Goal: Task Accomplishment & Management: Manage account settings

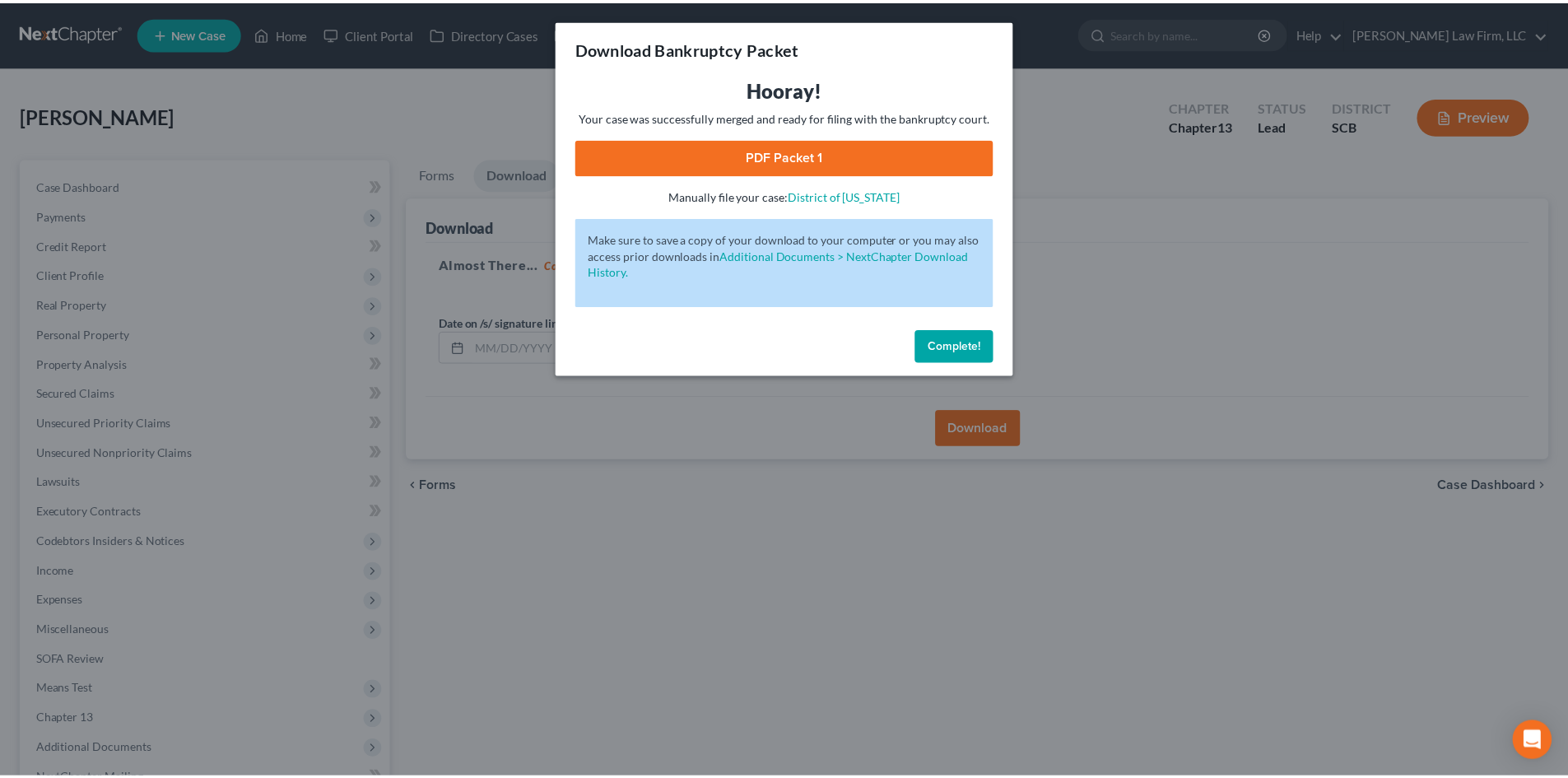
scroll to position [183, 0]
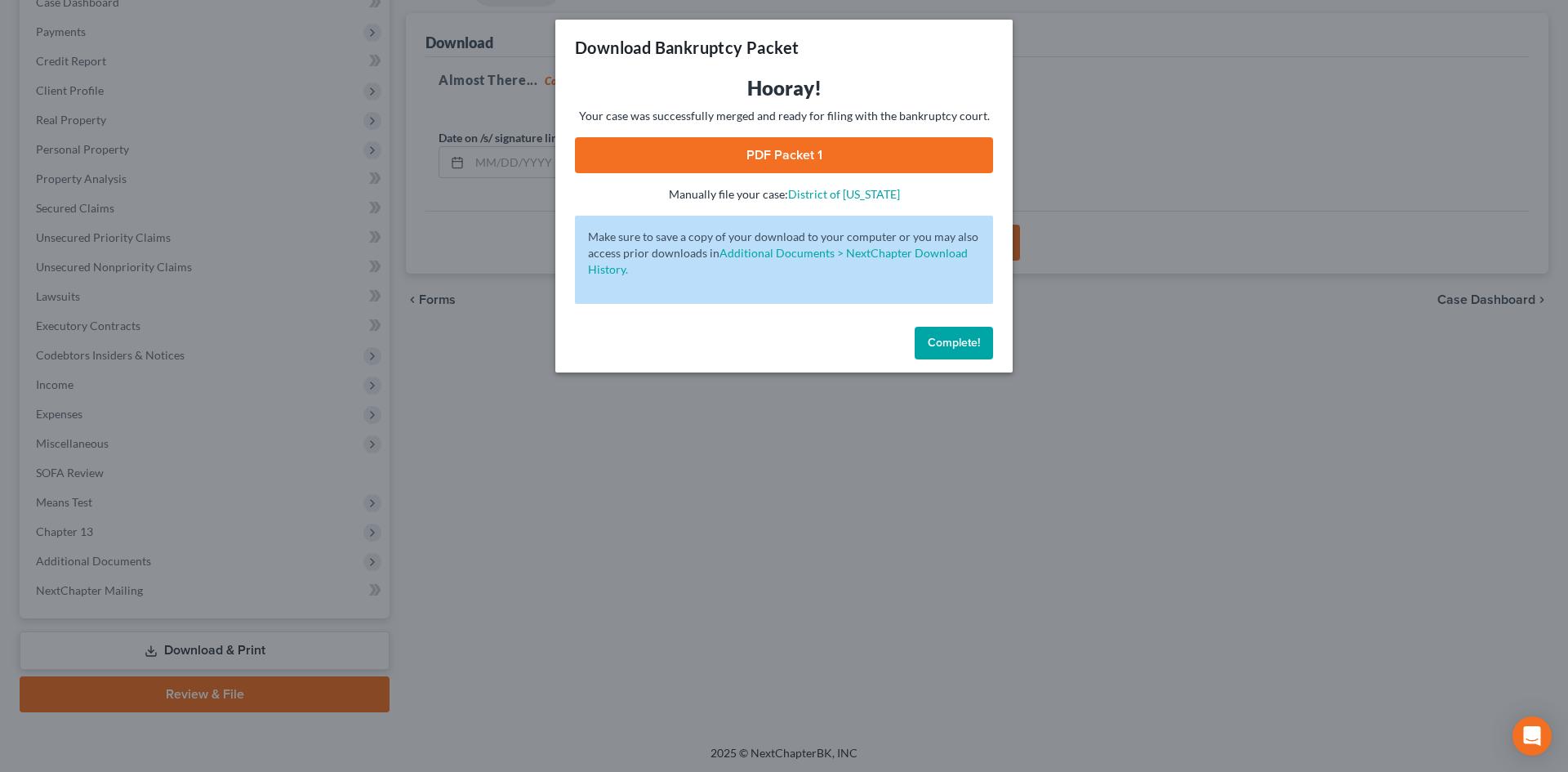
drag, startPoint x: 953, startPoint y: 345, endPoint x: 850, endPoint y: 285, distance: 119.2
click at [953, 345] on span "Complete!" at bounding box center [953, 343] width 52 height 14
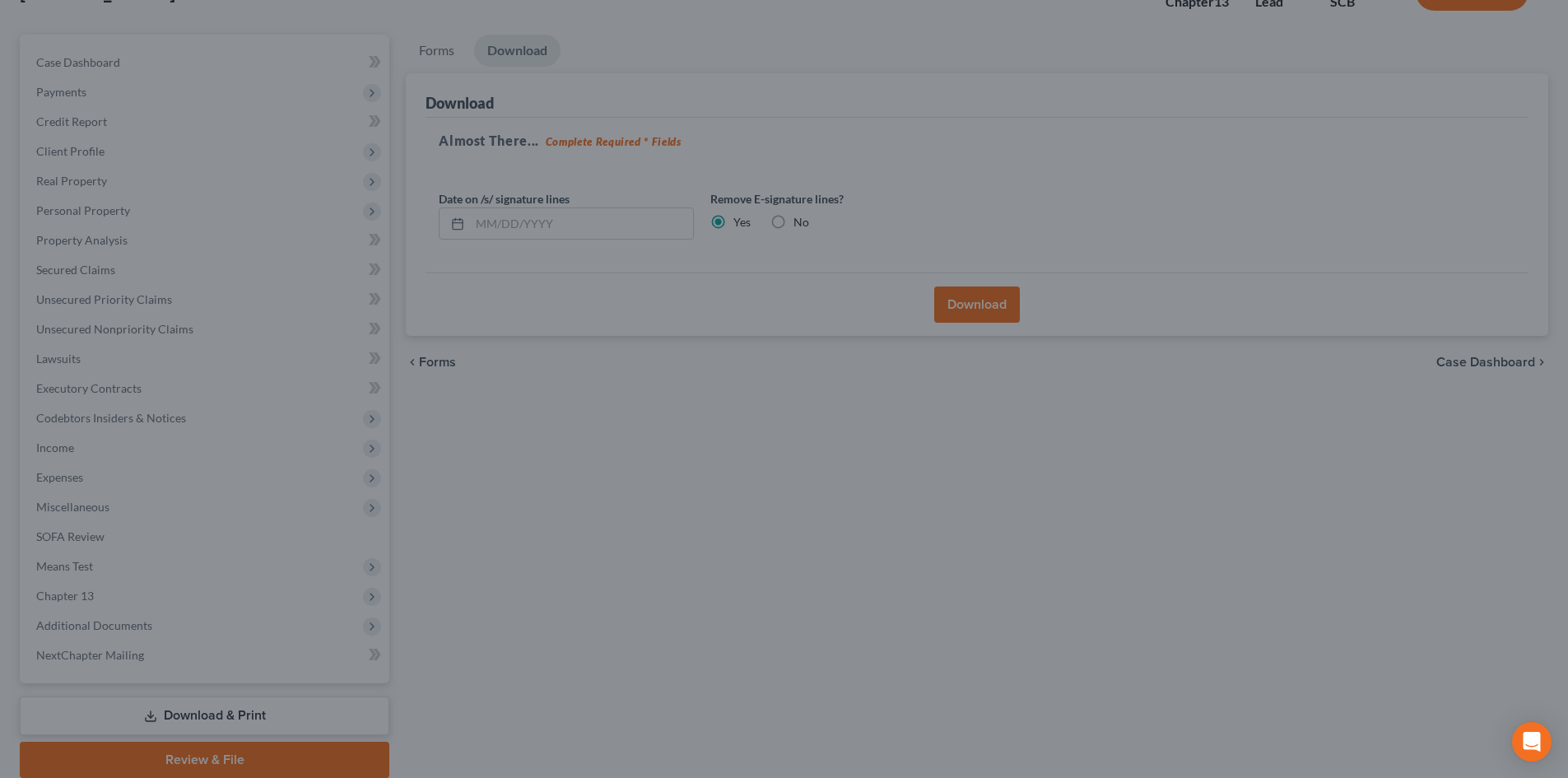
scroll to position [0, 0]
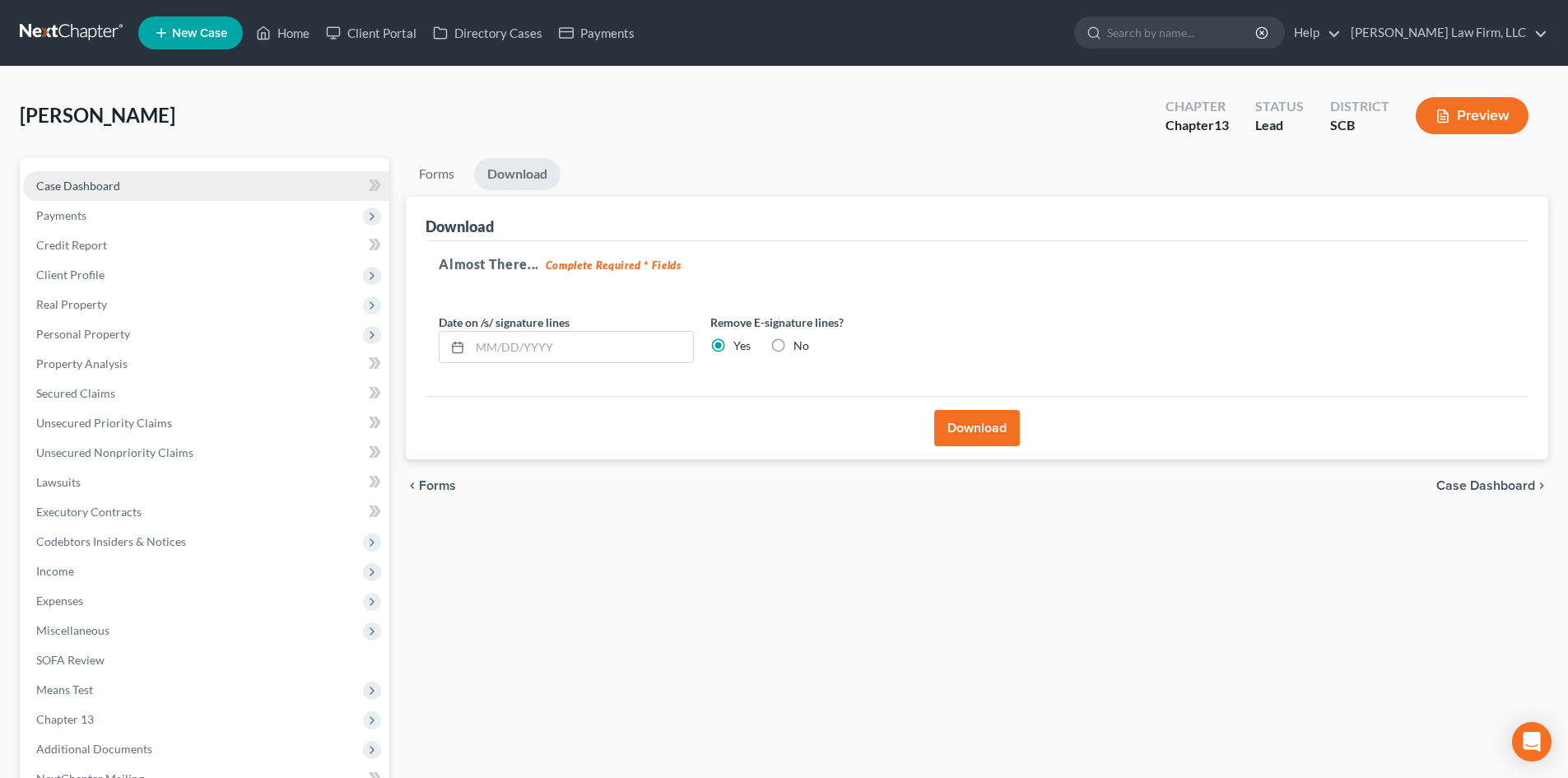
click at [87, 182] on span "Case Dashboard" at bounding box center [78, 185] width 84 height 14
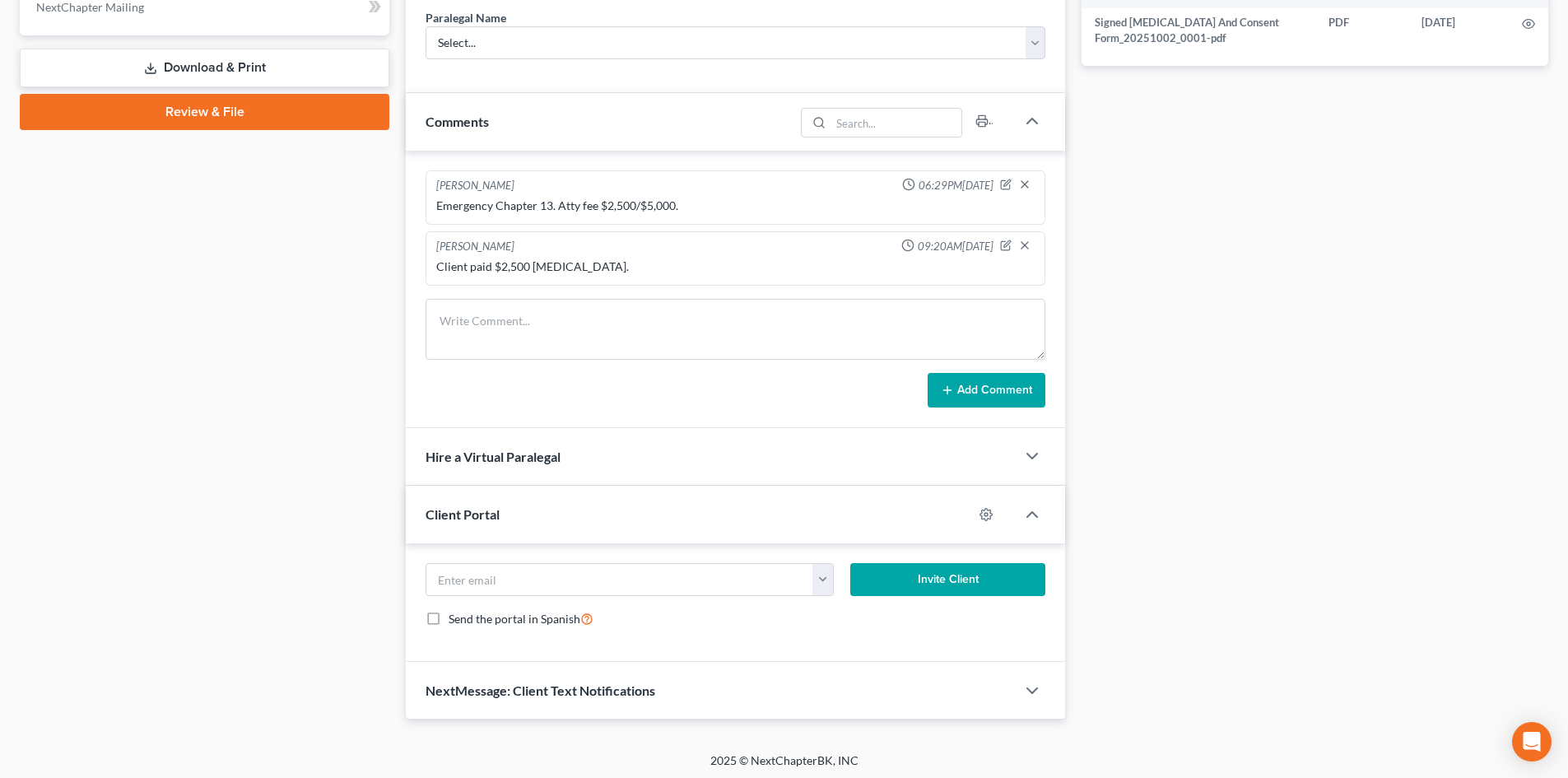
scroll to position [776, 0]
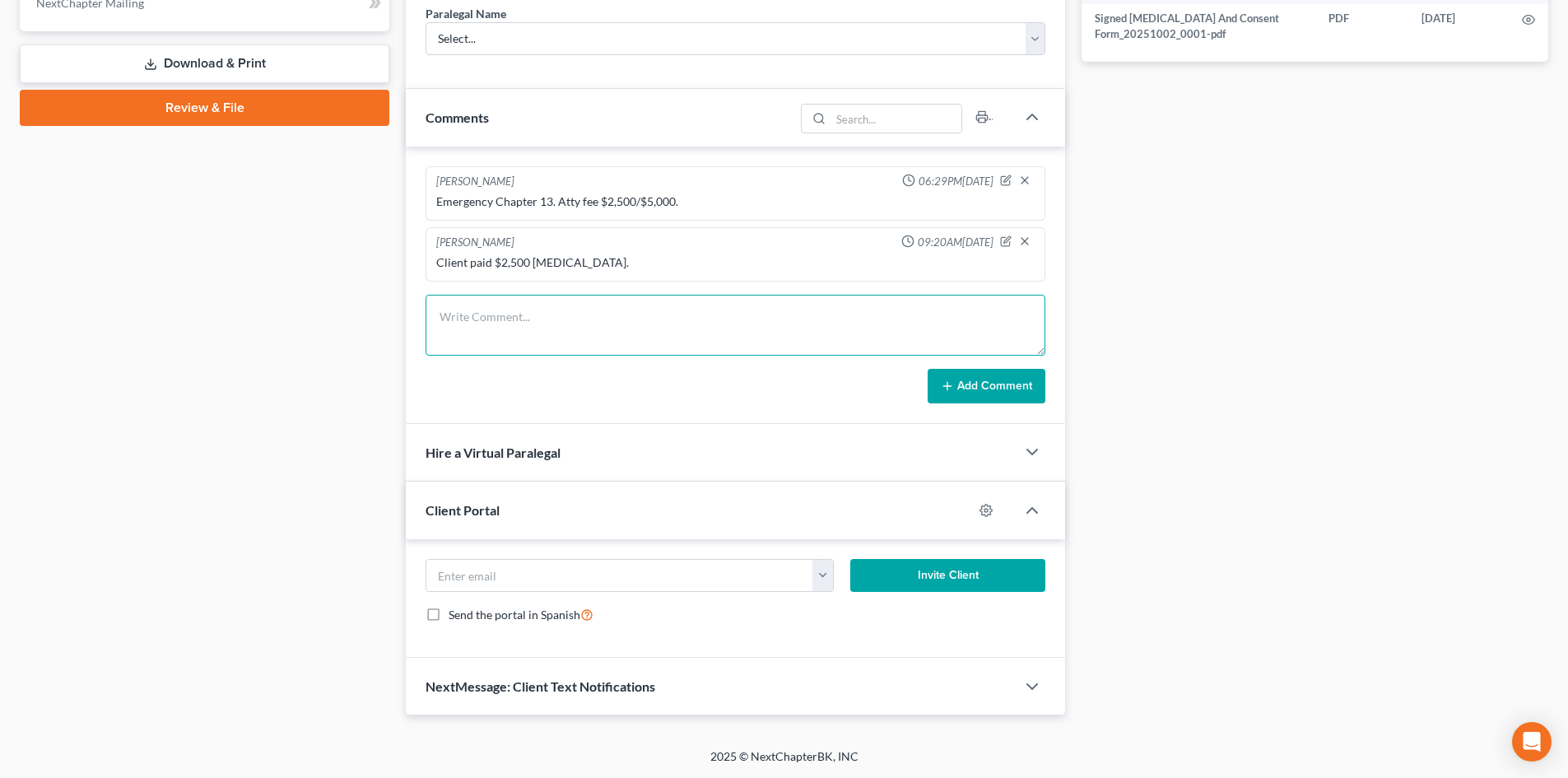
click at [558, 345] on textarea at bounding box center [735, 325] width 620 height 61
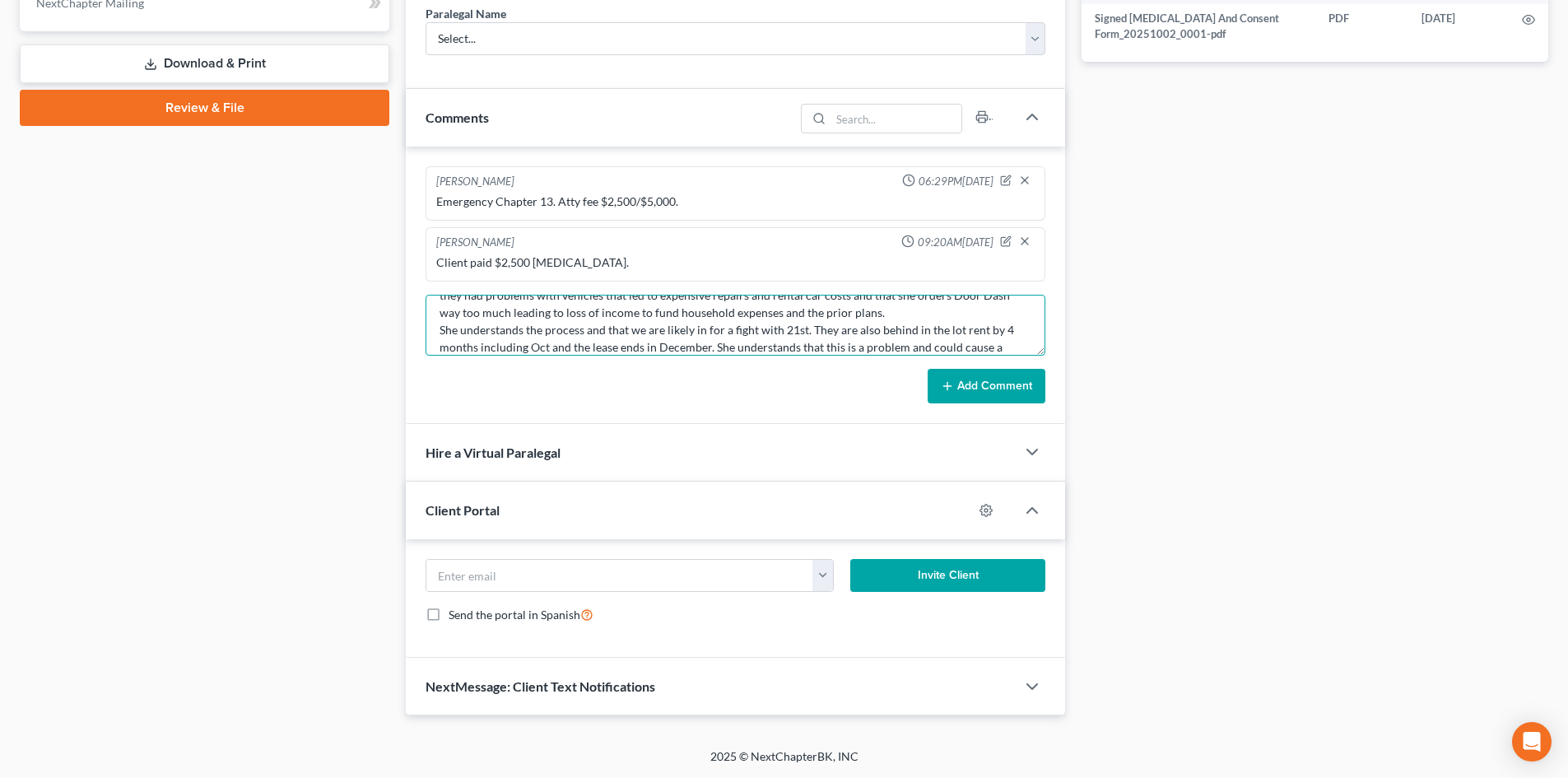
scroll to position [56, 0]
type textarea "Met with client for a NB/2nd/minimal sign. She did very well on her docs and we…"
click at [960, 368] on form "Met with client for a NB/2nd/minimal sign. She did very well on her docs and we…" at bounding box center [735, 349] width 620 height 109
click at [960, 376] on button "Add Comment" at bounding box center [986, 386] width 118 height 35
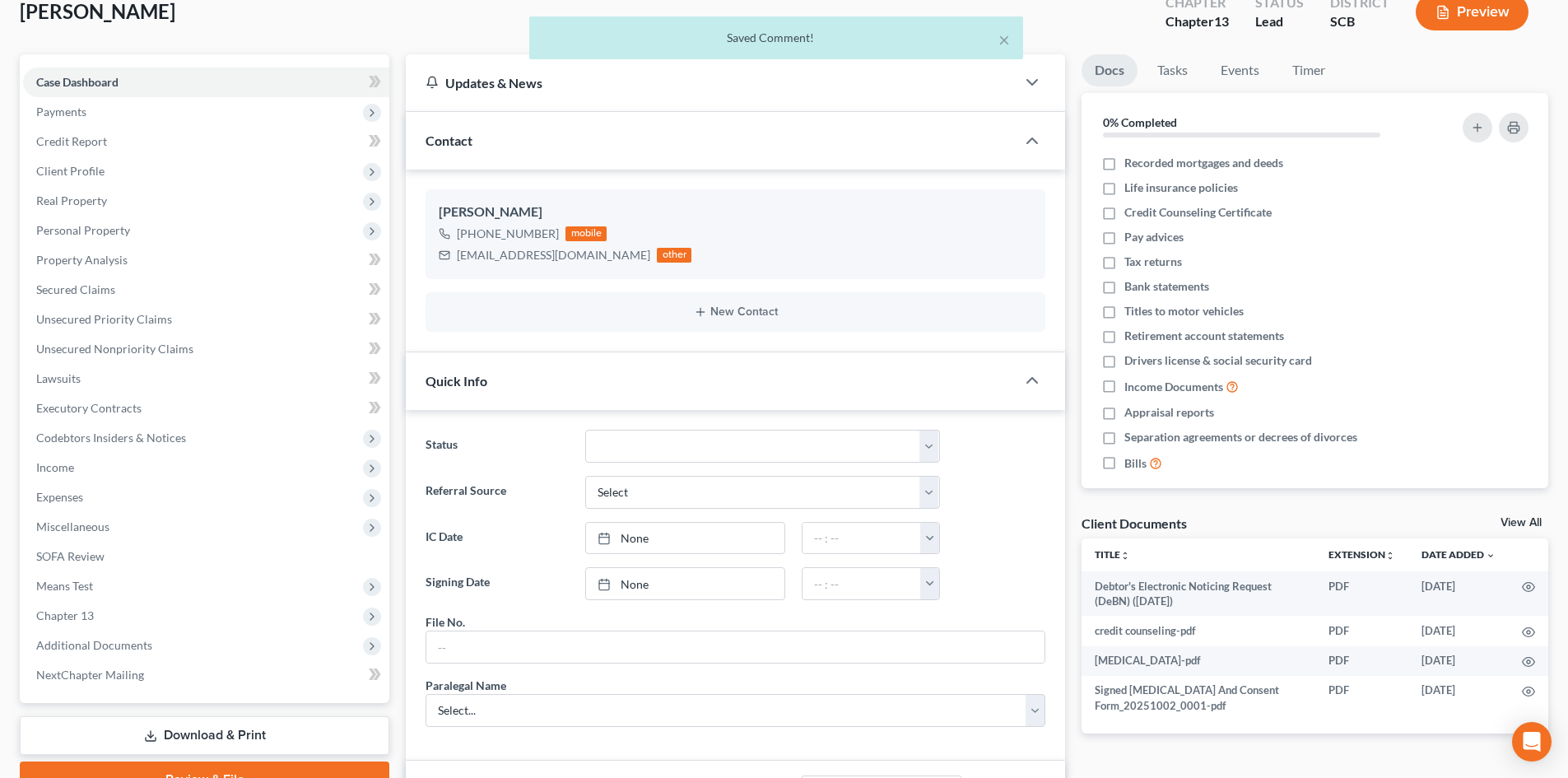
scroll to position [0, 0]
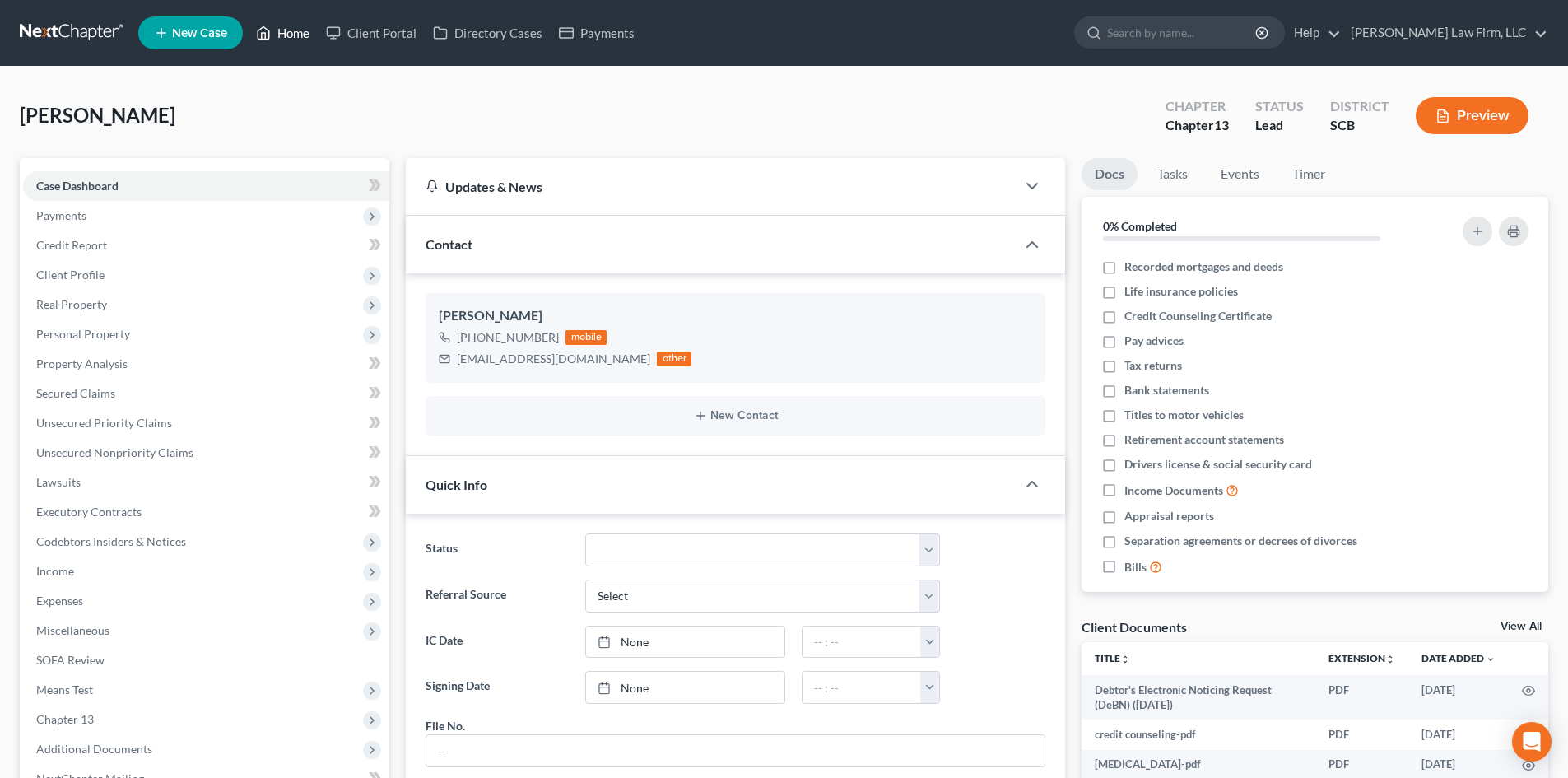
click at [292, 29] on link "Home" at bounding box center [283, 33] width 70 height 30
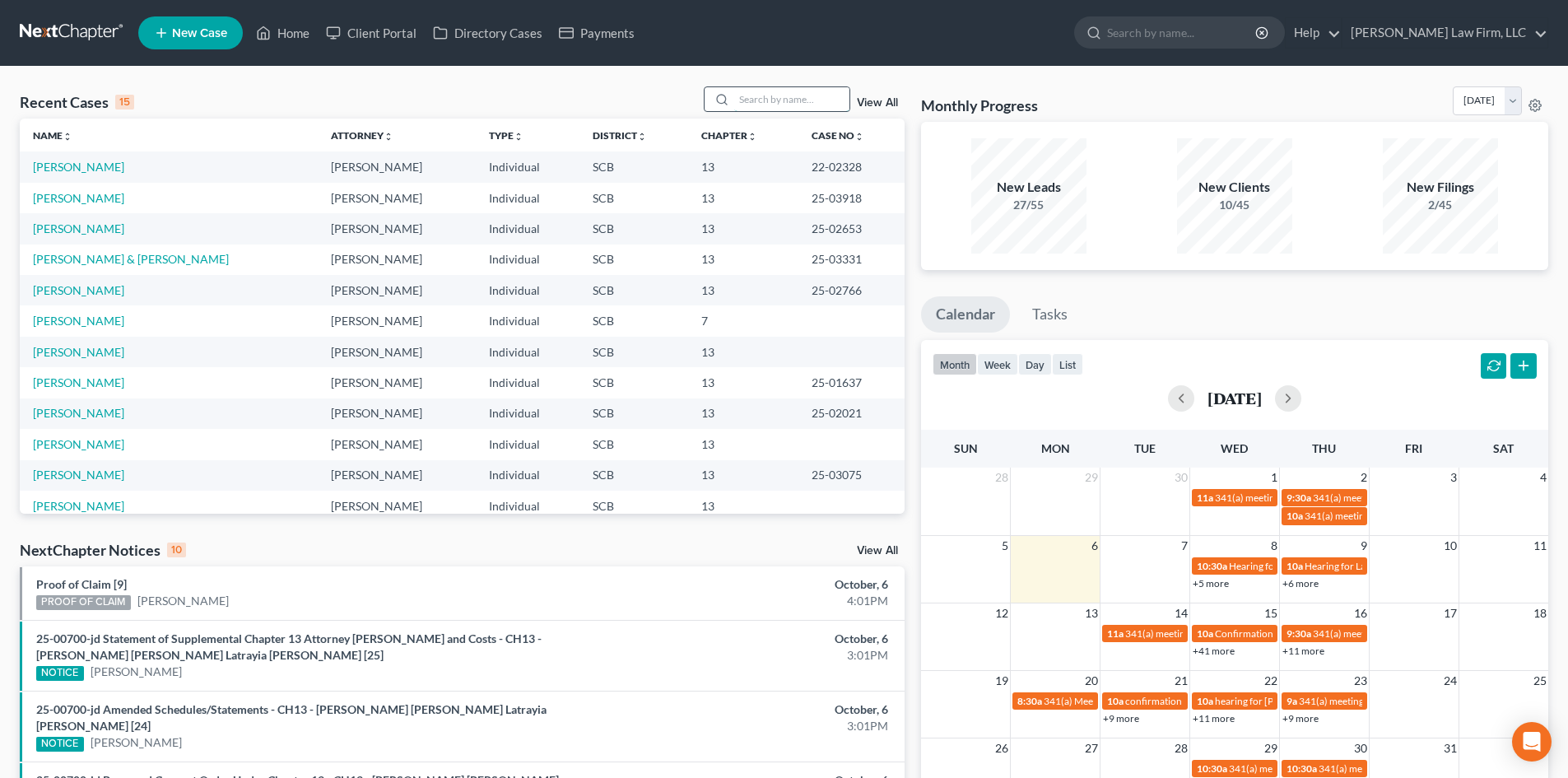
click at [760, 112] on input "search" at bounding box center [792, 100] width 116 height 24
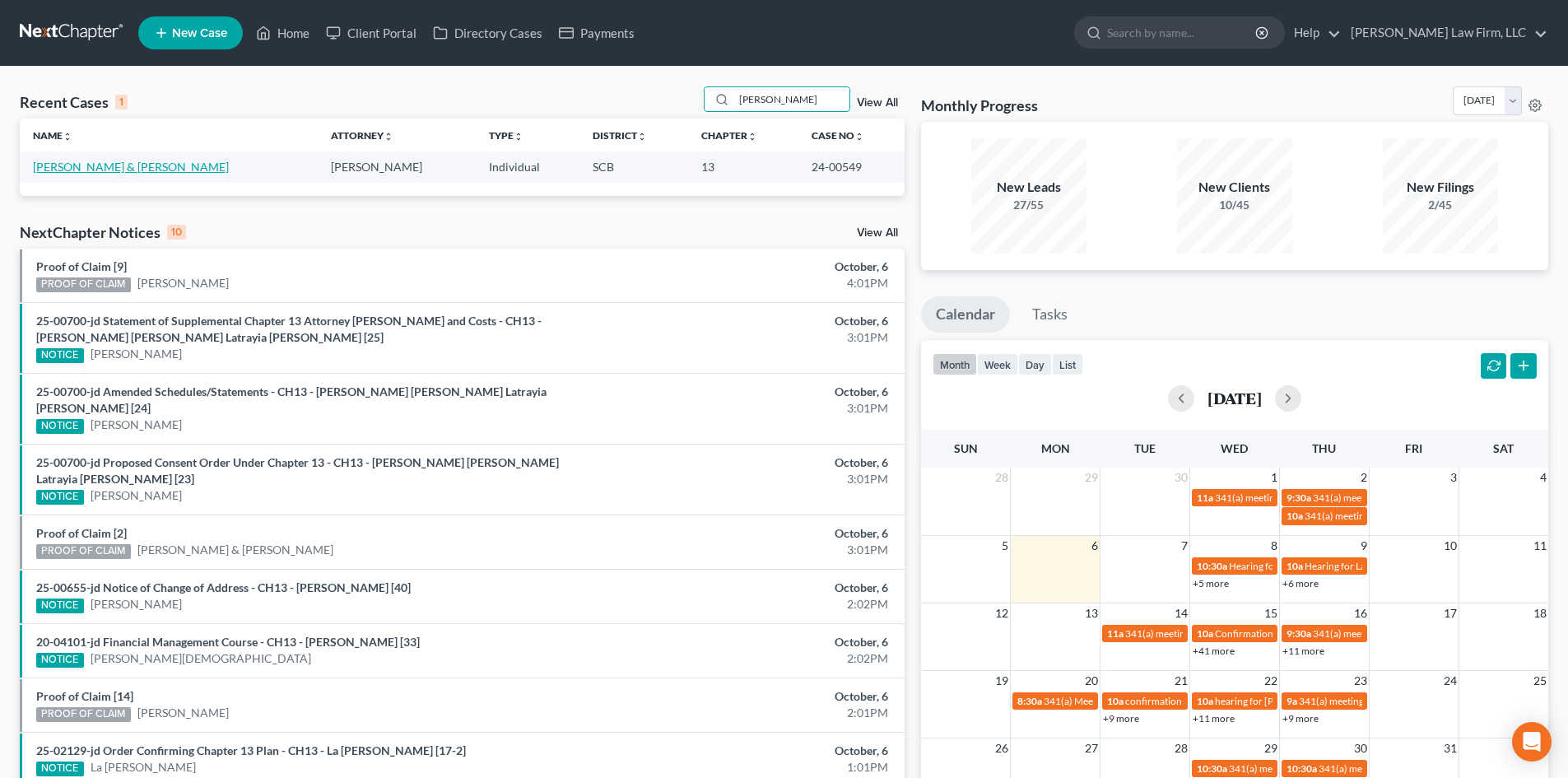
type input "[PERSON_NAME]"
click at [91, 163] on link "[PERSON_NAME] & [PERSON_NAME]" at bounding box center [131, 166] width 196 height 14
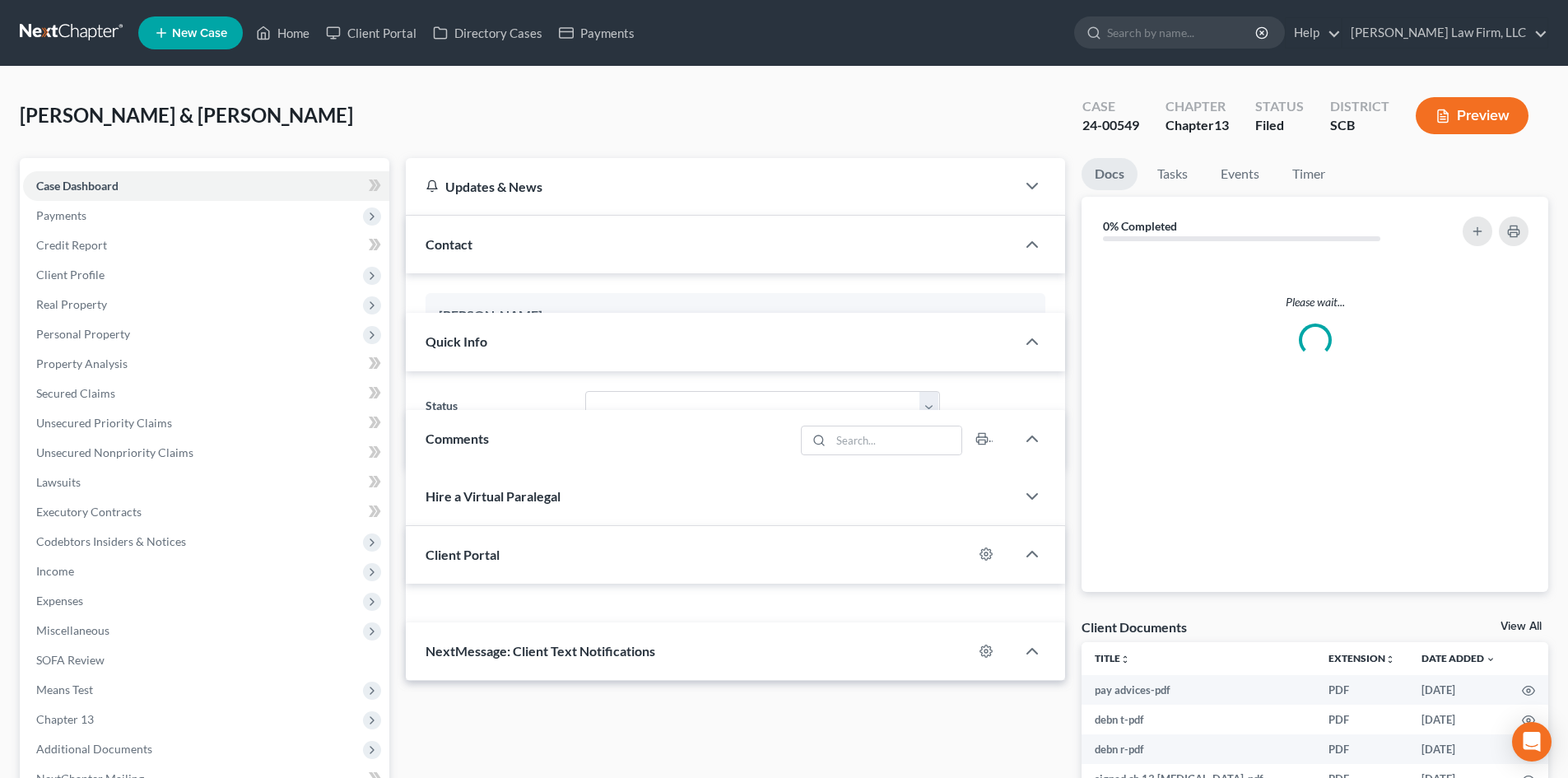
select select "0"
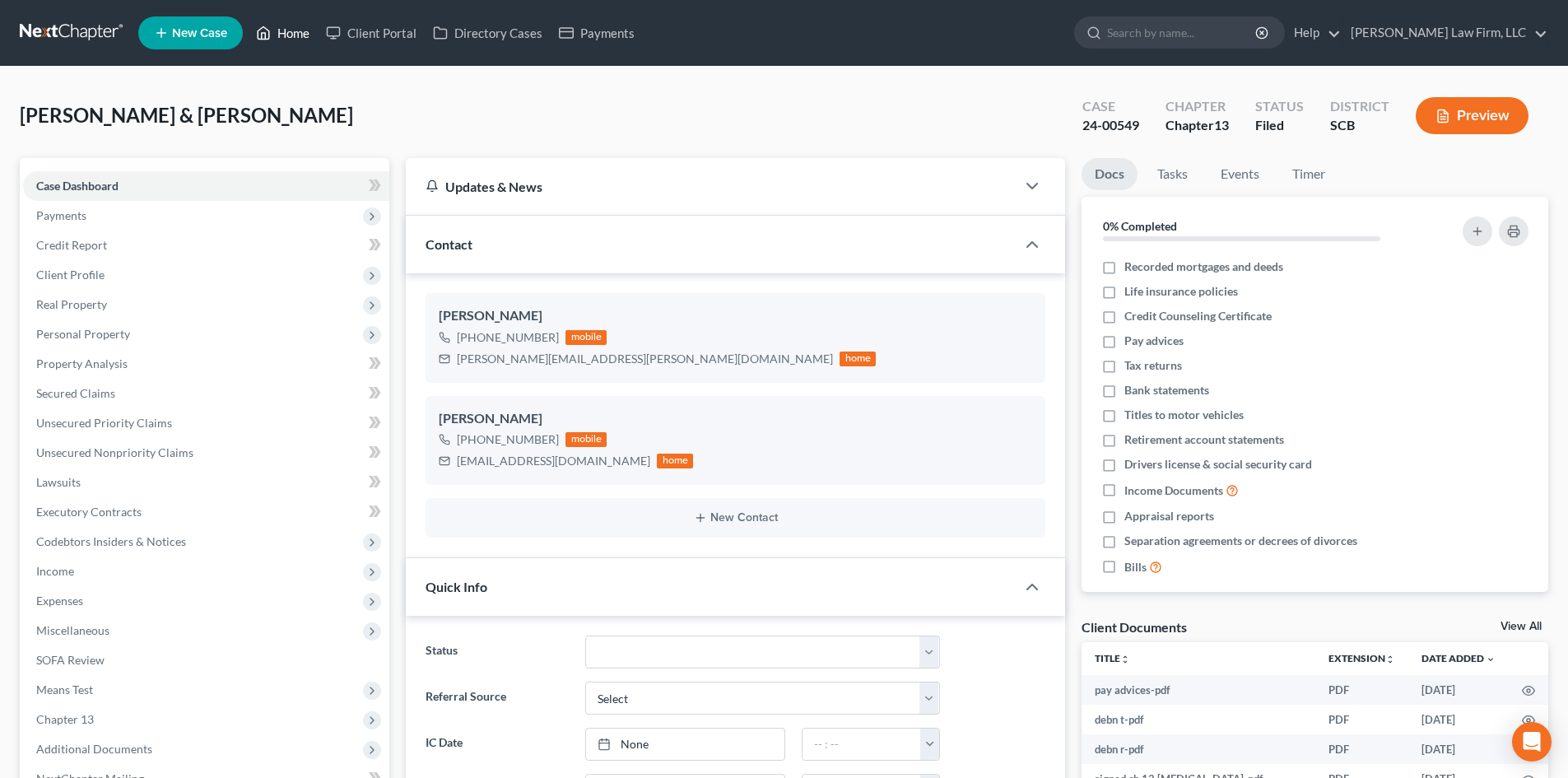
drag, startPoint x: 289, startPoint y: 24, endPoint x: 466, endPoint y: 114, distance: 198.6
click at [289, 24] on link "Home" at bounding box center [283, 33] width 70 height 30
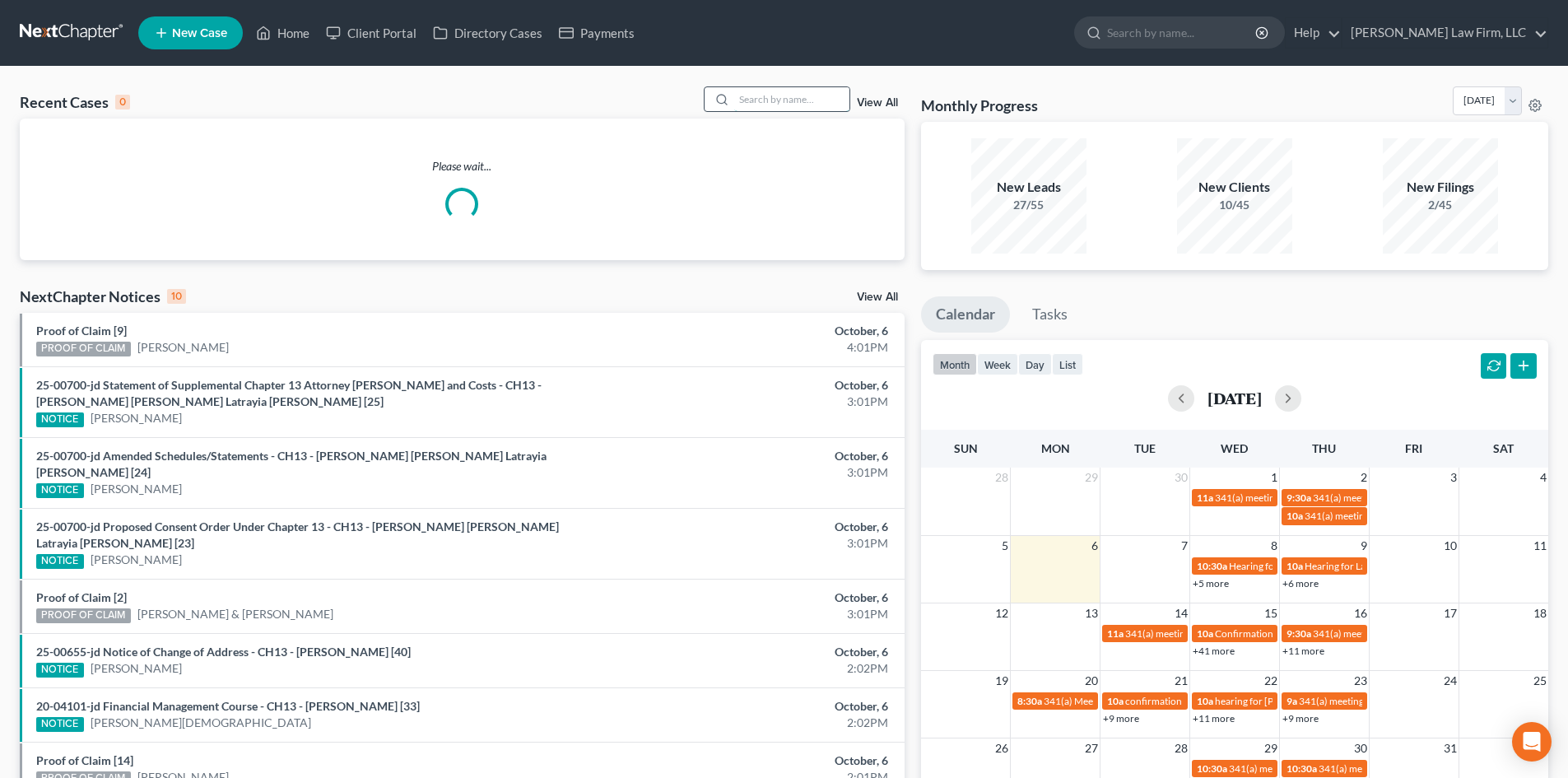
click at [809, 111] on input "search" at bounding box center [792, 100] width 116 height 24
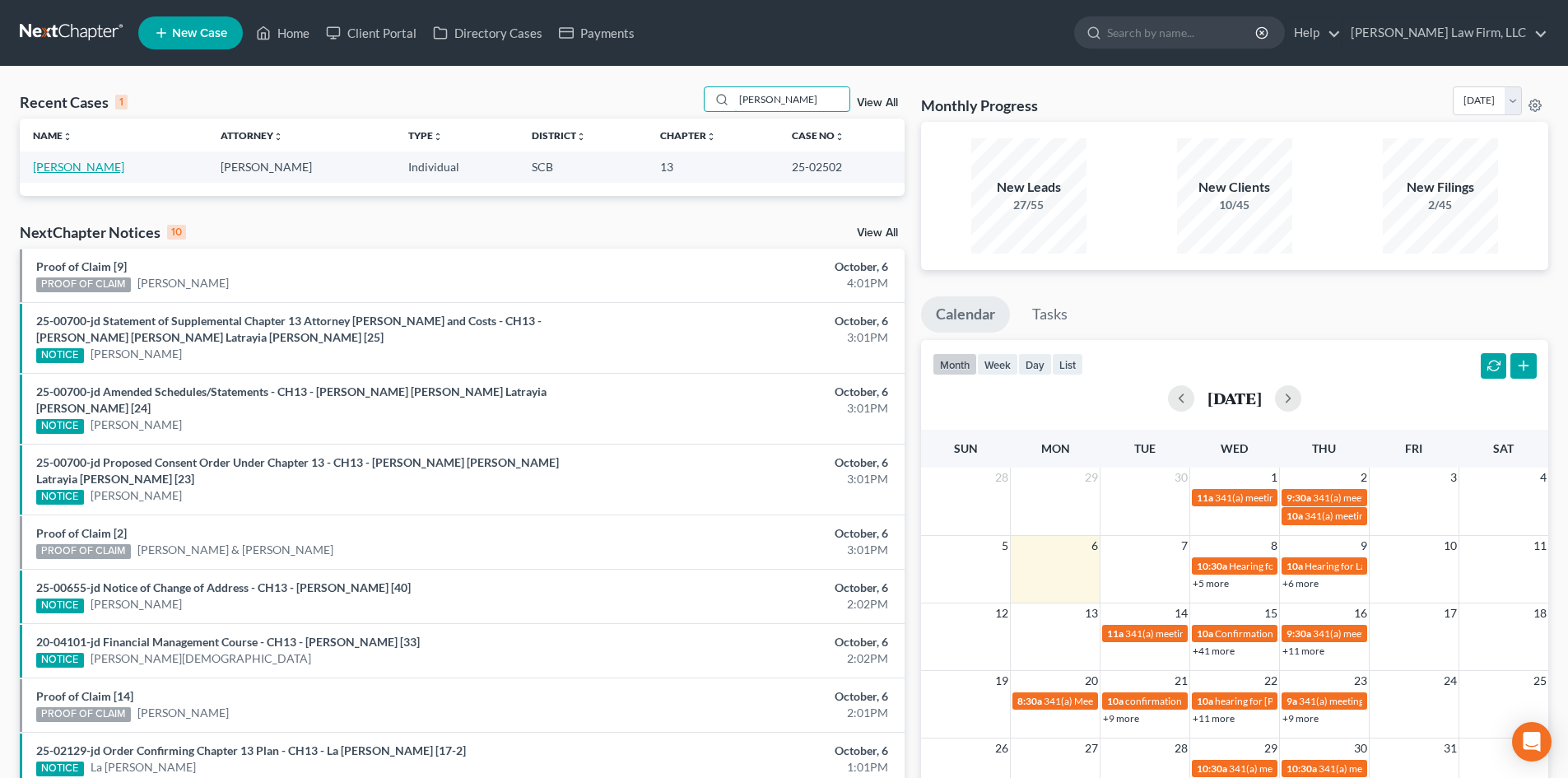
type input "[PERSON_NAME]"
click at [59, 170] on link "[PERSON_NAME]" at bounding box center [79, 166] width 92 height 14
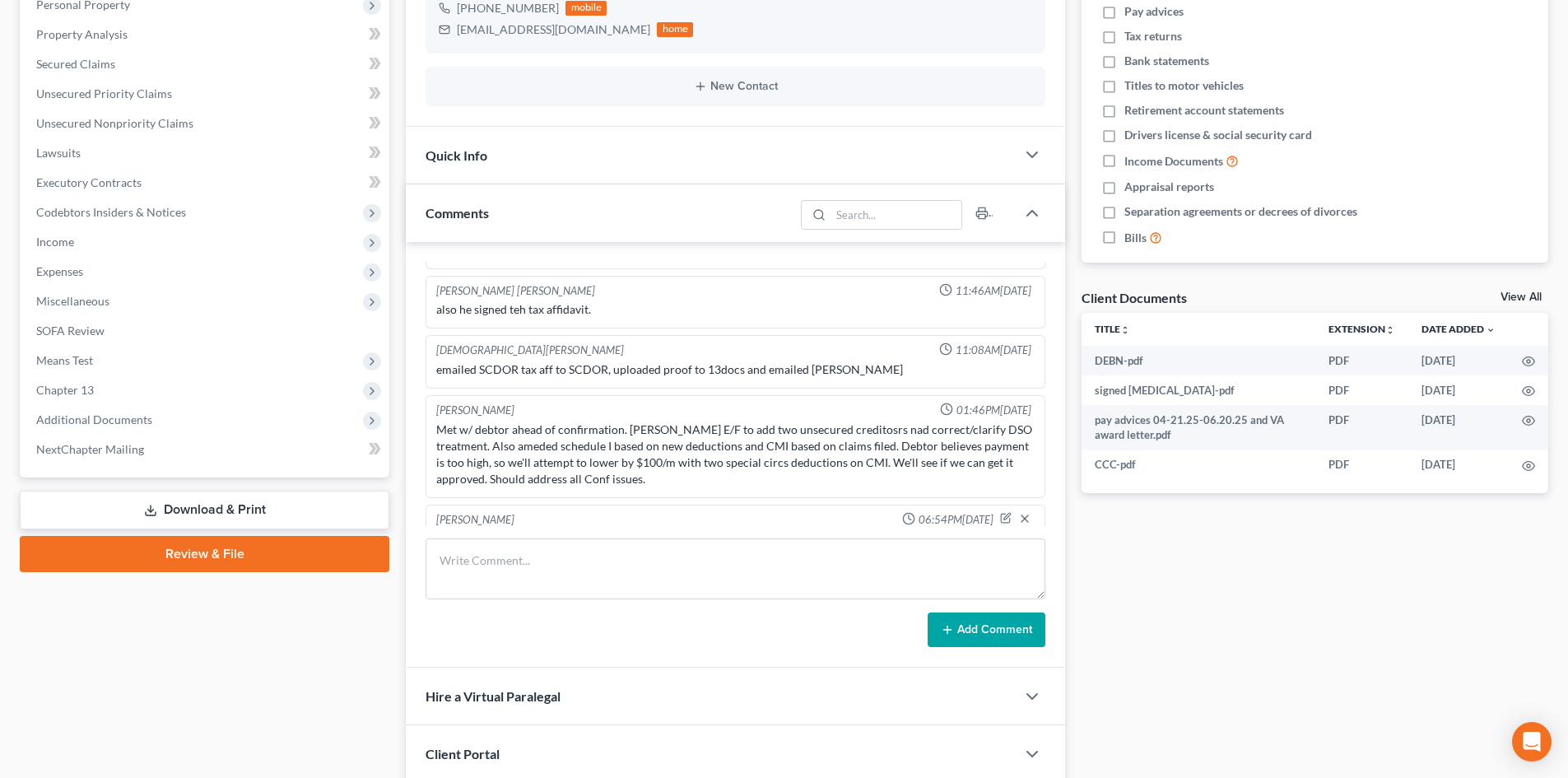
scroll to position [247, 0]
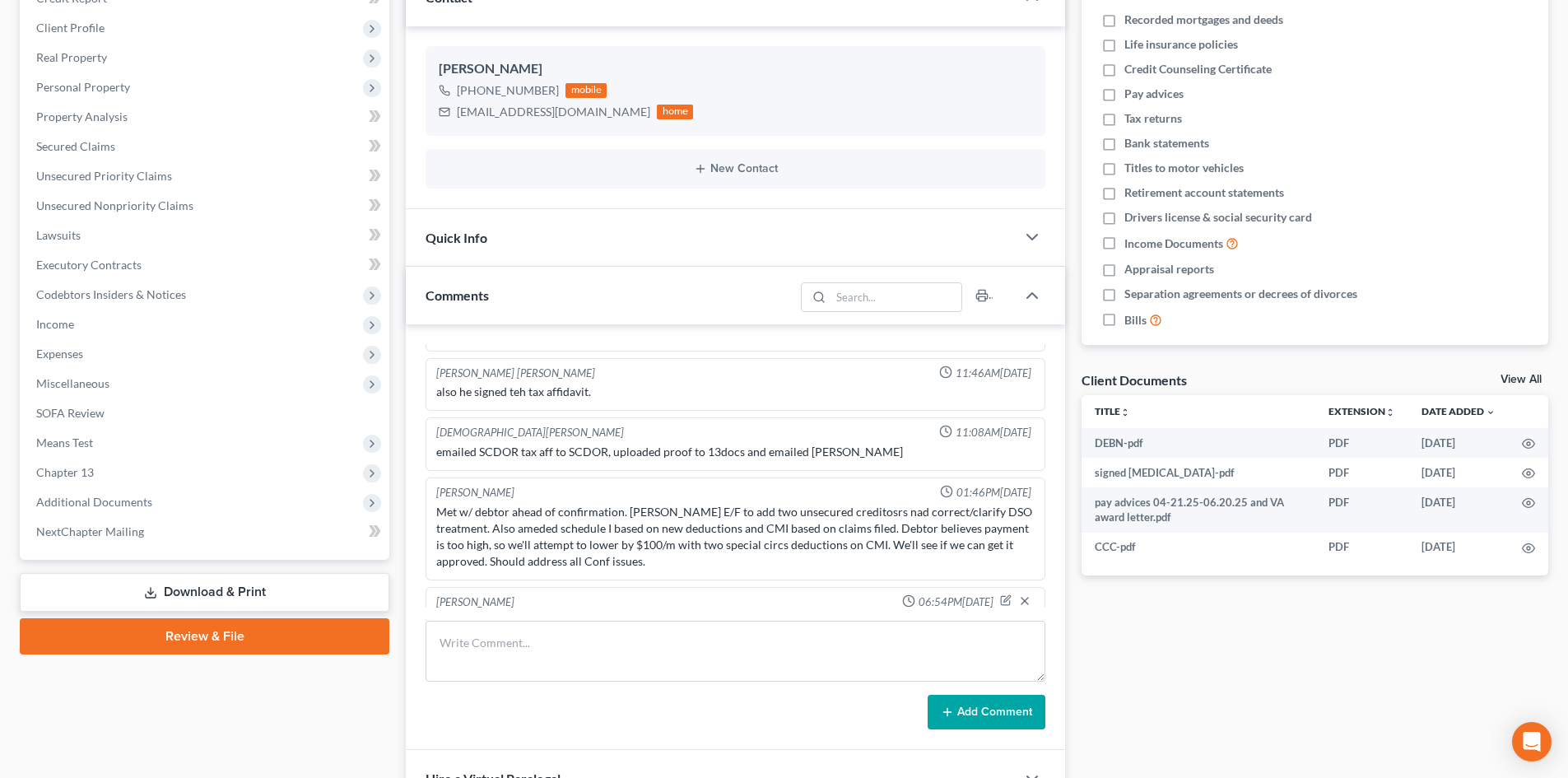
click at [1521, 377] on link "View All" at bounding box center [1521, 380] width 41 height 12
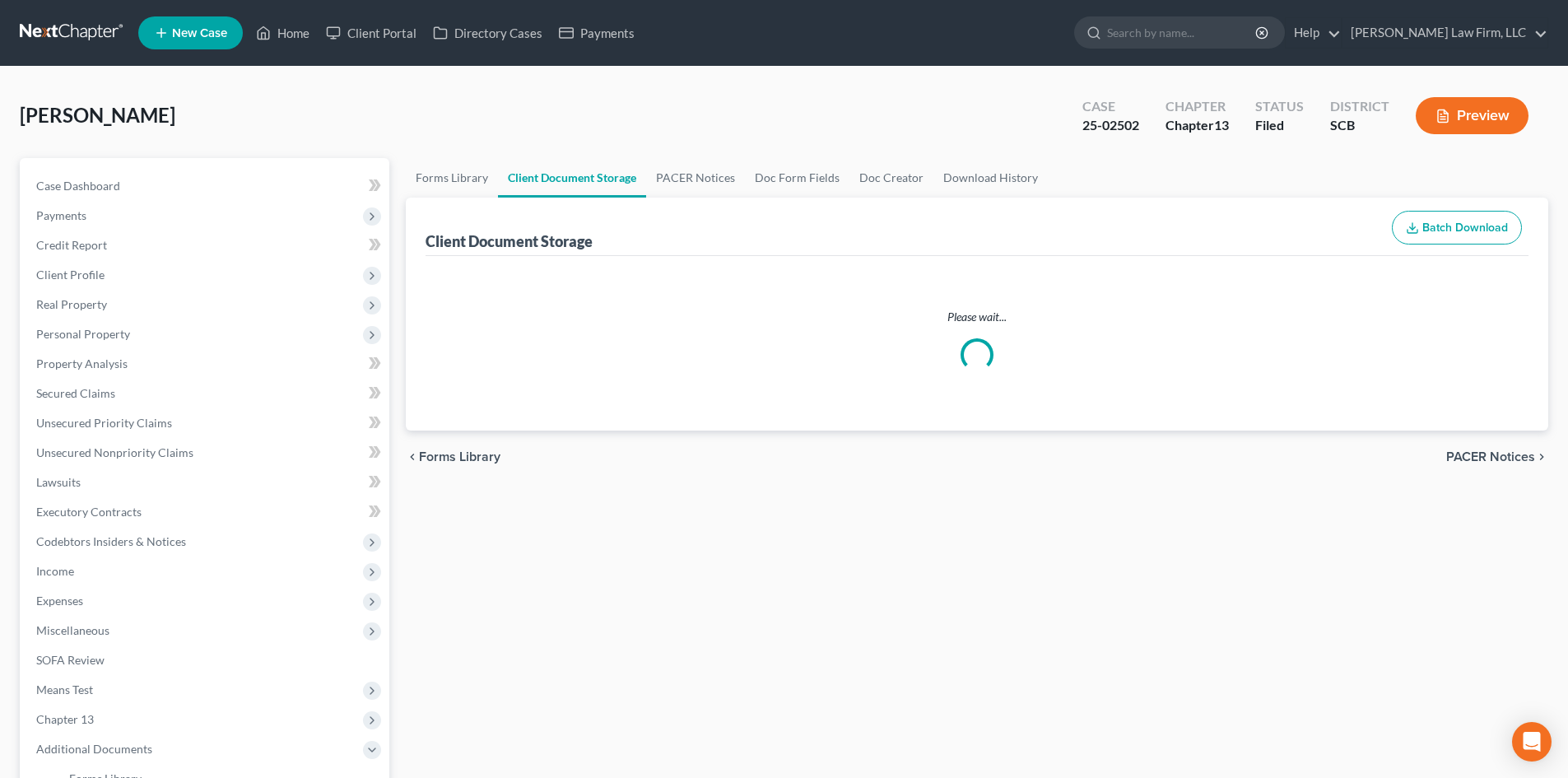
select select "6"
select select "15"
select select "16"
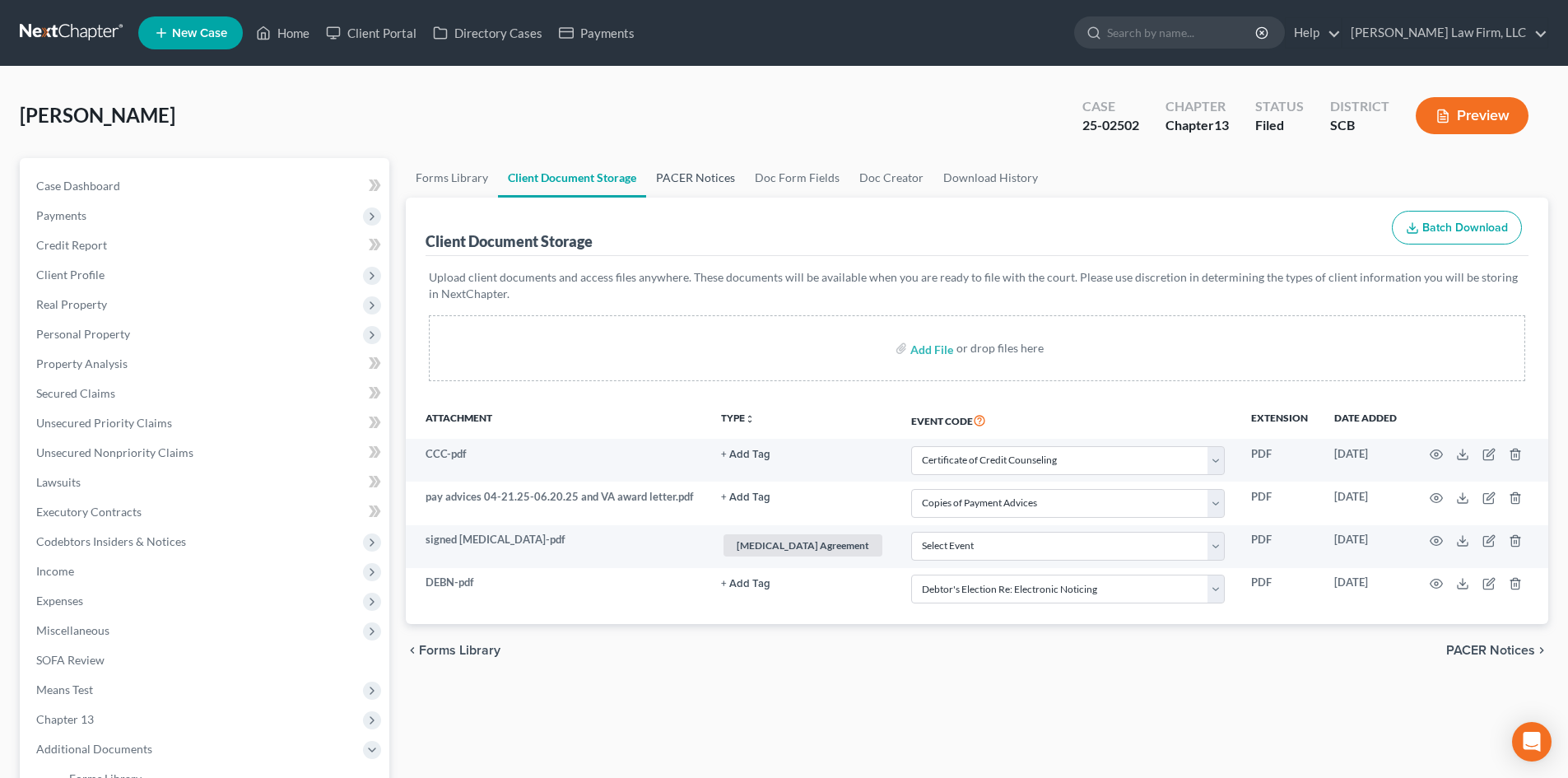
click at [701, 171] on link "PACER Notices" at bounding box center [695, 178] width 99 height 40
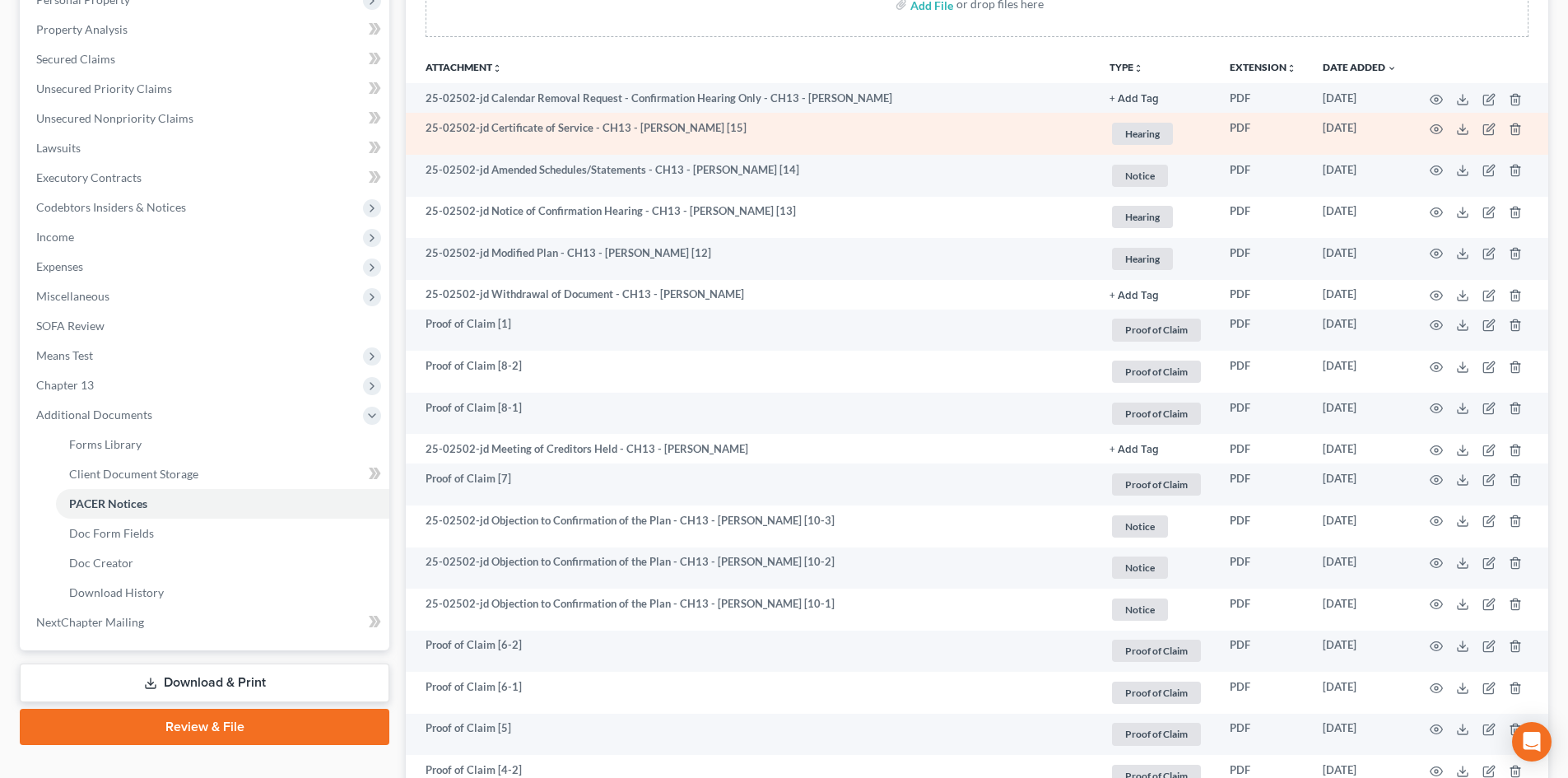
scroll to position [494, 0]
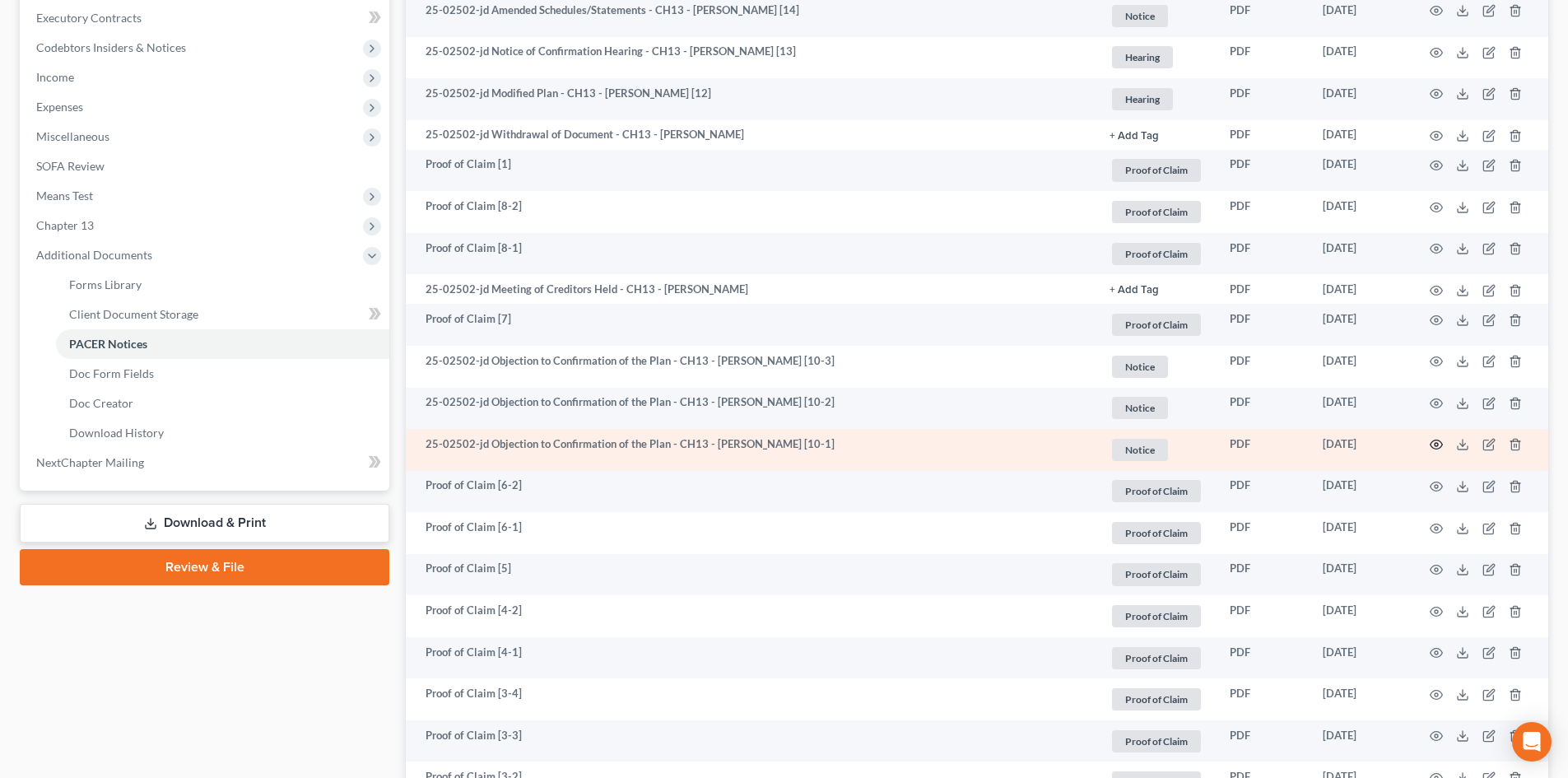
click at [1437, 444] on icon "button" at bounding box center [1437, 444] width 13 height 13
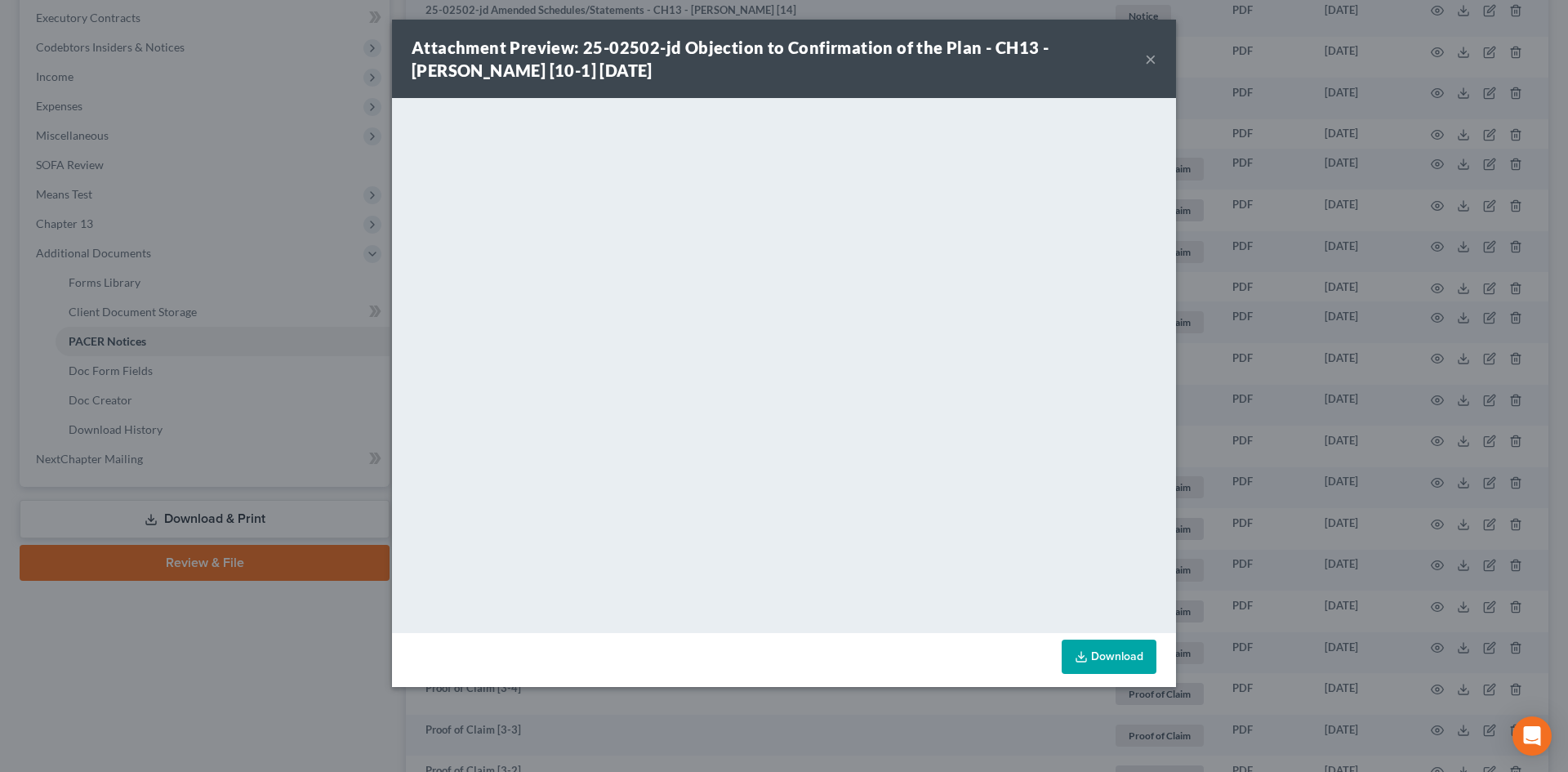
click at [1151, 58] on button "×" at bounding box center [1151, 59] width 12 height 20
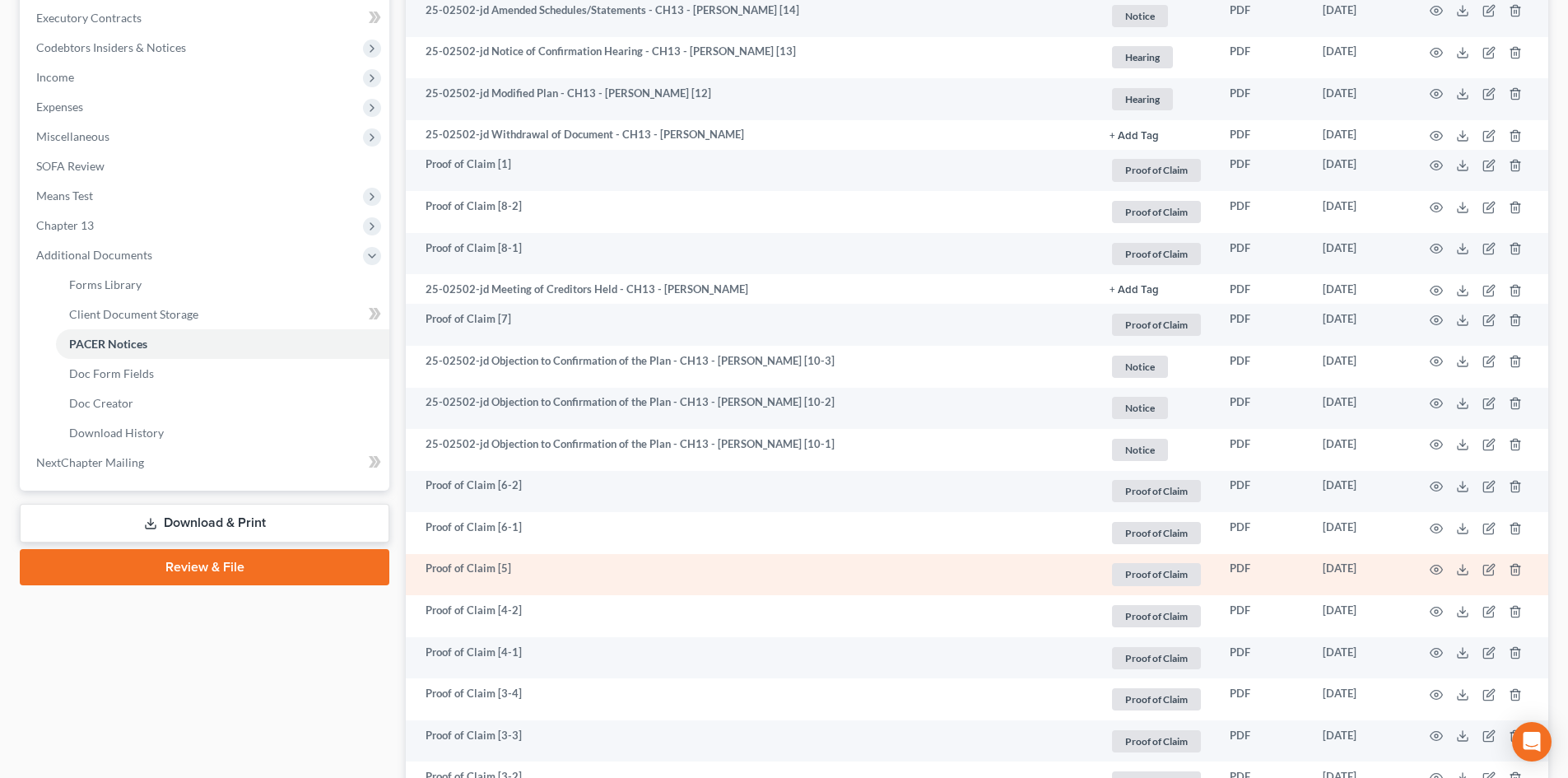
scroll to position [330, 0]
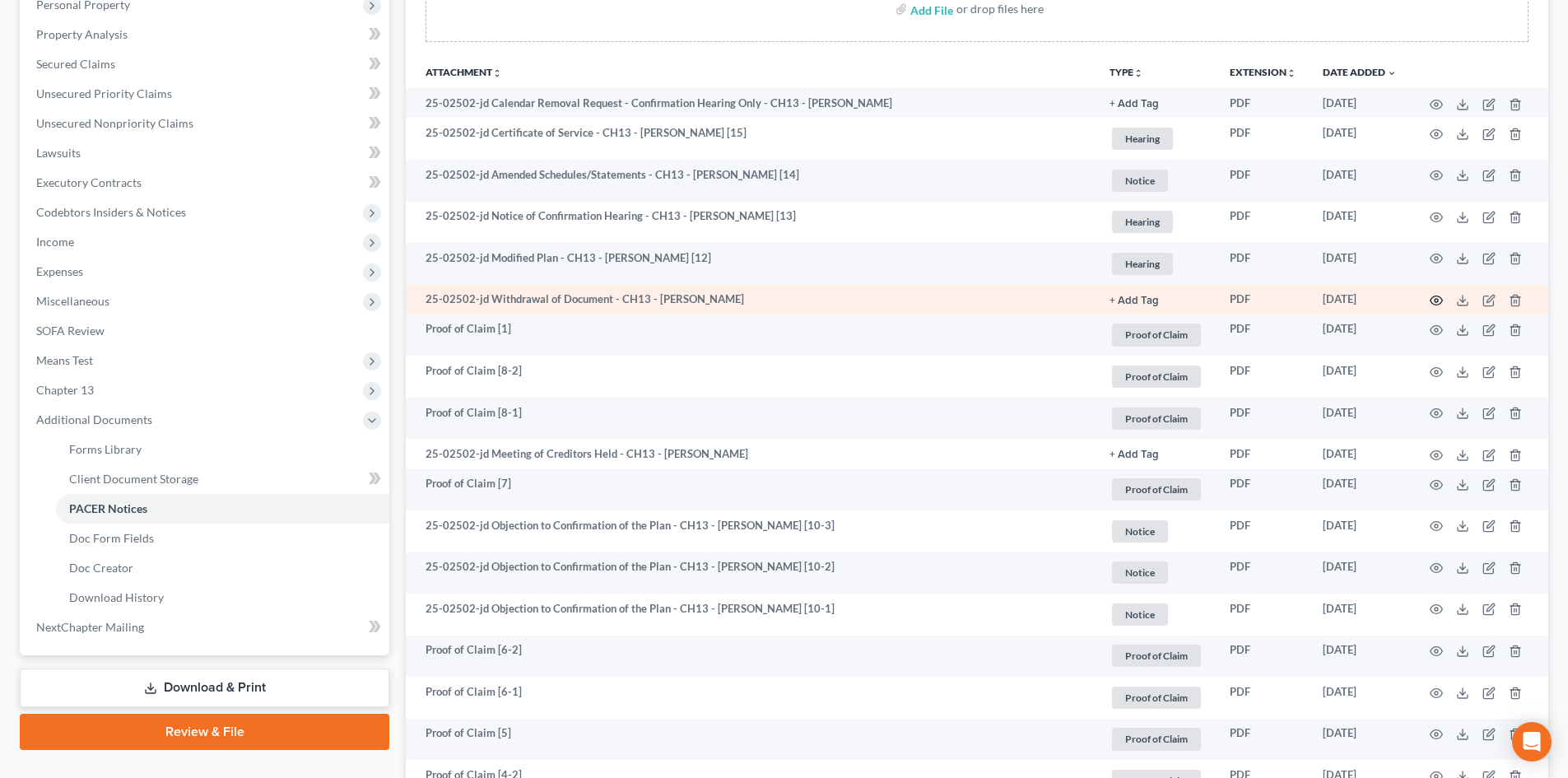
click at [1438, 295] on icon "button" at bounding box center [1437, 300] width 13 height 13
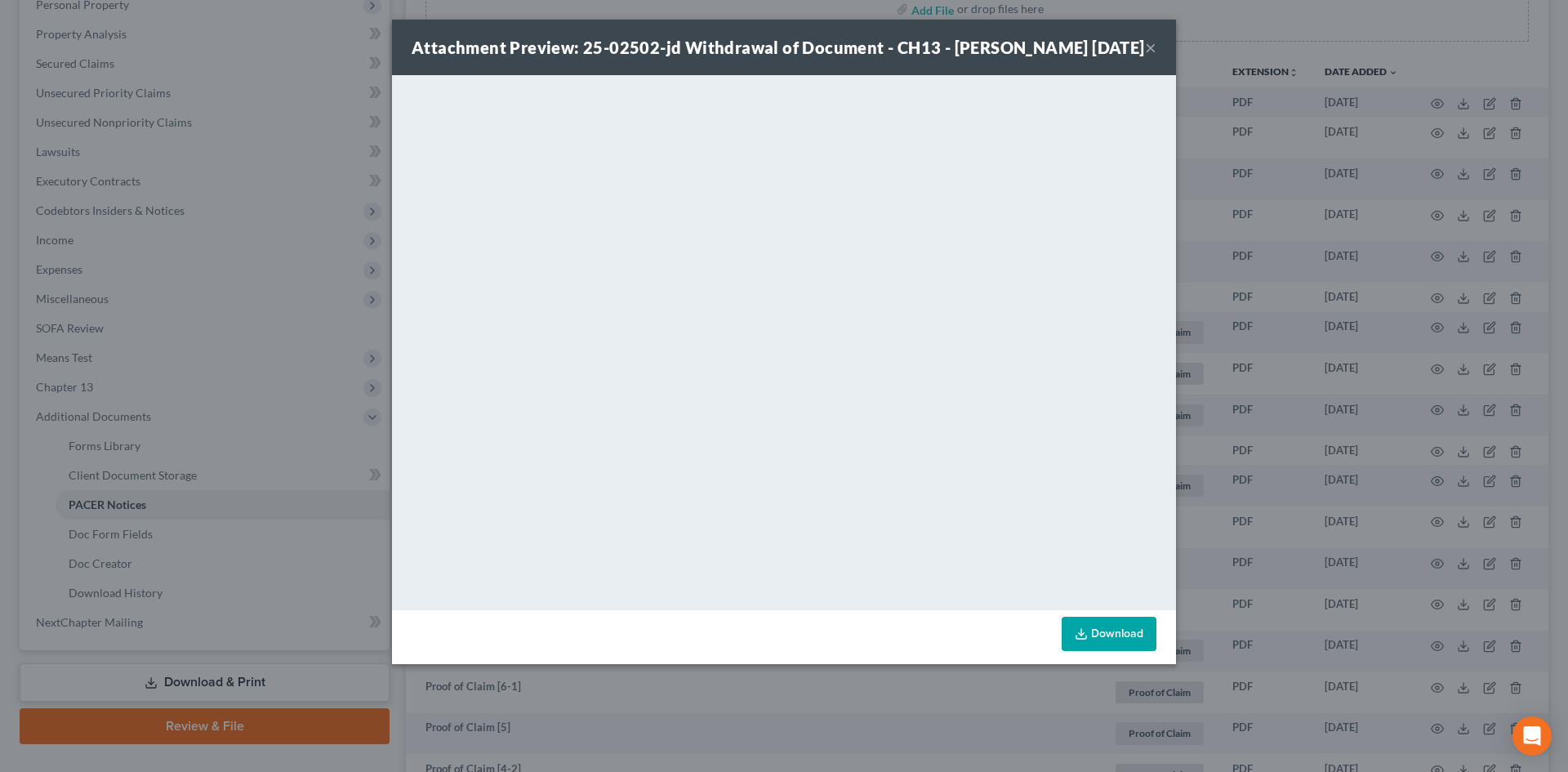
click at [1150, 57] on button "×" at bounding box center [1151, 47] width 12 height 20
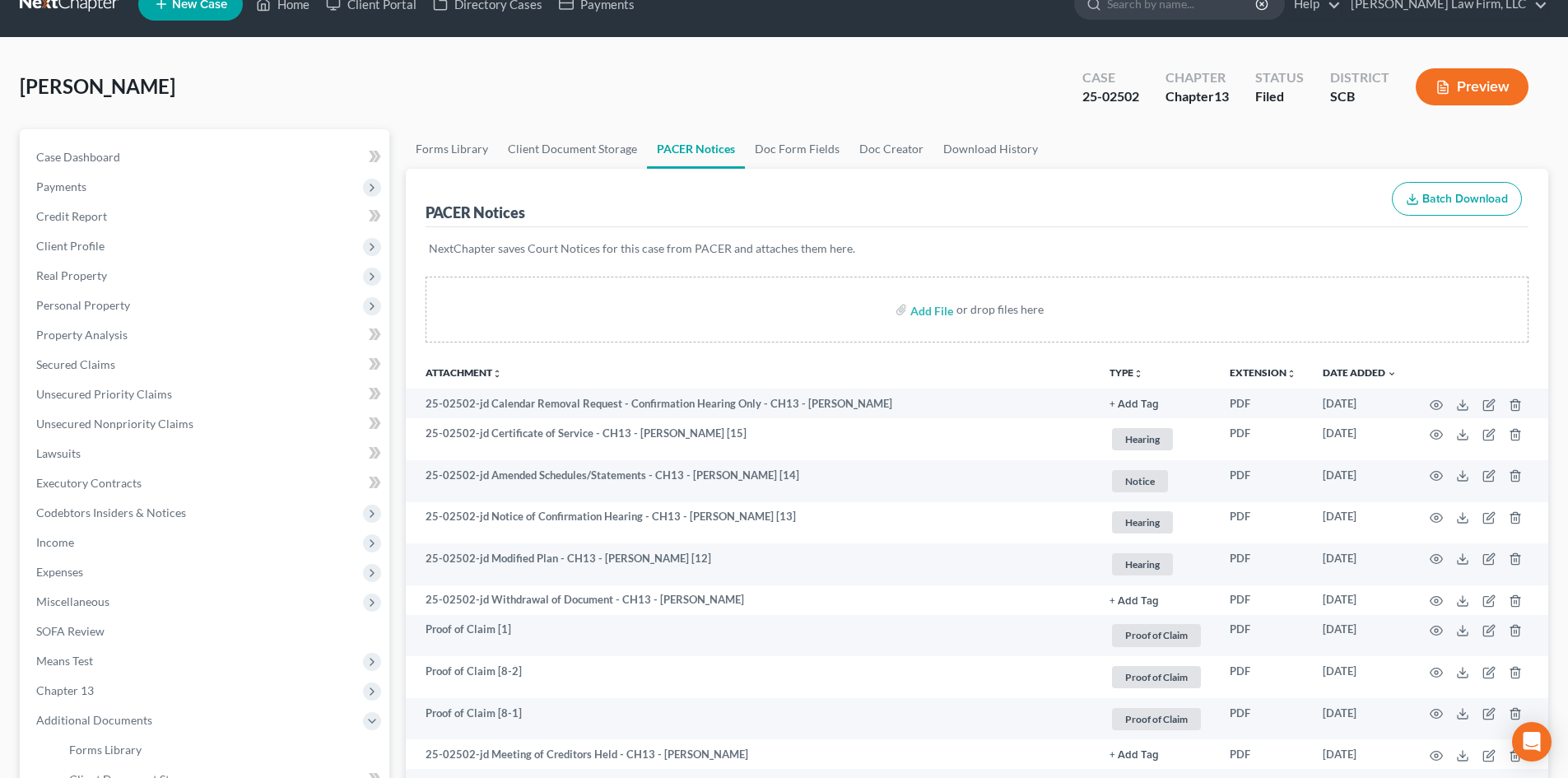
scroll to position [0, 0]
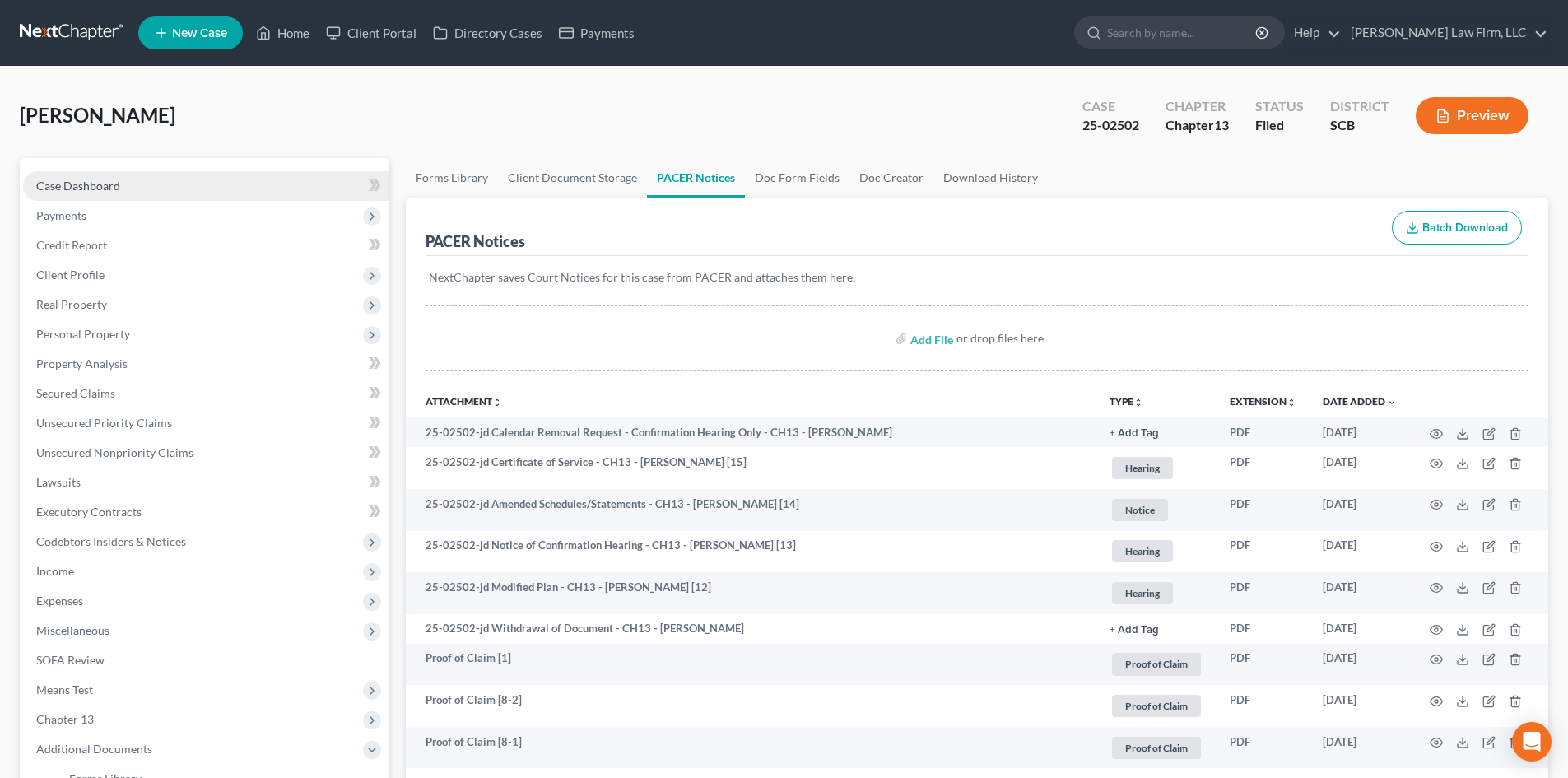
click at [90, 188] on span "Case Dashboard" at bounding box center [78, 185] width 84 height 14
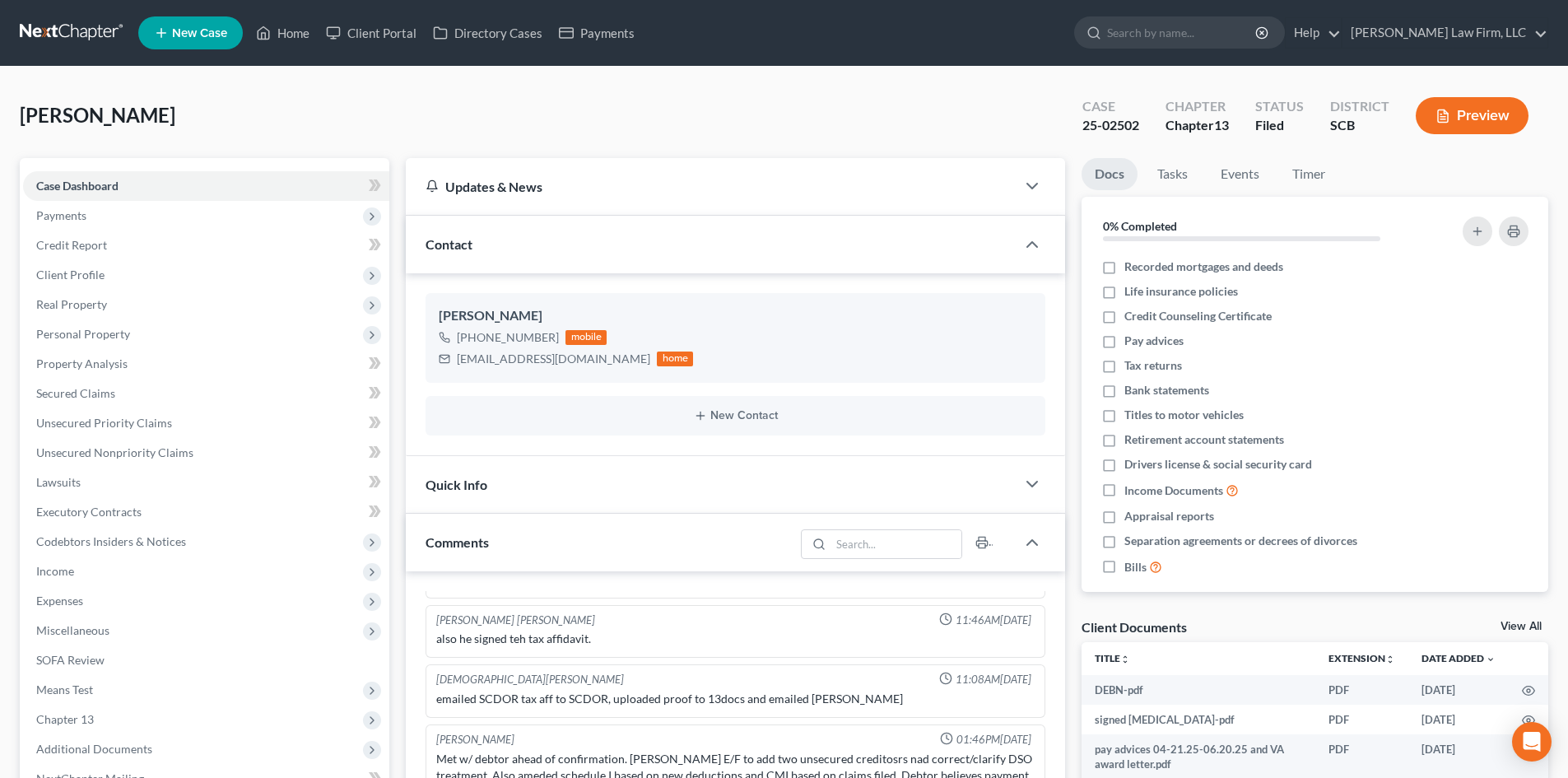
click at [1522, 621] on link "View All" at bounding box center [1521, 627] width 41 height 12
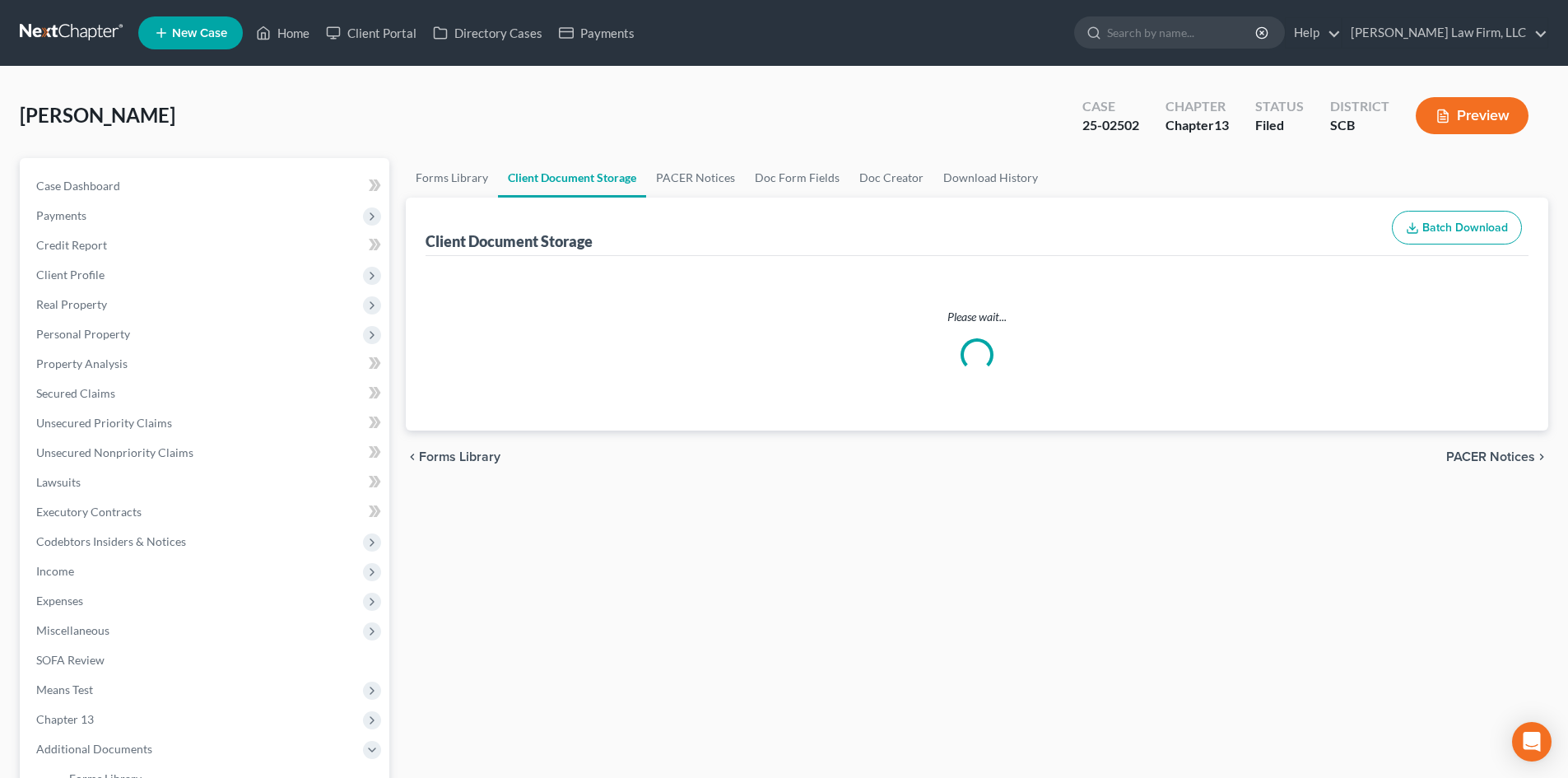
select select "6"
select select "15"
select select "16"
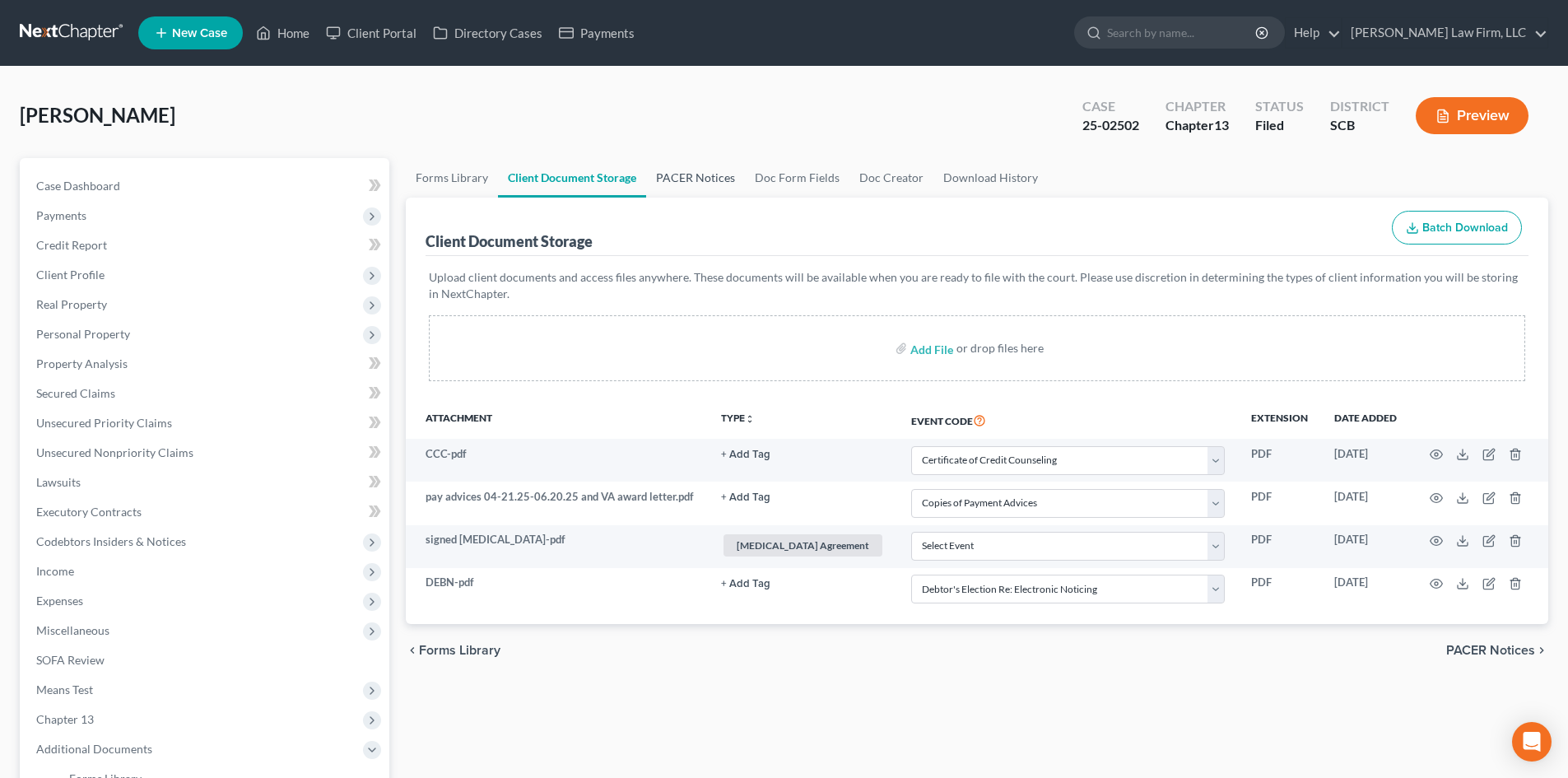
click at [709, 173] on link "PACER Notices" at bounding box center [695, 178] width 99 height 40
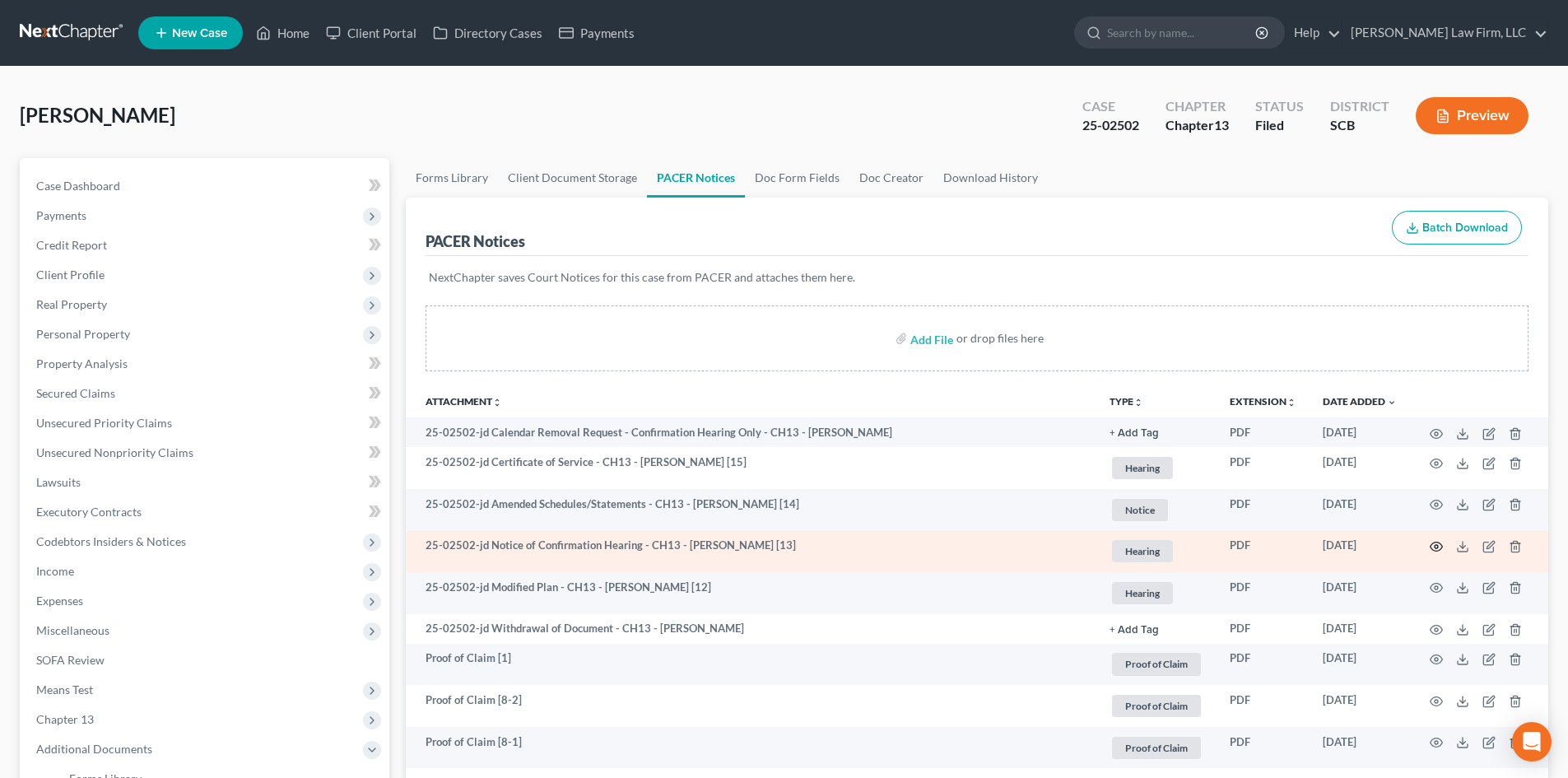
click at [1436, 543] on icon "button" at bounding box center [1437, 547] width 12 height 9
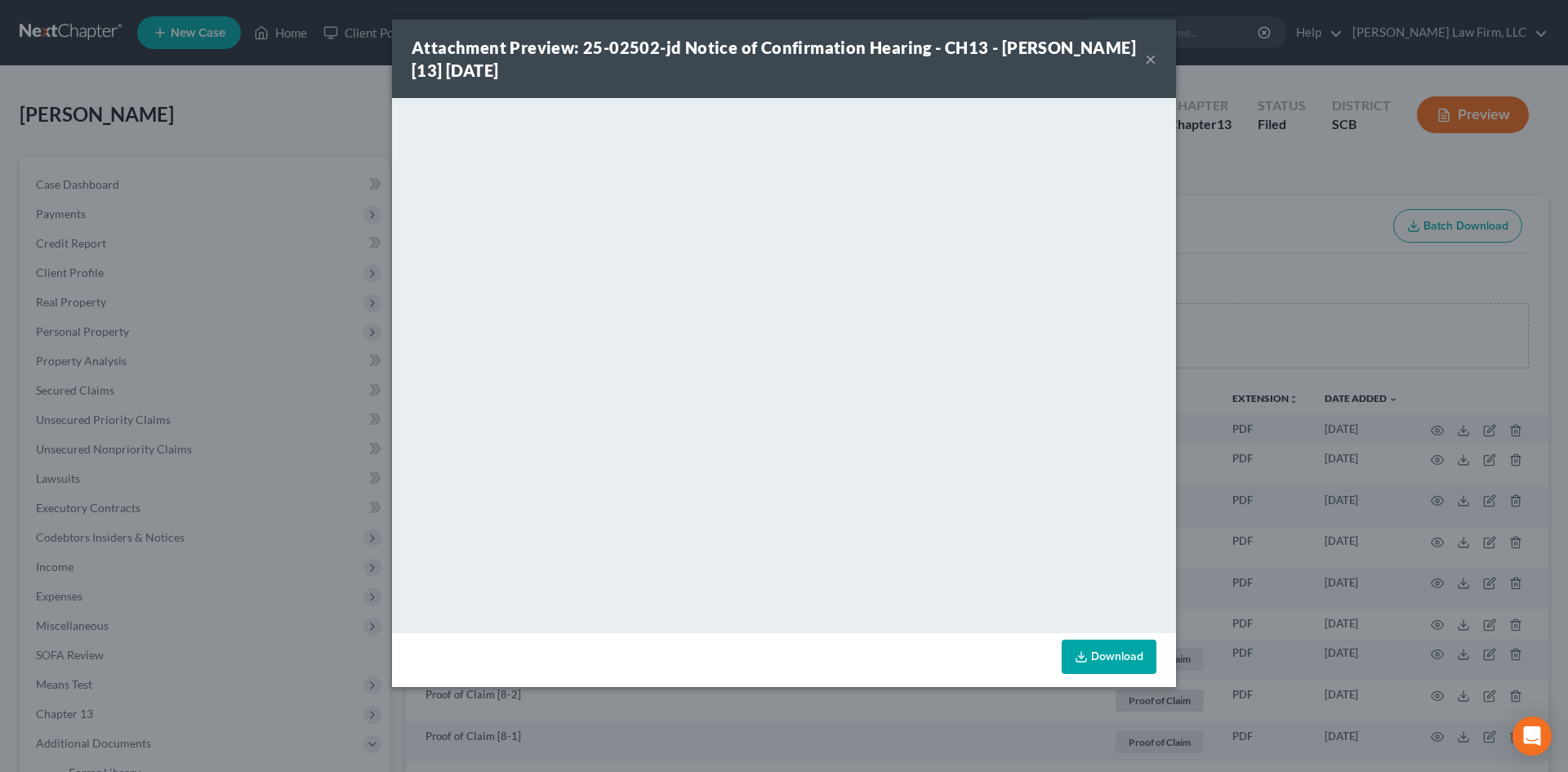
click at [1153, 61] on button "×" at bounding box center [1151, 59] width 12 height 20
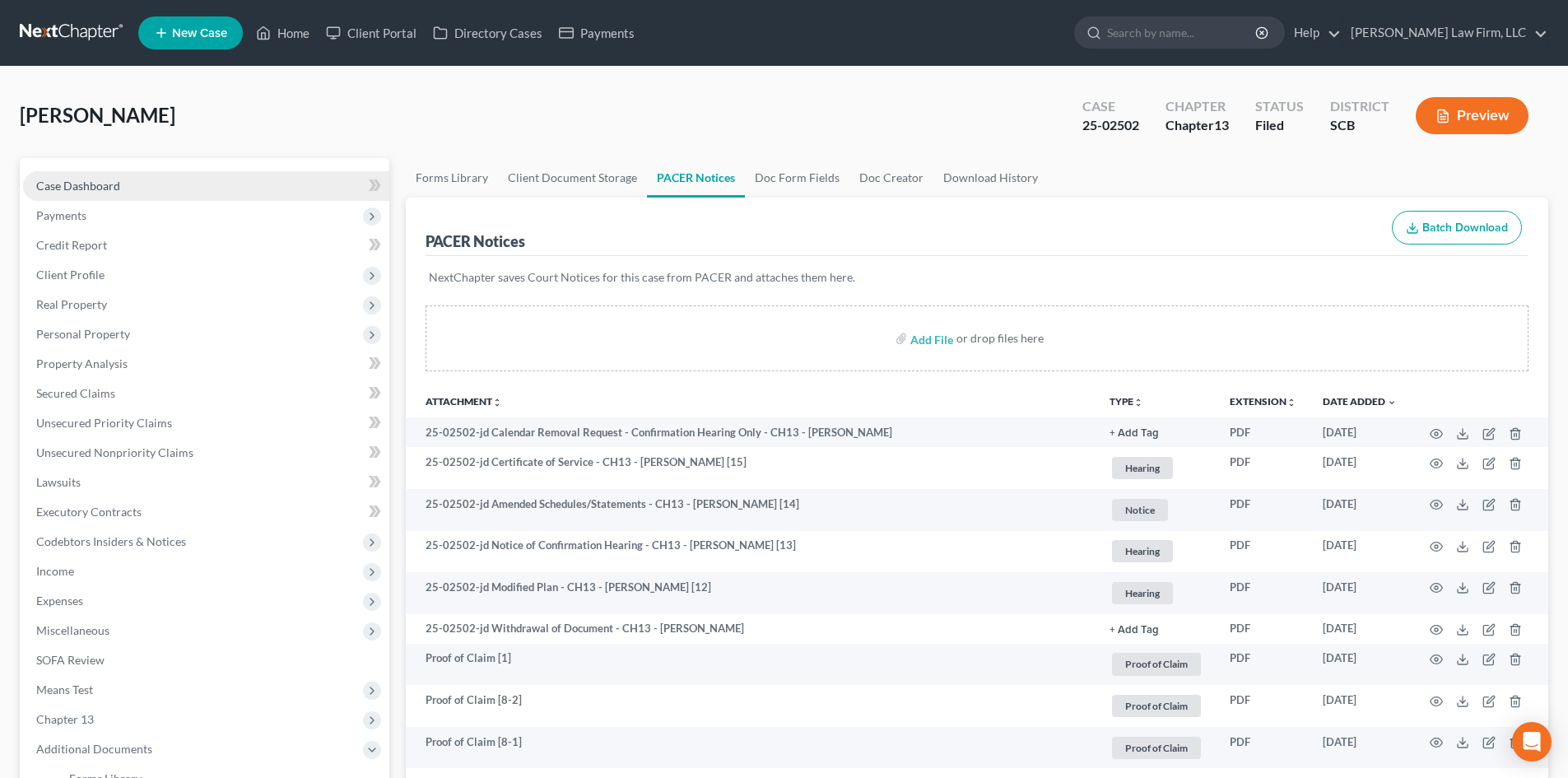
click at [88, 179] on span "Case Dashboard" at bounding box center [78, 185] width 84 height 14
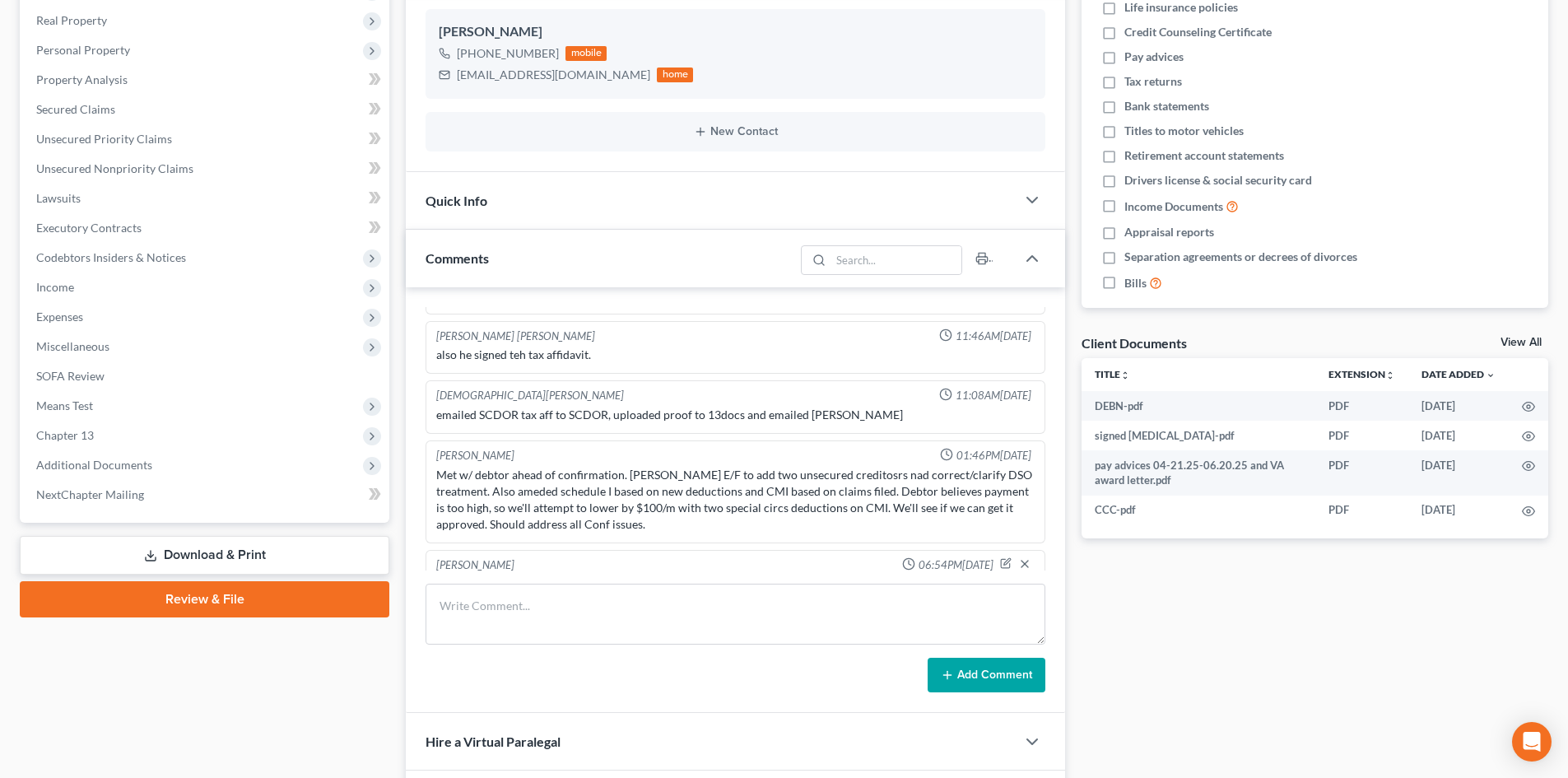
scroll to position [455, 0]
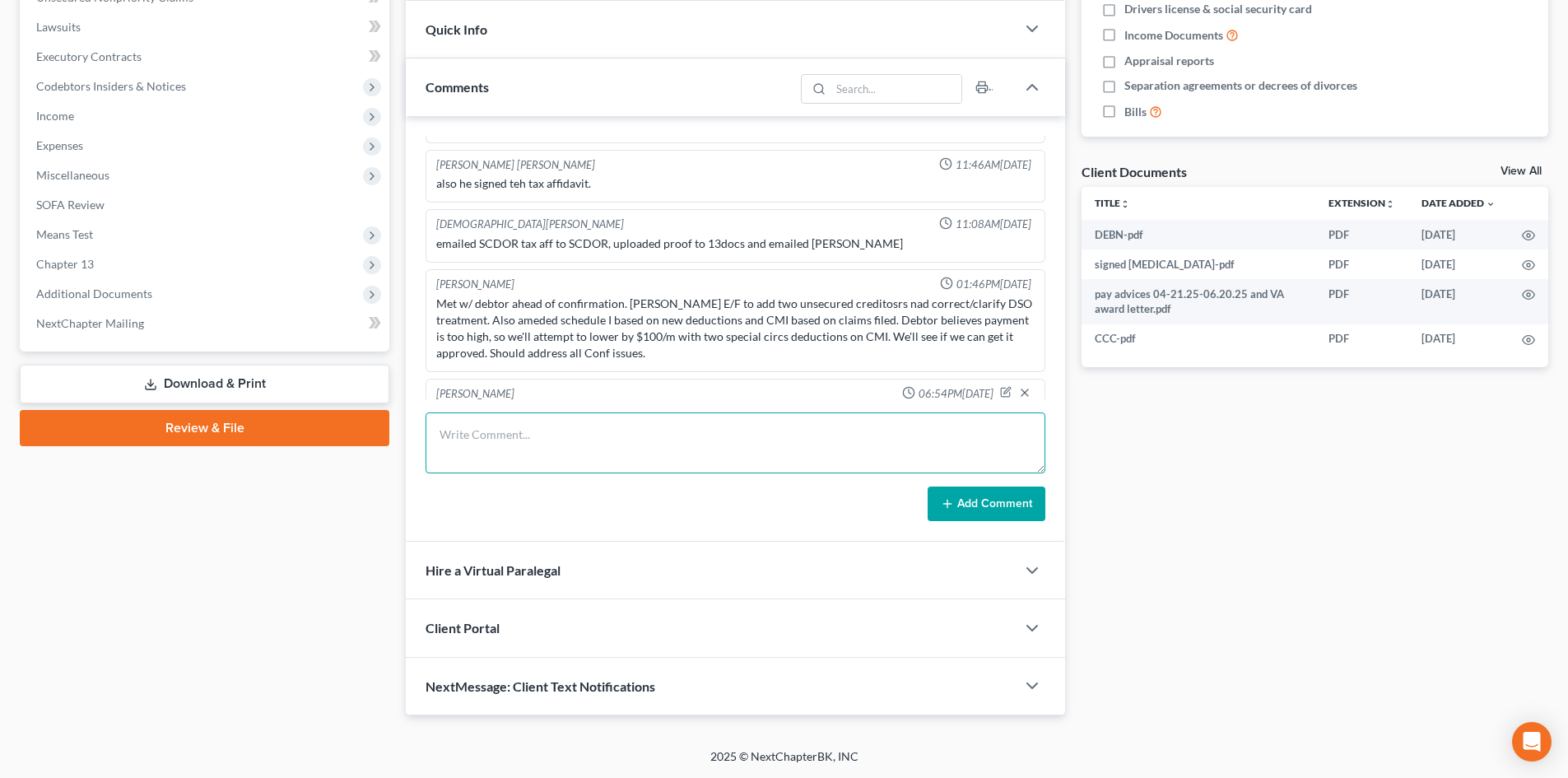
click at [640, 443] on textarea at bounding box center [735, 442] width 620 height 61
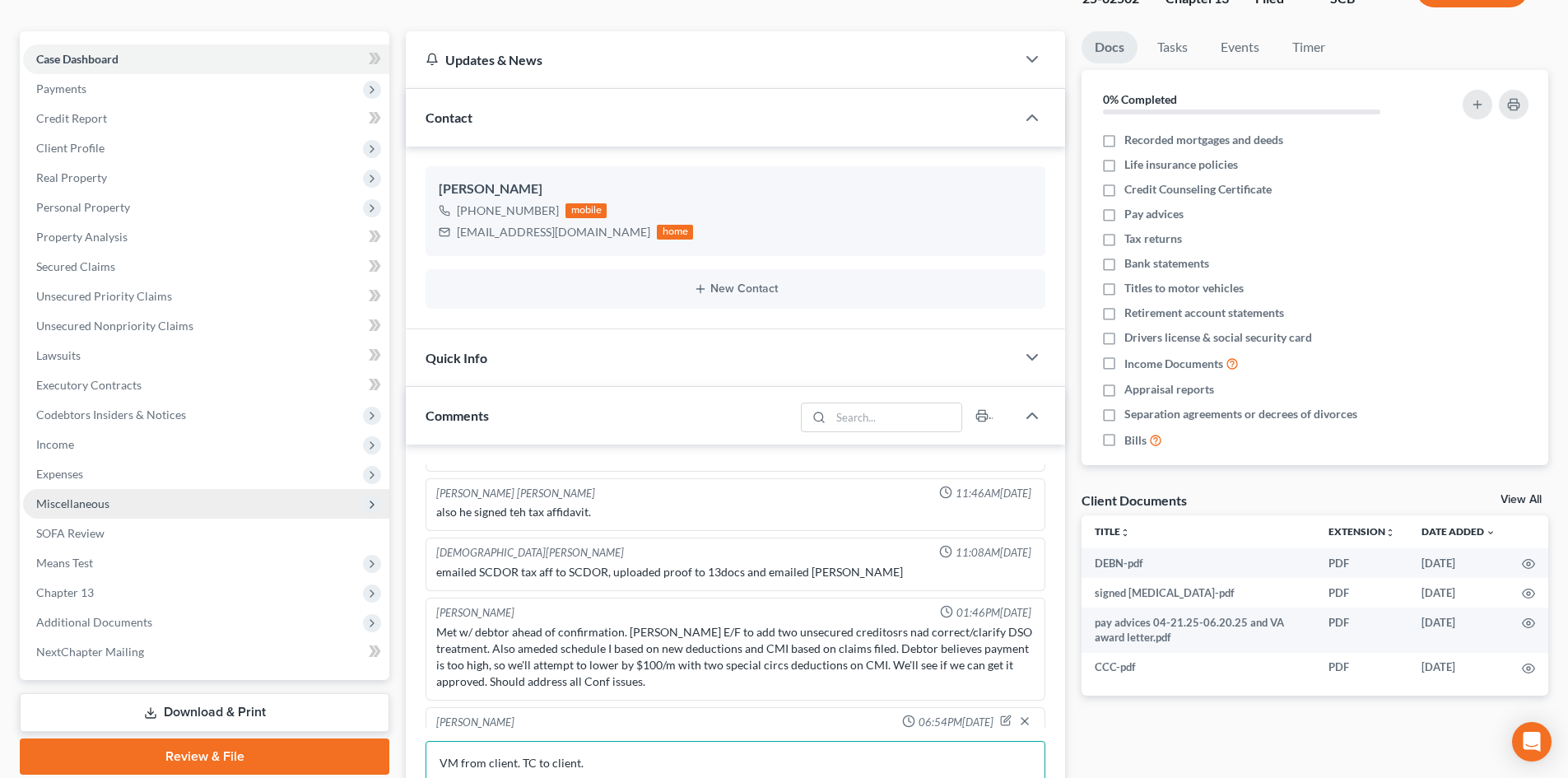
scroll to position [126, 0]
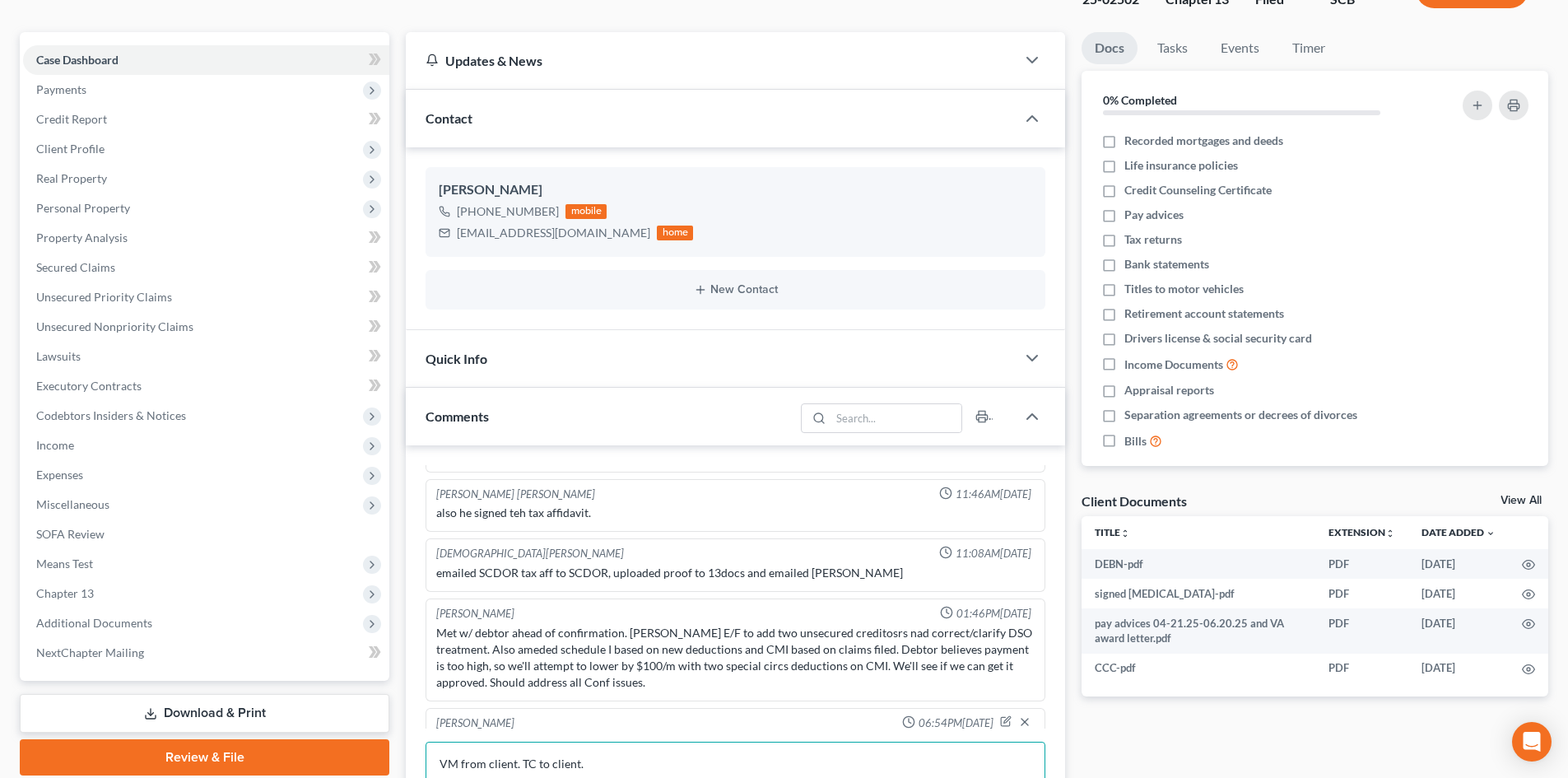
type textarea "VM from client. TC to client."
click at [1531, 499] on link "View All" at bounding box center [1521, 501] width 41 height 12
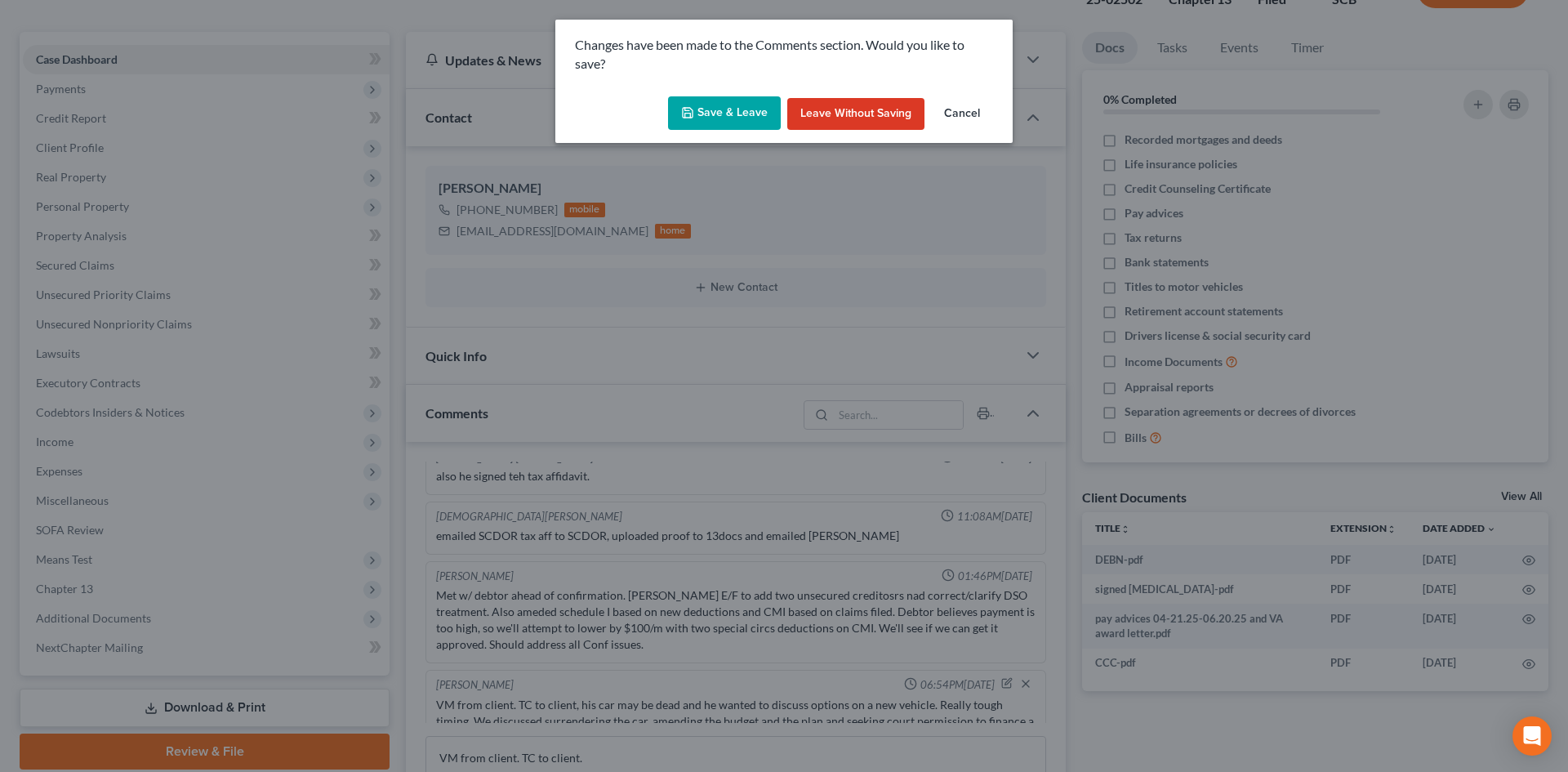
click at [719, 106] on button "Save & Leave" at bounding box center [724, 114] width 113 height 35
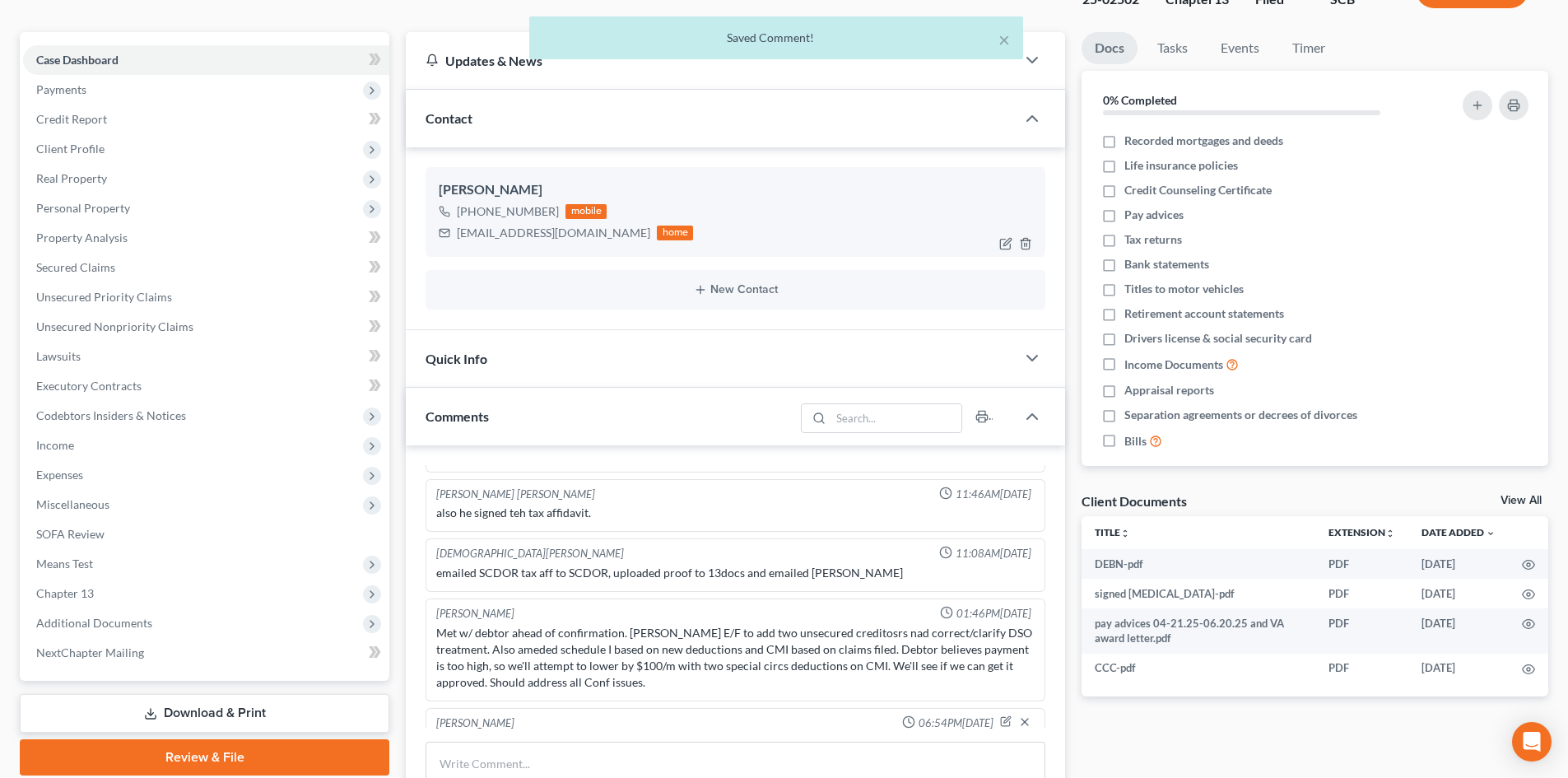
select select "6"
select select "15"
select select "16"
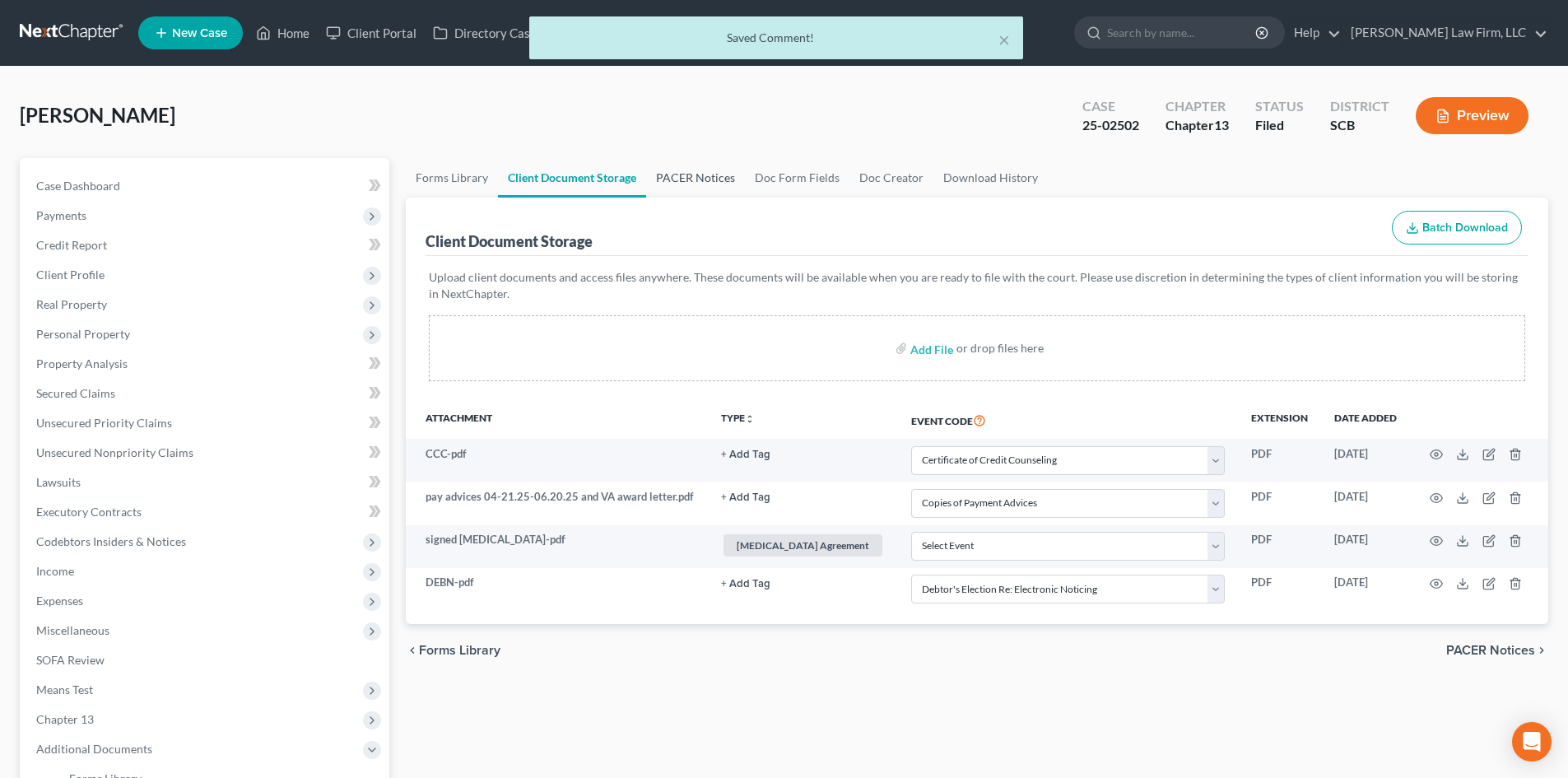
click at [700, 165] on link "PACER Notices" at bounding box center [695, 178] width 99 height 40
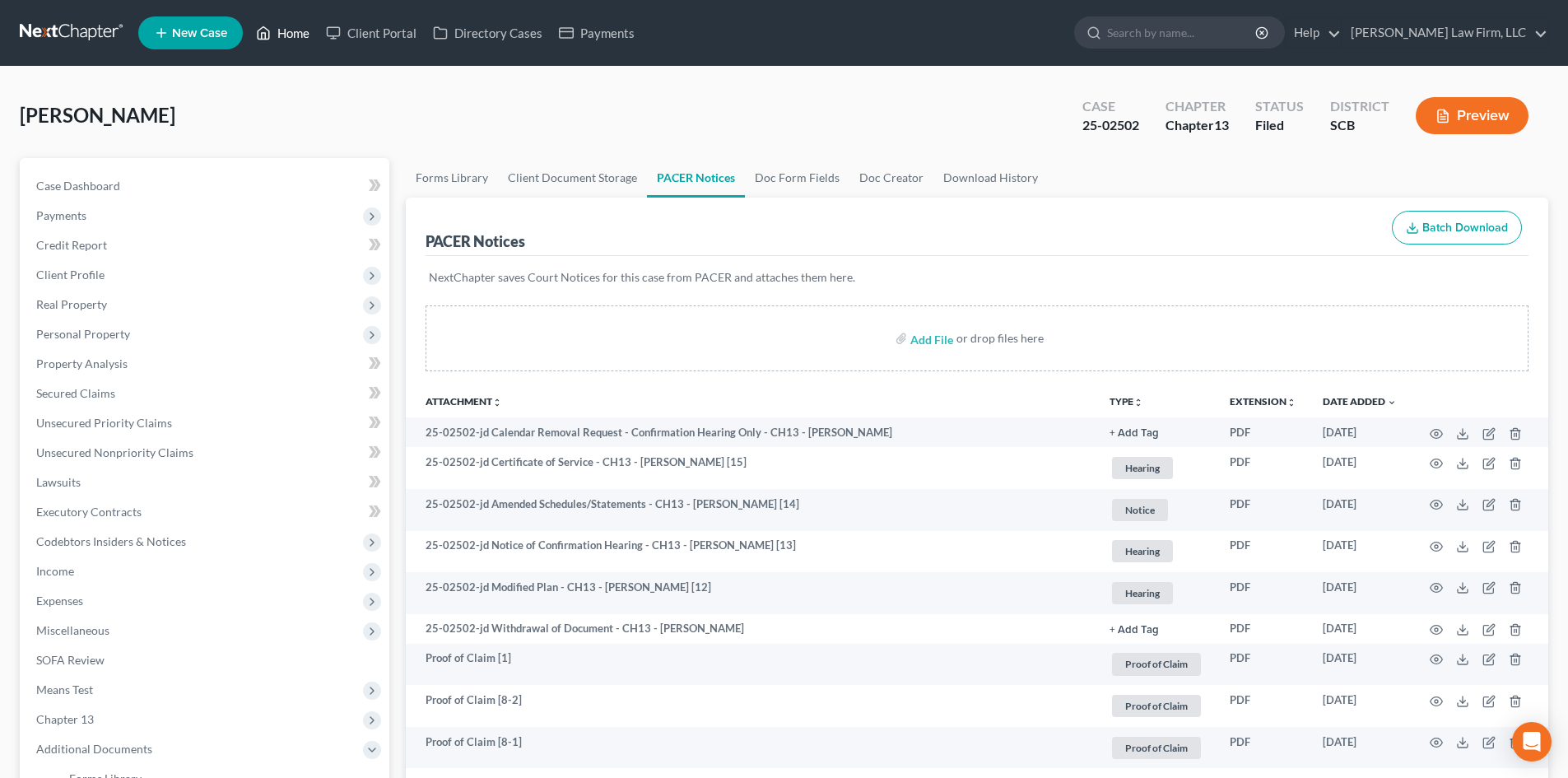
drag, startPoint x: 284, startPoint y: 33, endPoint x: 279, endPoint y: 80, distance: 47.3
click at [284, 33] on link "Home" at bounding box center [283, 33] width 70 height 30
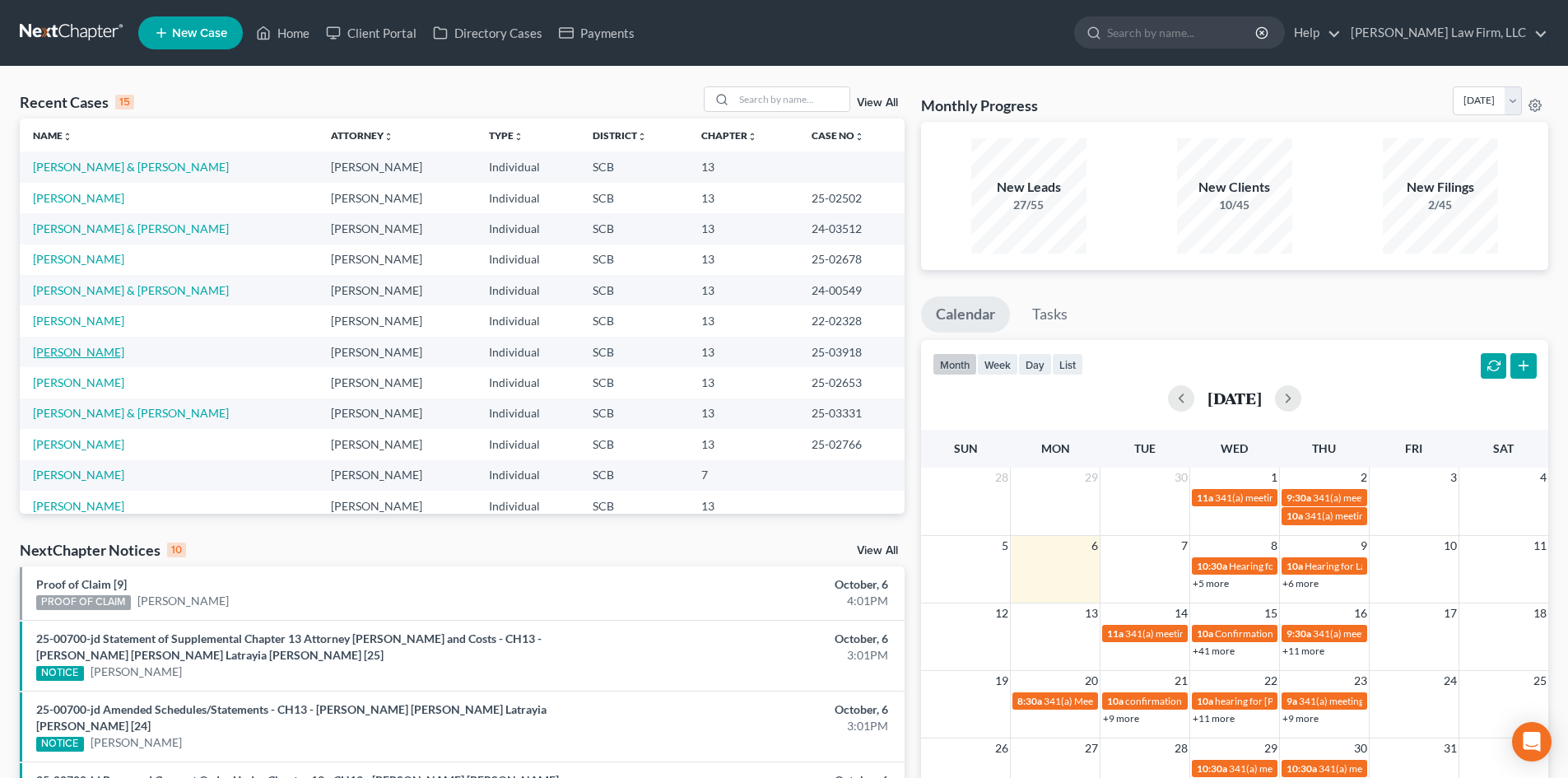
click at [117, 354] on link "[PERSON_NAME]" at bounding box center [79, 352] width 92 height 14
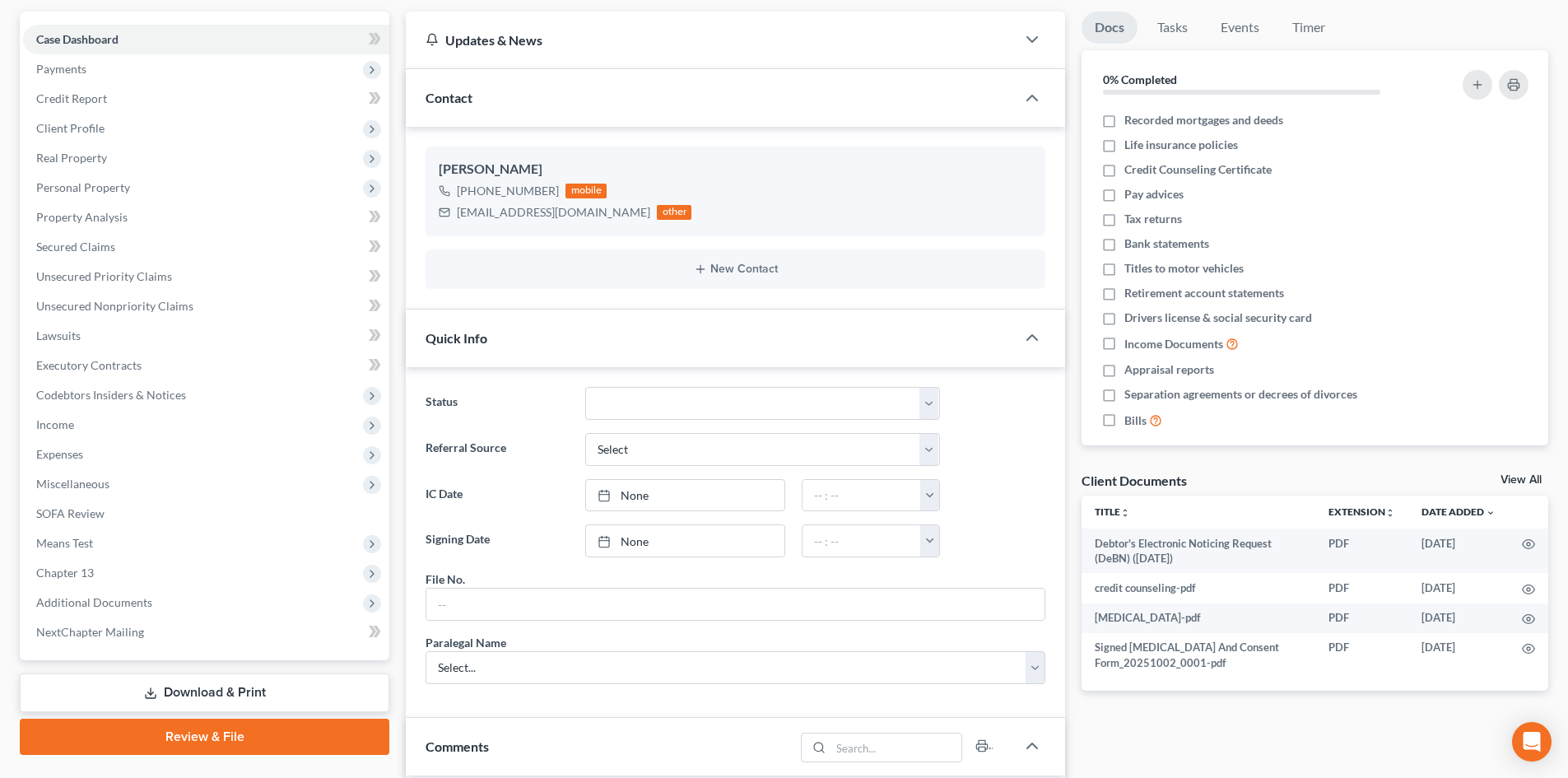
scroll to position [330, 0]
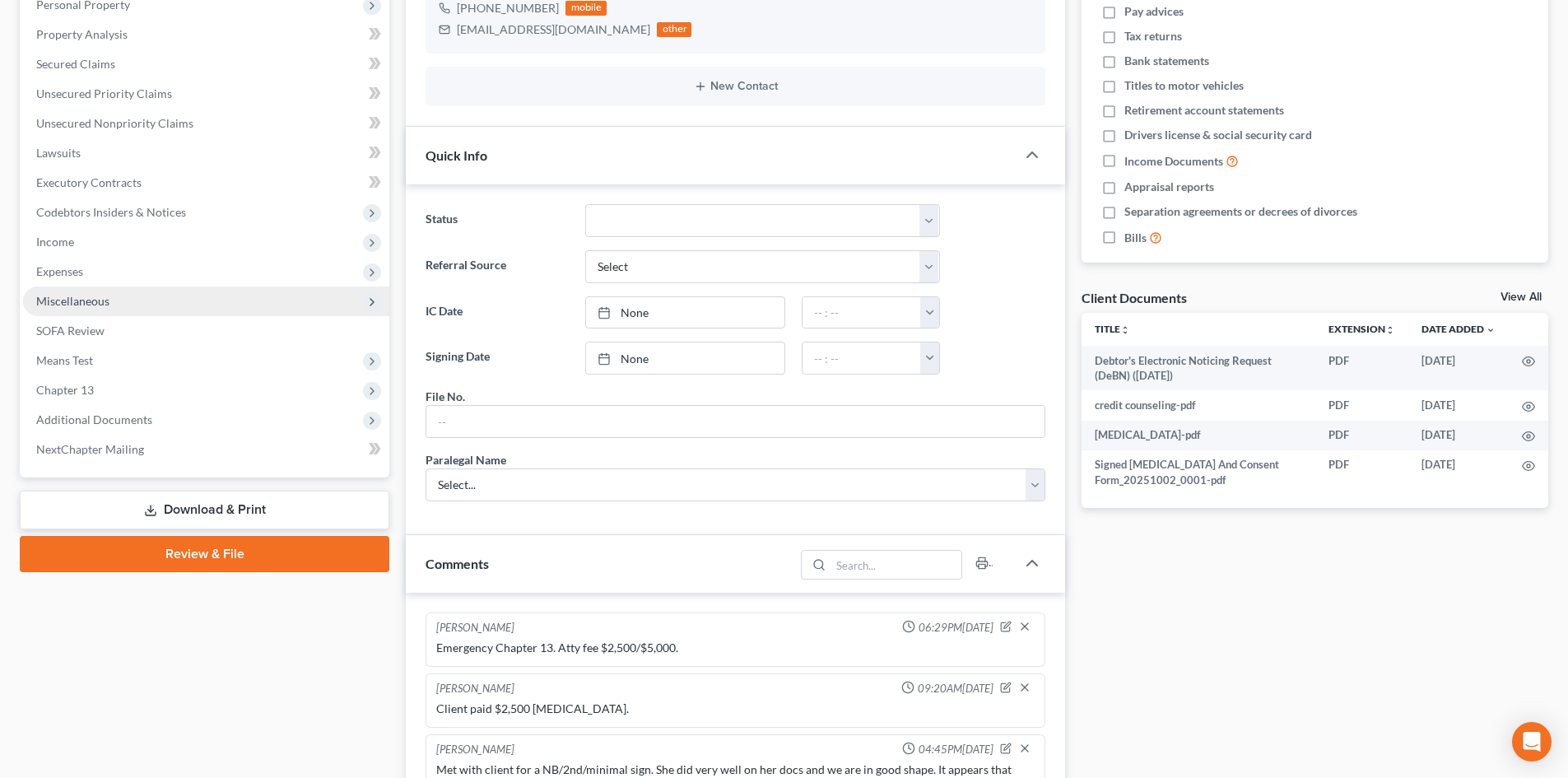
click at [91, 303] on span "Miscellaneous" at bounding box center [73, 301] width 74 height 14
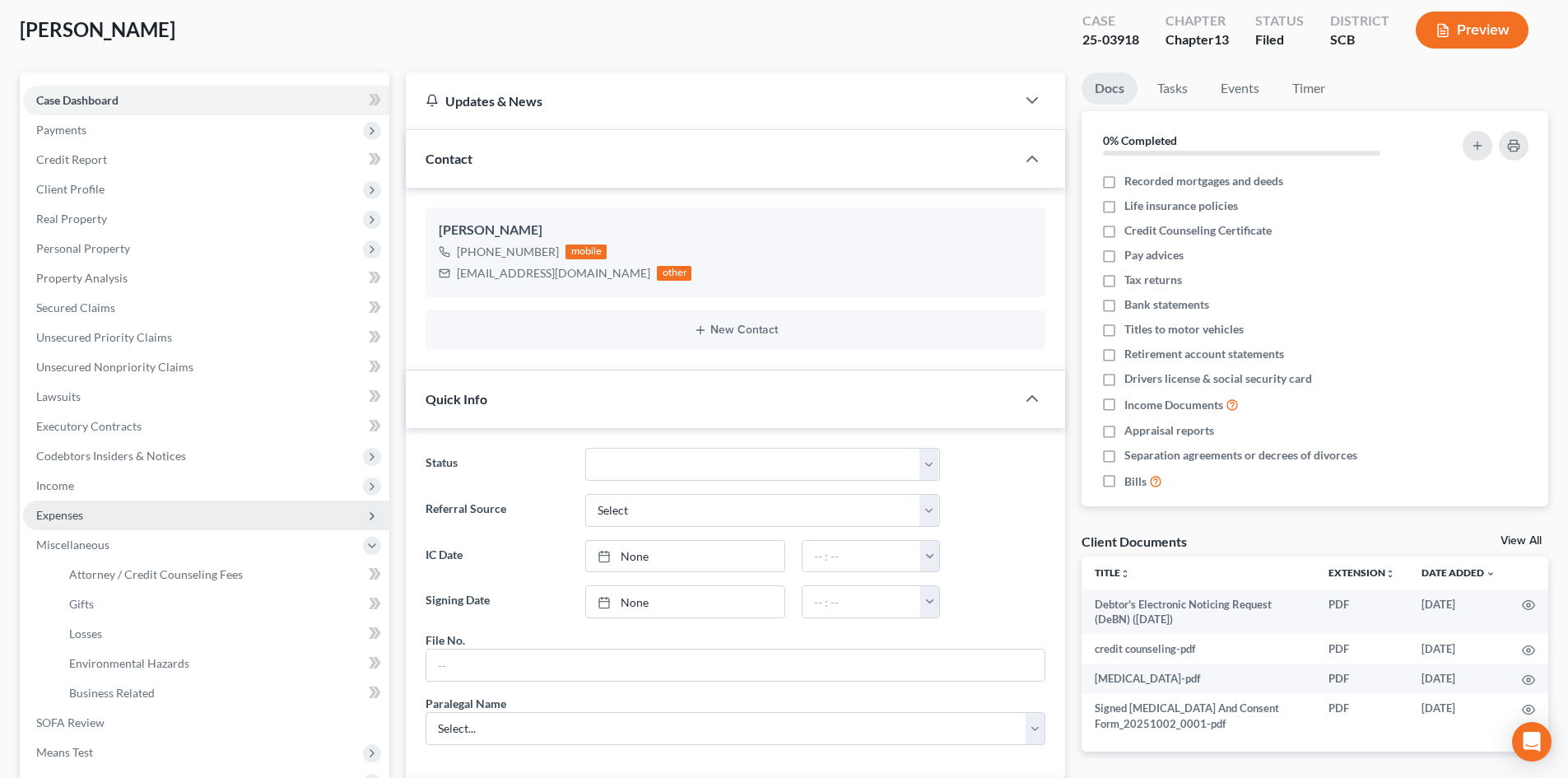
scroll to position [83, 0]
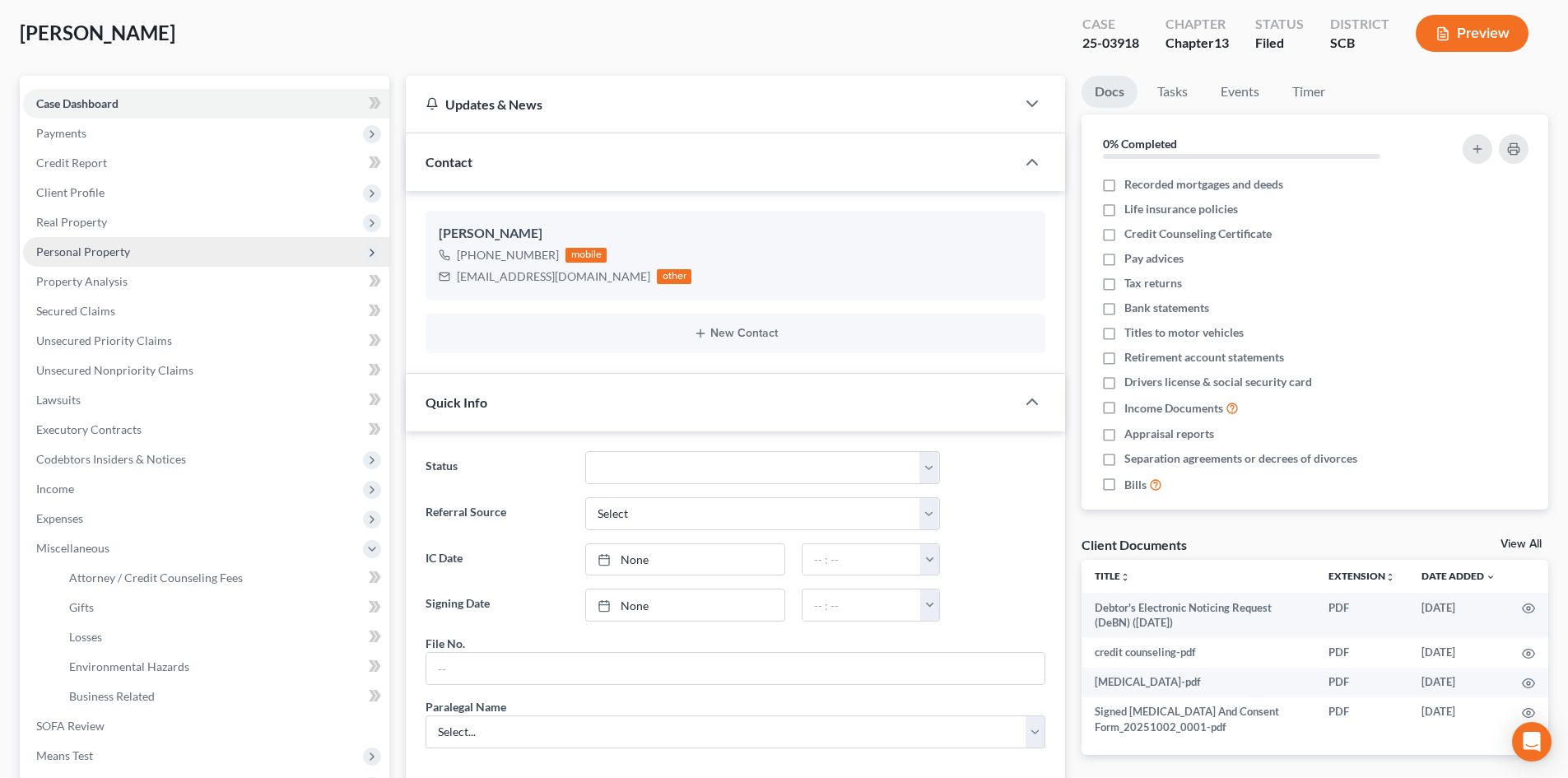
click at [109, 255] on span "Personal Property" at bounding box center [83, 251] width 94 height 14
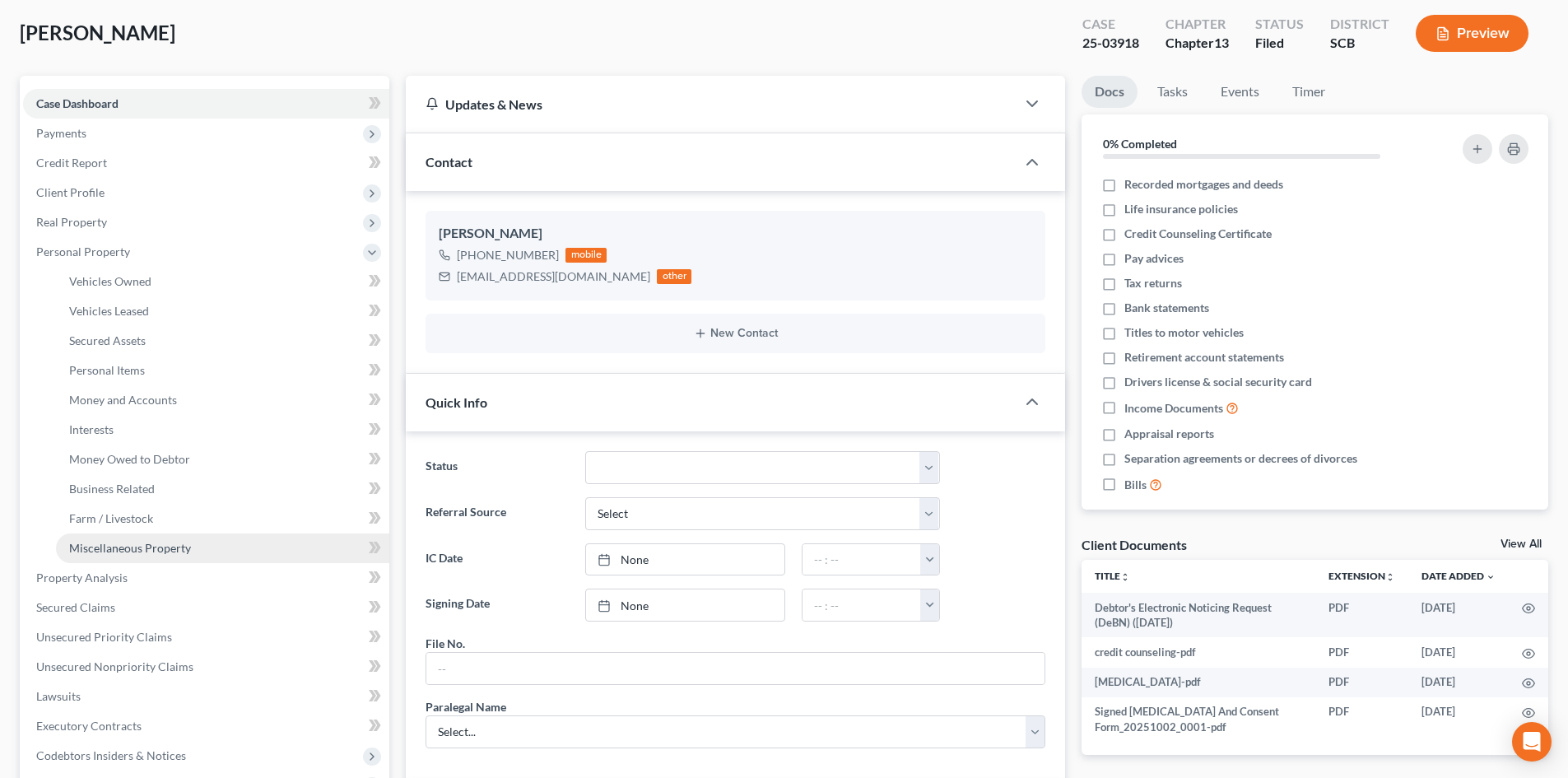
click at [166, 549] on span "Miscellaneous Property" at bounding box center [130, 548] width 122 height 14
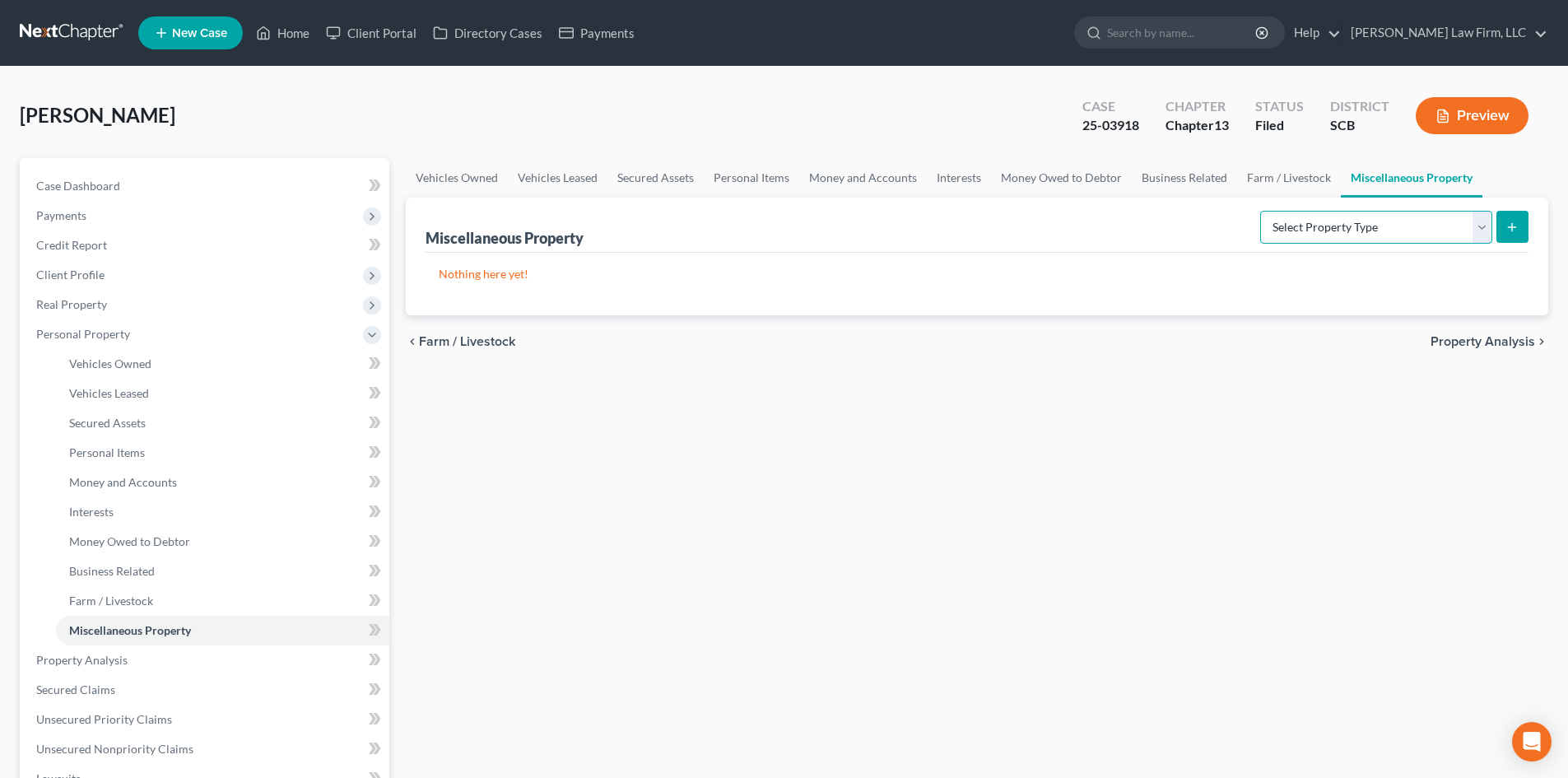
click at [1279, 236] on select "Select Property Type Assigned for Creditor Benefit [DATE] Holding for Another N…" at bounding box center [1376, 227] width 232 height 33
select select "transferred"
click at [1260, 211] on select "Select Property Type Assigned for Creditor Benefit [DATE] Holding for Another N…" at bounding box center [1376, 227] width 232 height 33
click at [1513, 222] on icon "submit" at bounding box center [1512, 226] width 13 height 13
select select "Ordinary ([DATE])"
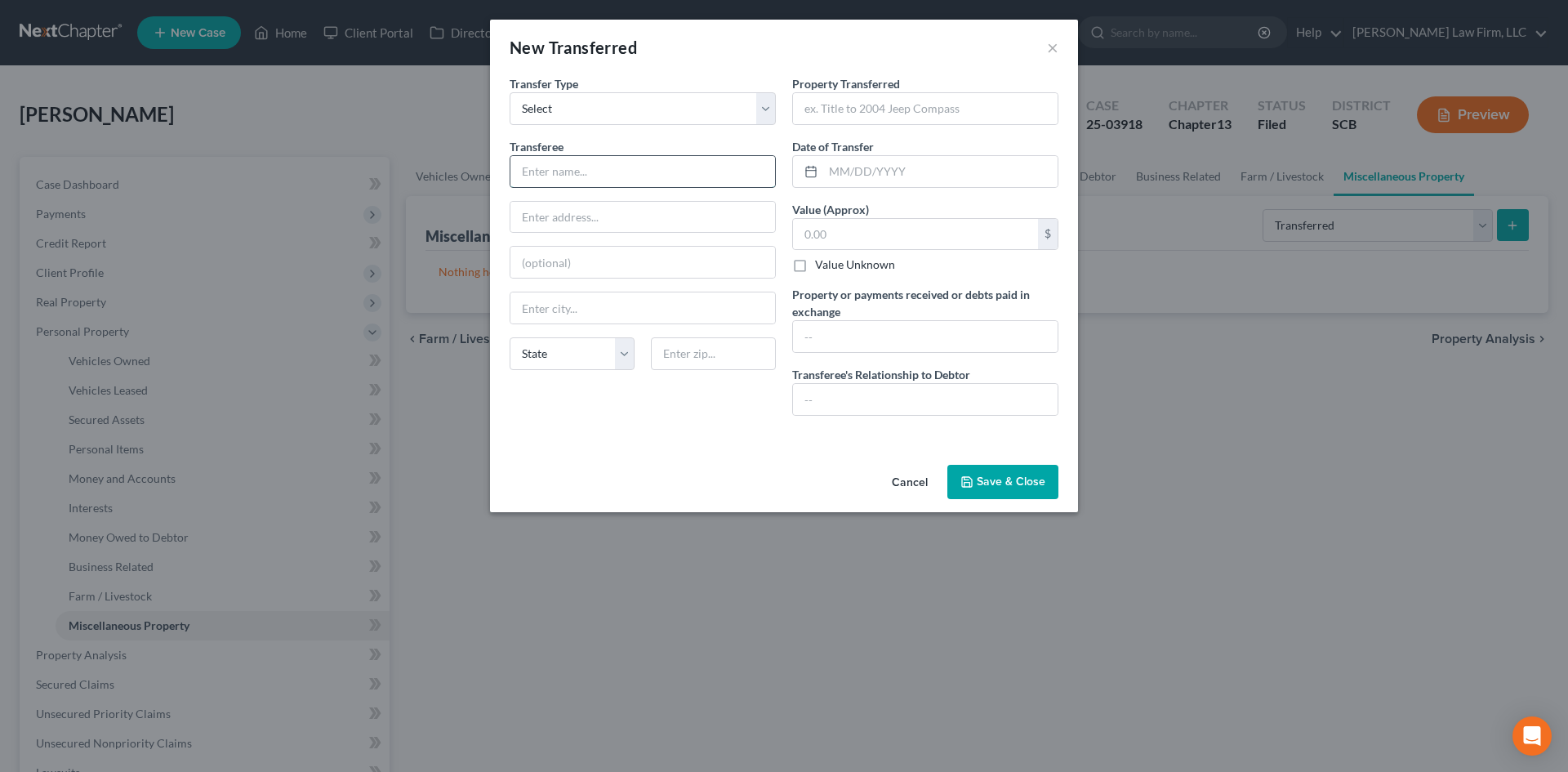
click at [656, 156] on input "text" at bounding box center [643, 171] width 265 height 31
click at [616, 181] on input "text" at bounding box center [643, 171] width 265 height 31
type input "LKQ Pick Your Part"
type input "[STREET_ADDRESS]"
type input "29405"
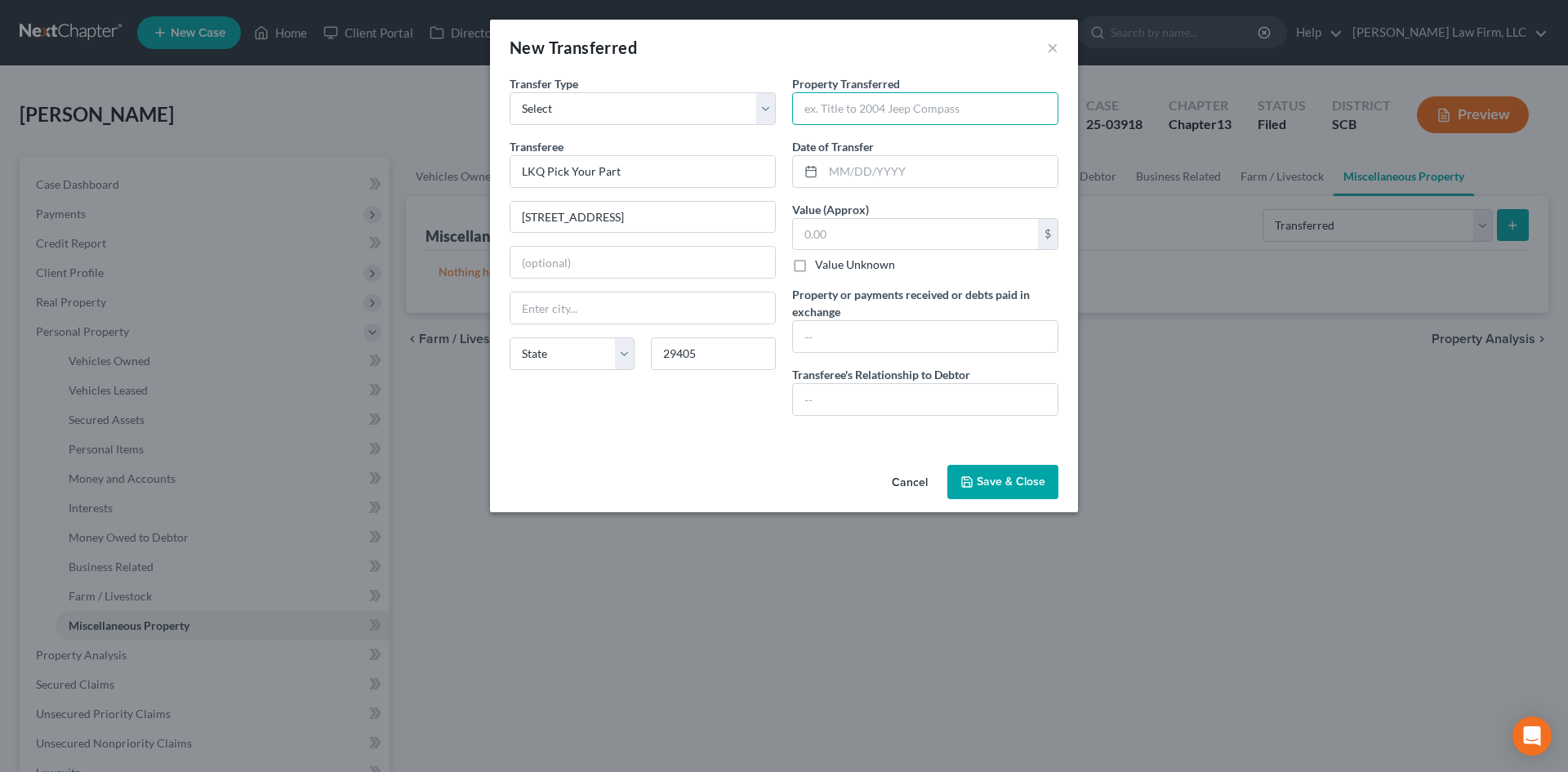
type input "[GEOGRAPHIC_DATA]"
click at [870, 167] on input "text" at bounding box center [940, 171] width 234 height 31
type input "[DATE]"
click at [876, 111] on input "text" at bounding box center [926, 108] width 265 height 31
type input "2012 Chevrolet Traverse"
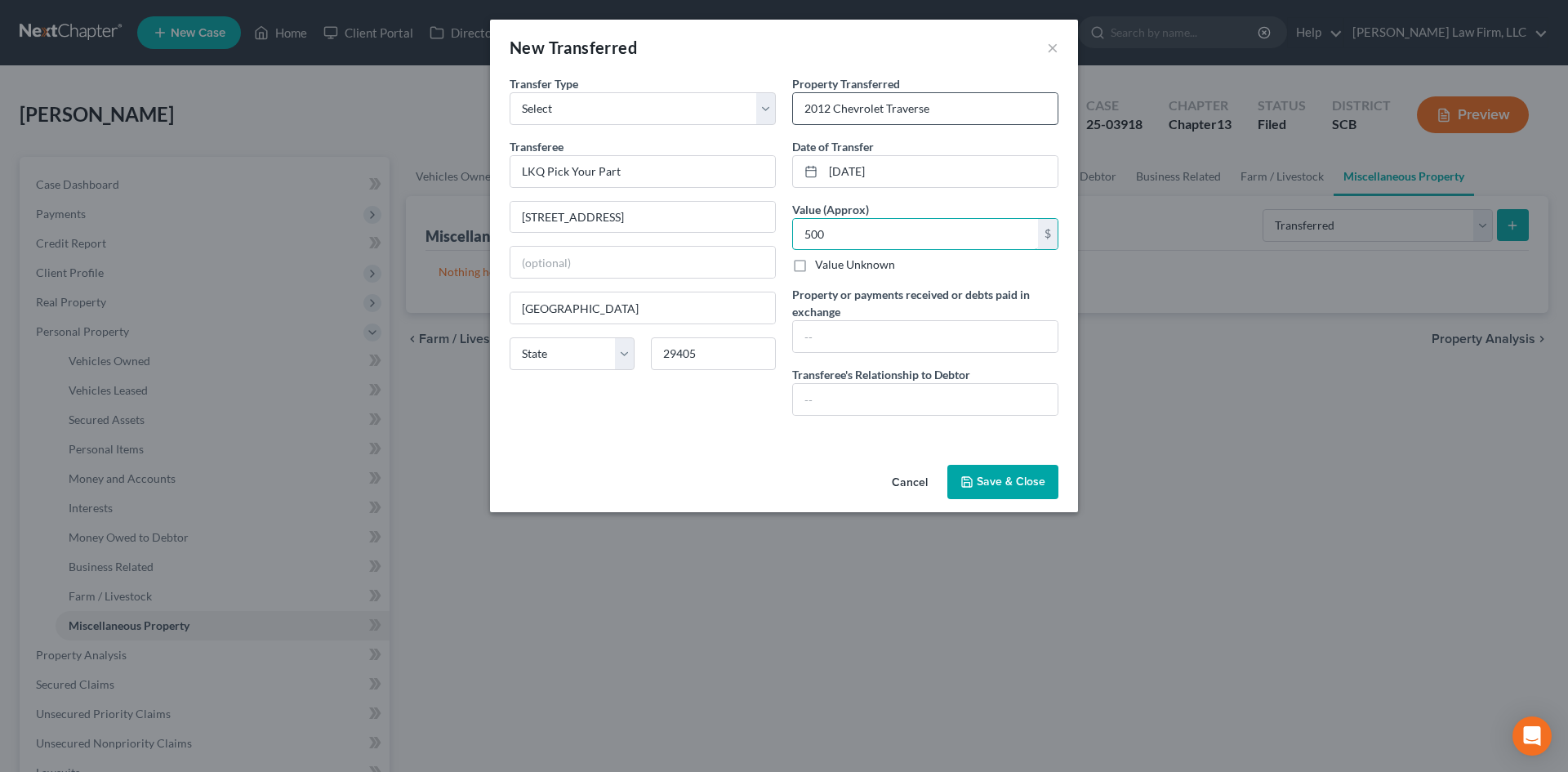
type input "500"
type input "unrelated third party"
click at [809, 332] on input "500" at bounding box center [926, 336] width 265 height 31
type input "$500"
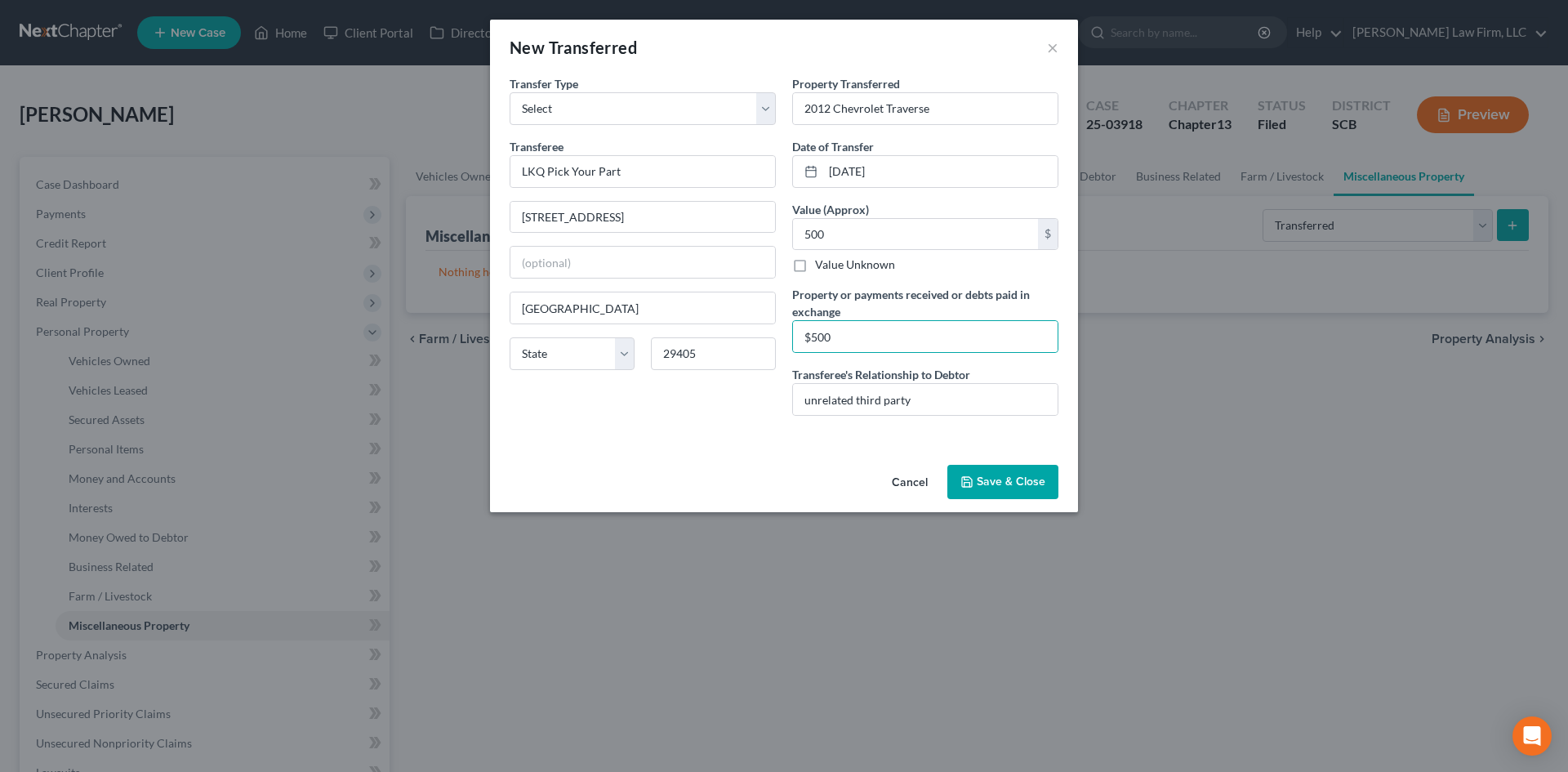
click at [1022, 478] on button "Save & Close" at bounding box center [1003, 481] width 111 height 35
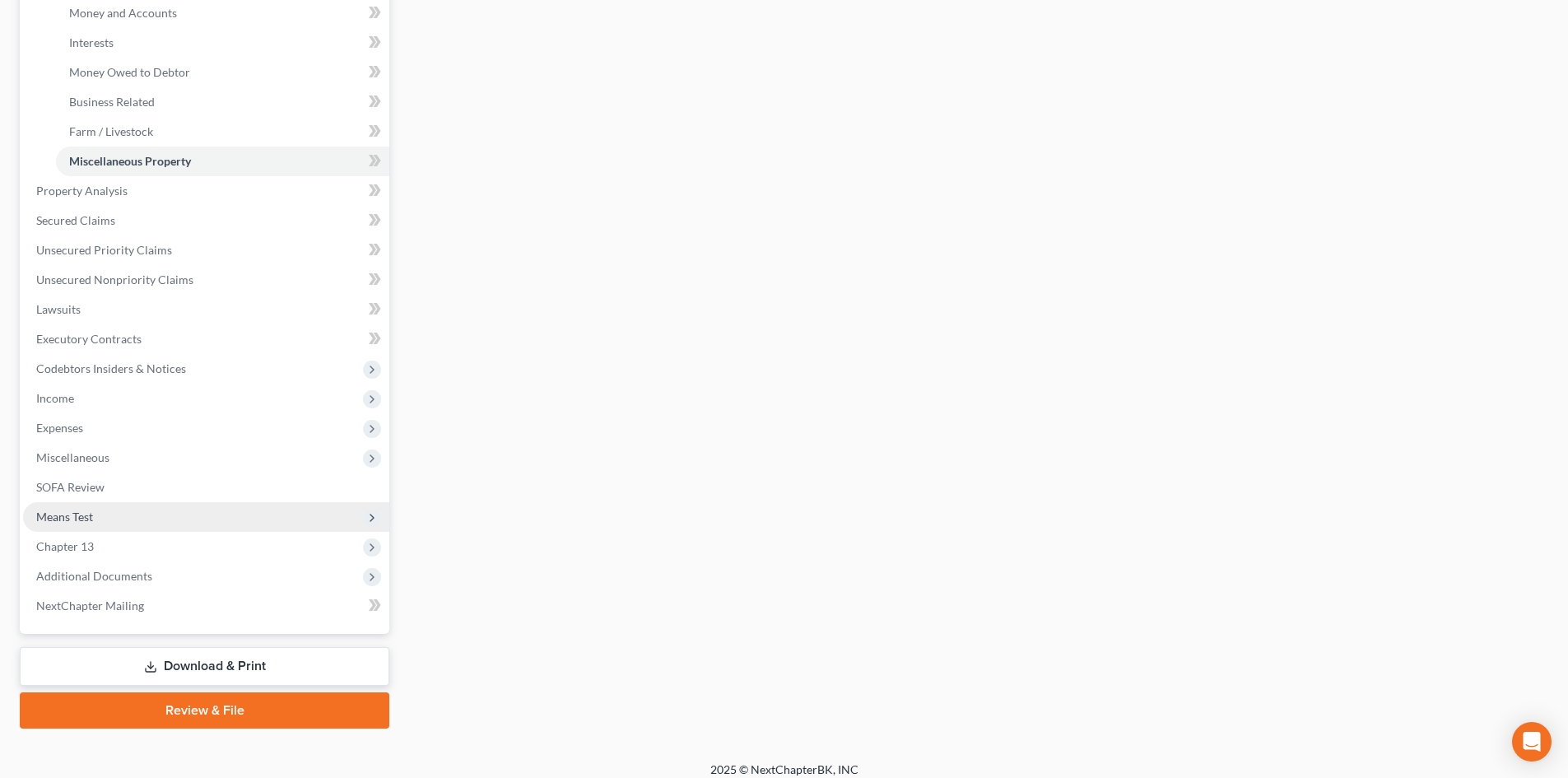
scroll to position [482, 0]
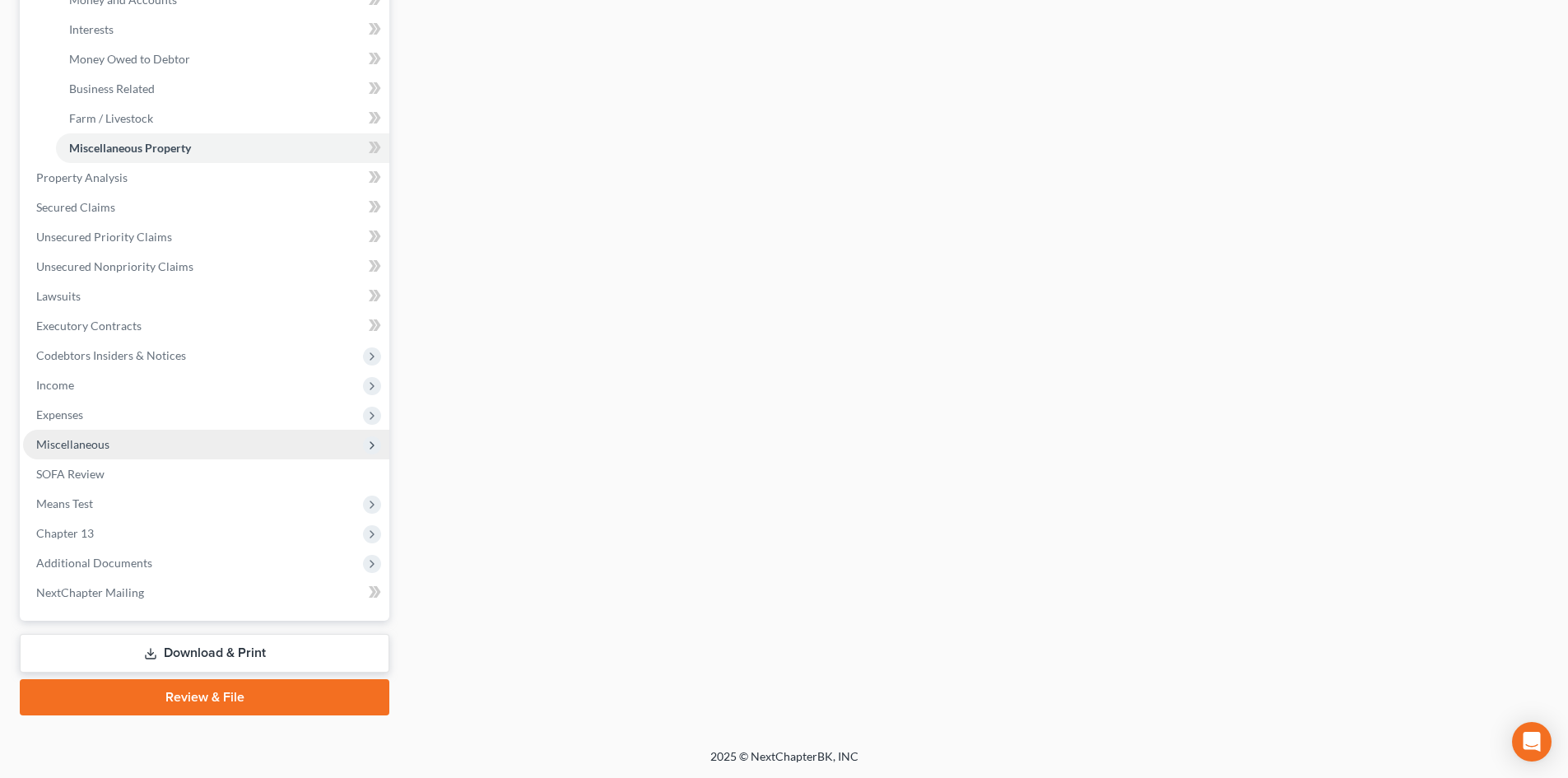
click at [189, 448] on span "Miscellaneous" at bounding box center [206, 444] width 367 height 30
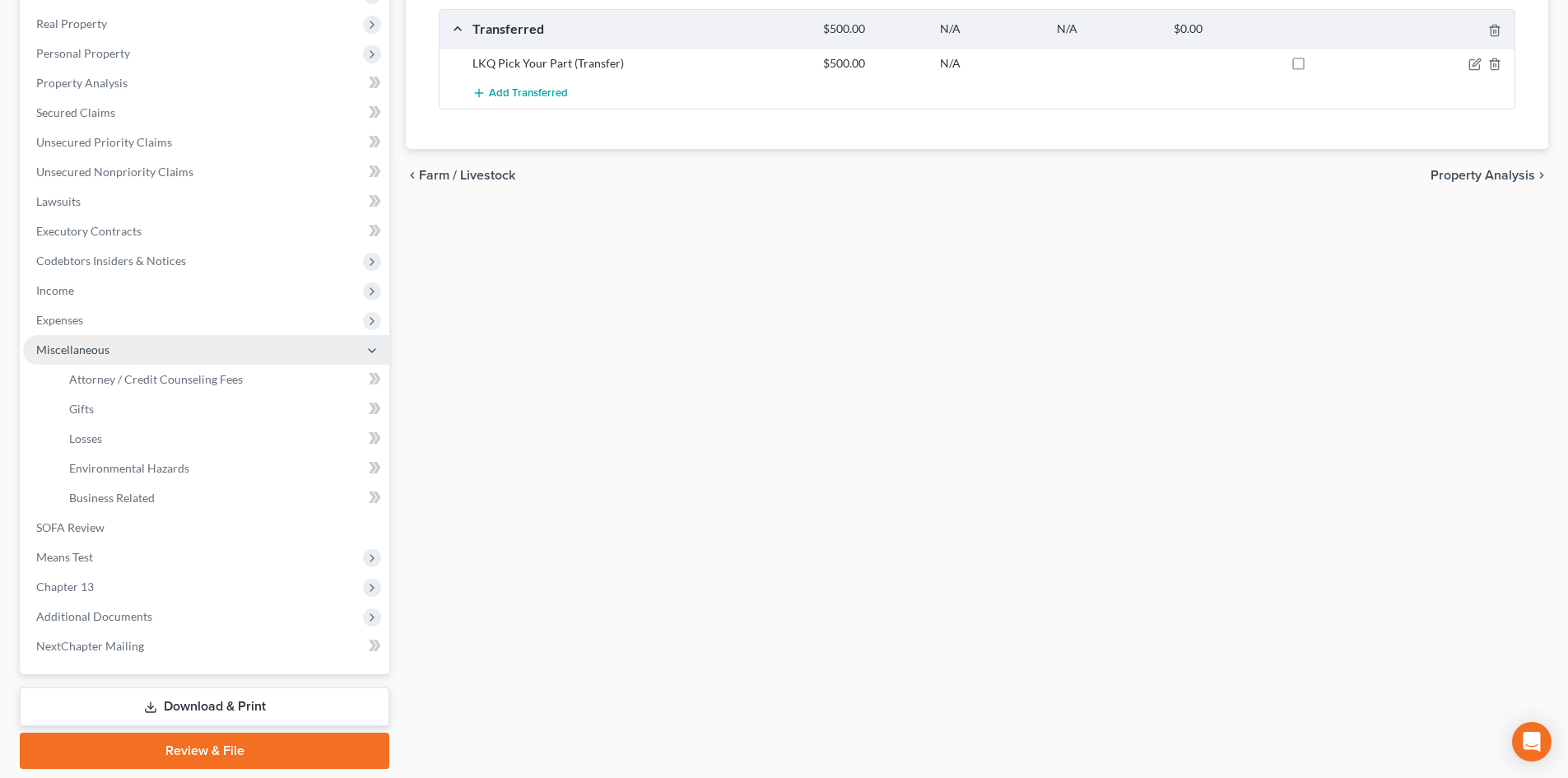
scroll to position [252, 0]
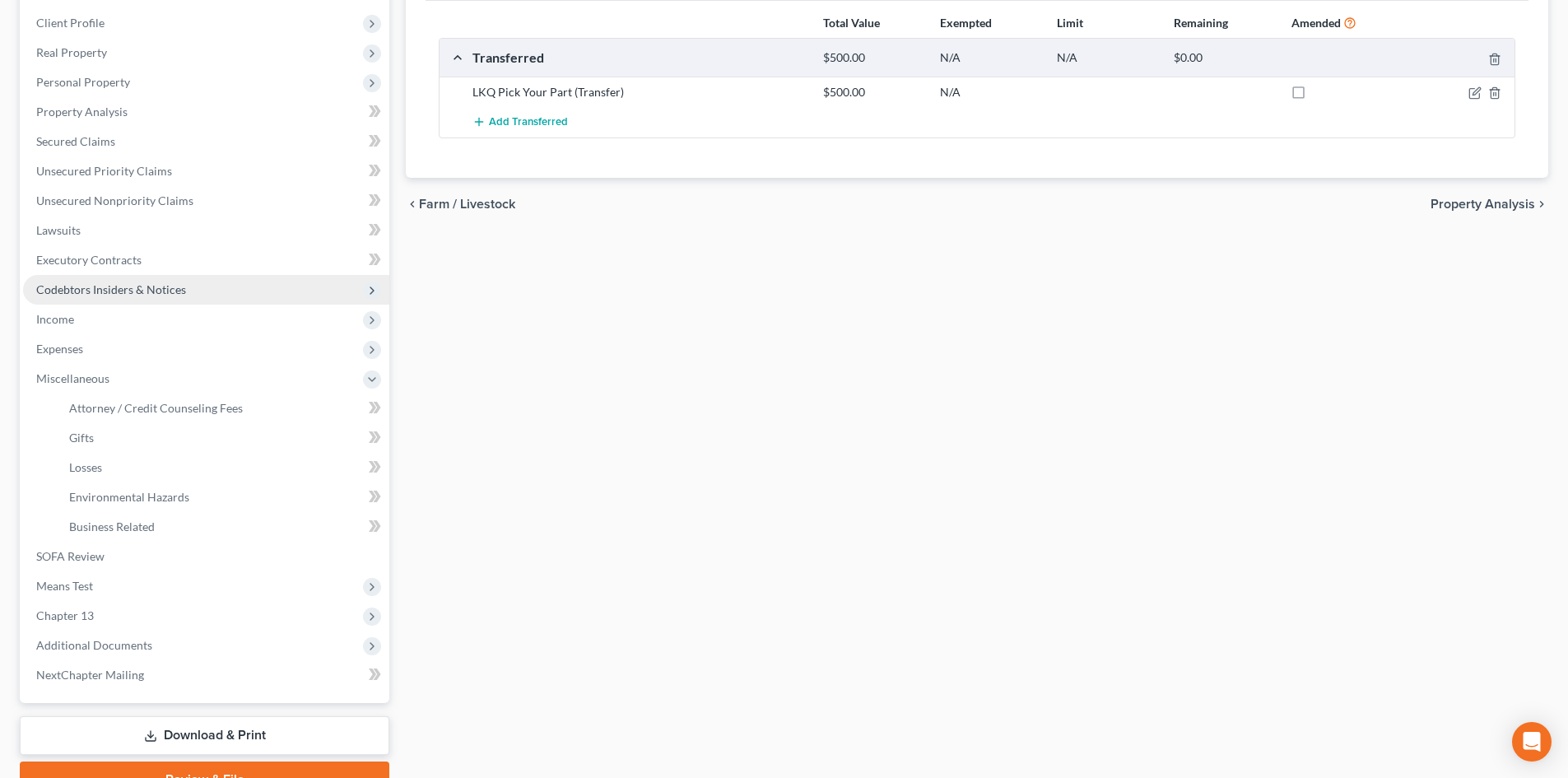
click at [149, 287] on span "Codebtors Insiders & Notices" at bounding box center [111, 289] width 149 height 14
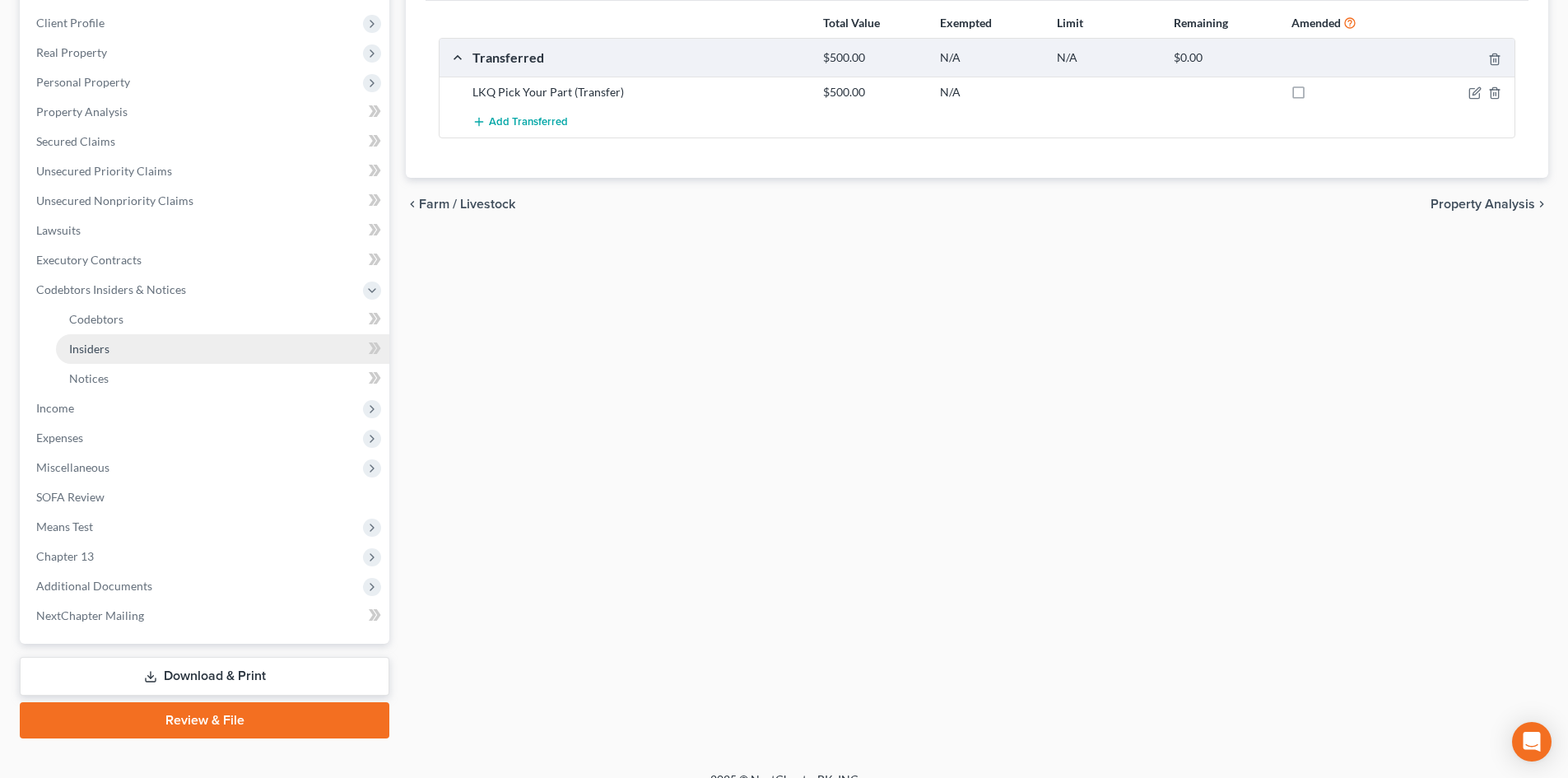
click at [147, 349] on link "Insiders" at bounding box center [222, 350] width 334 height 30
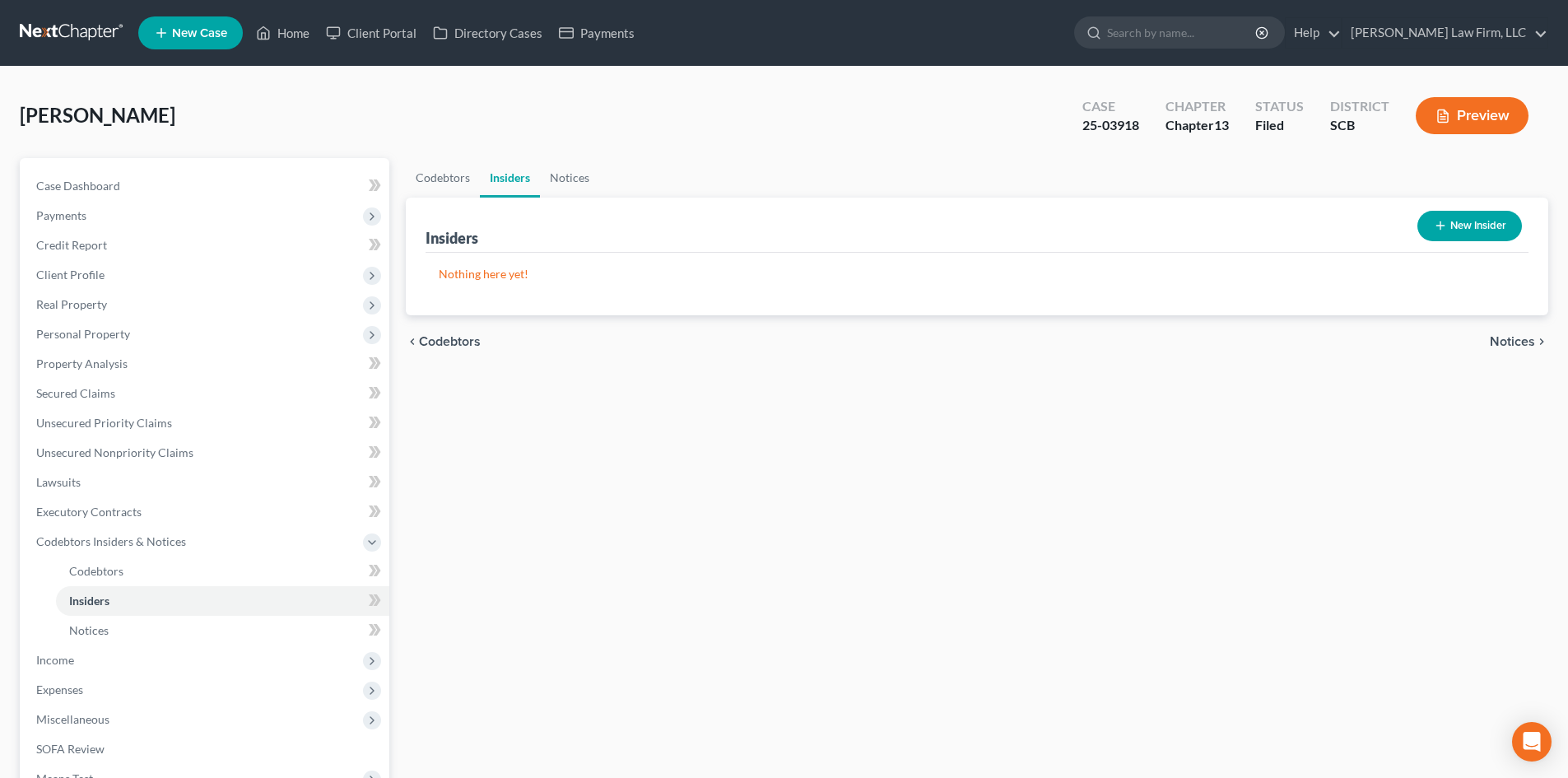
click at [1443, 217] on button "New Insider" at bounding box center [1469, 226] width 105 height 31
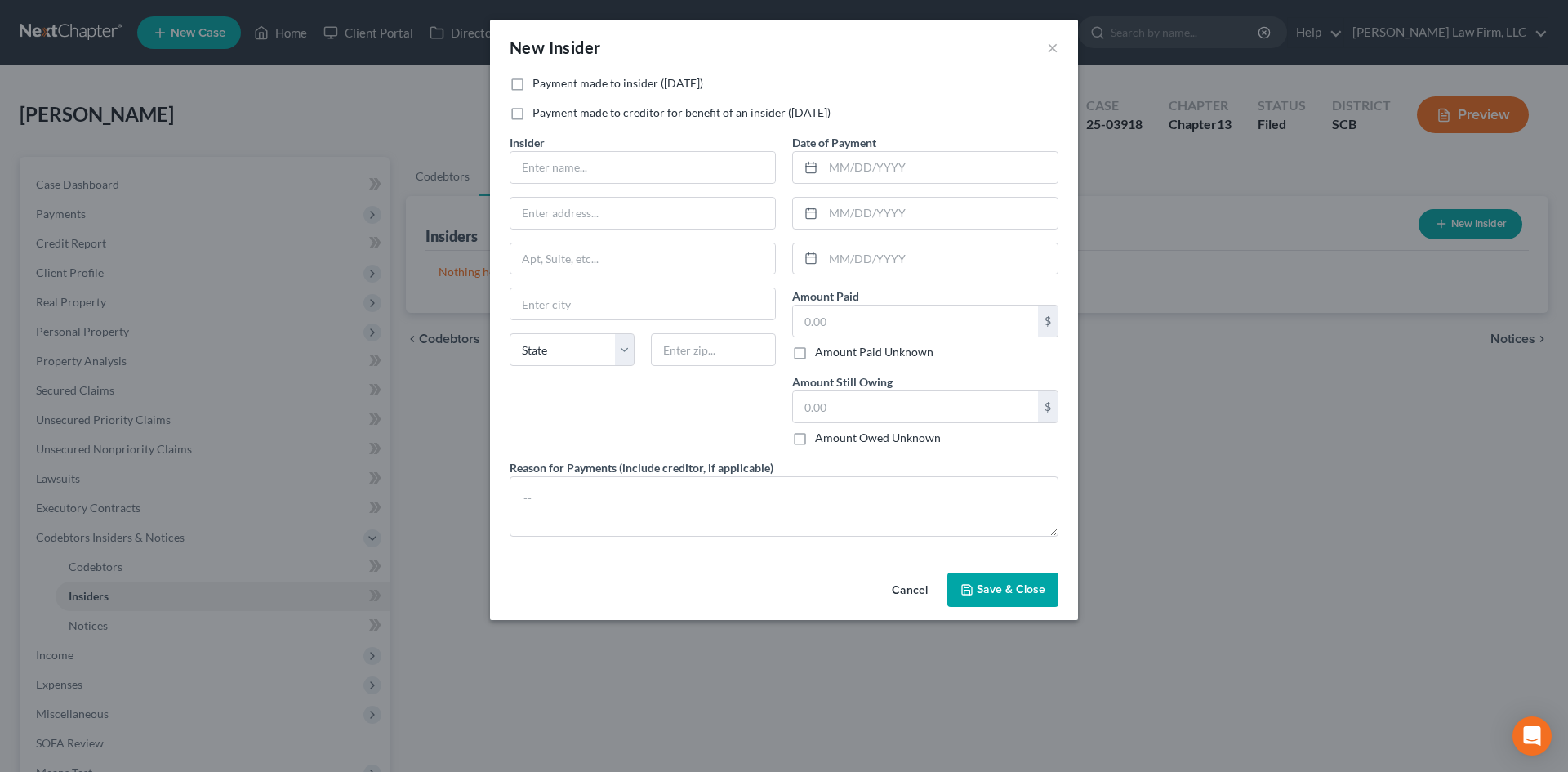
click at [533, 84] on label "Payment made to insider ([DATE])" at bounding box center [618, 83] width 171 height 17
click at [538, 84] on input "Payment made to insider ([DATE])" at bounding box center [543, 80] width 11 height 11
checkbox input "true"
click at [626, 177] on input "text" at bounding box center [643, 167] width 265 height 31
type input "[PERSON_NAME]"
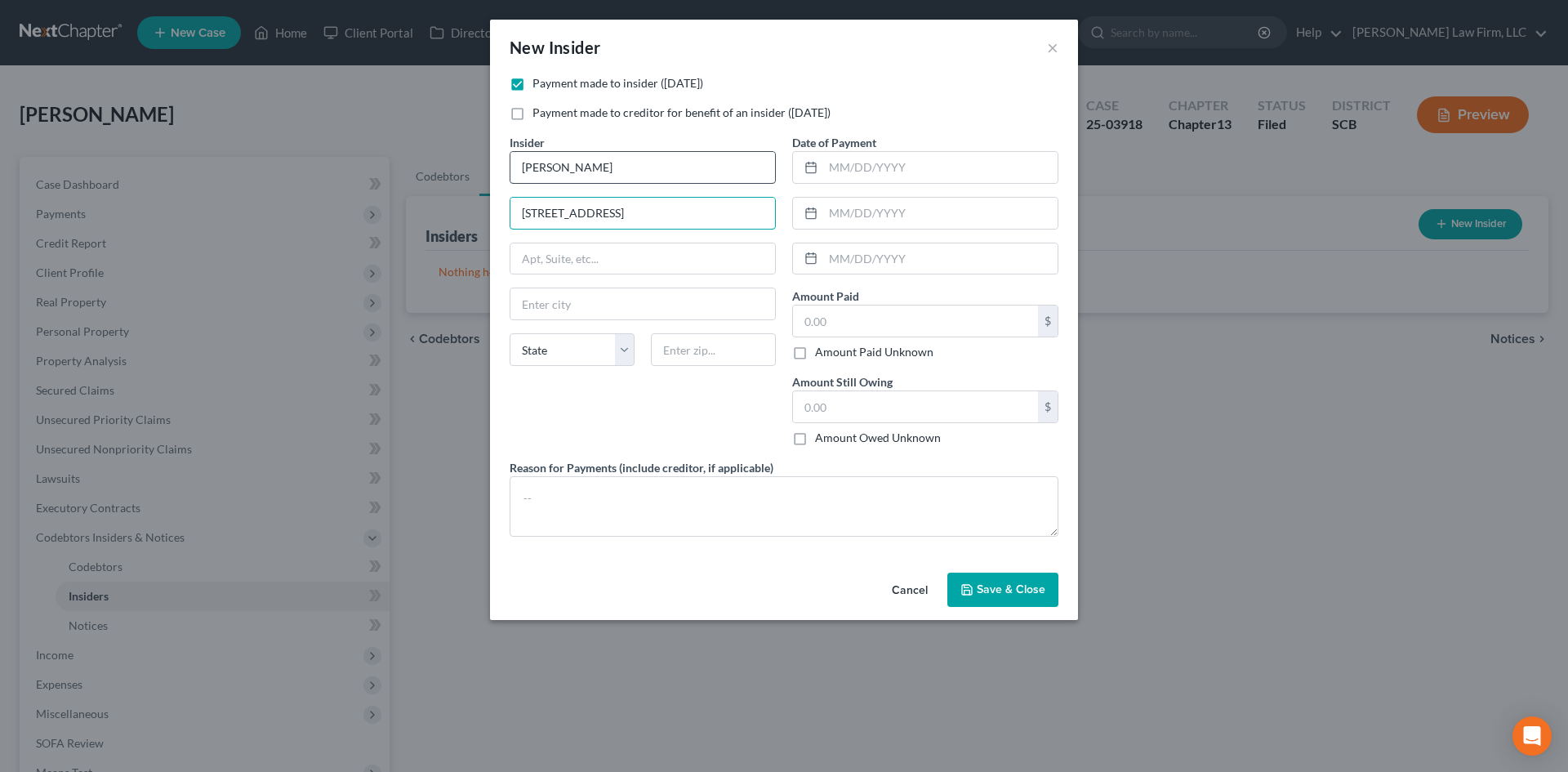
type input "[STREET_ADDRESS]"
type input "30101"
type input "Acworth"
select select "10"
type input "[DATE]"
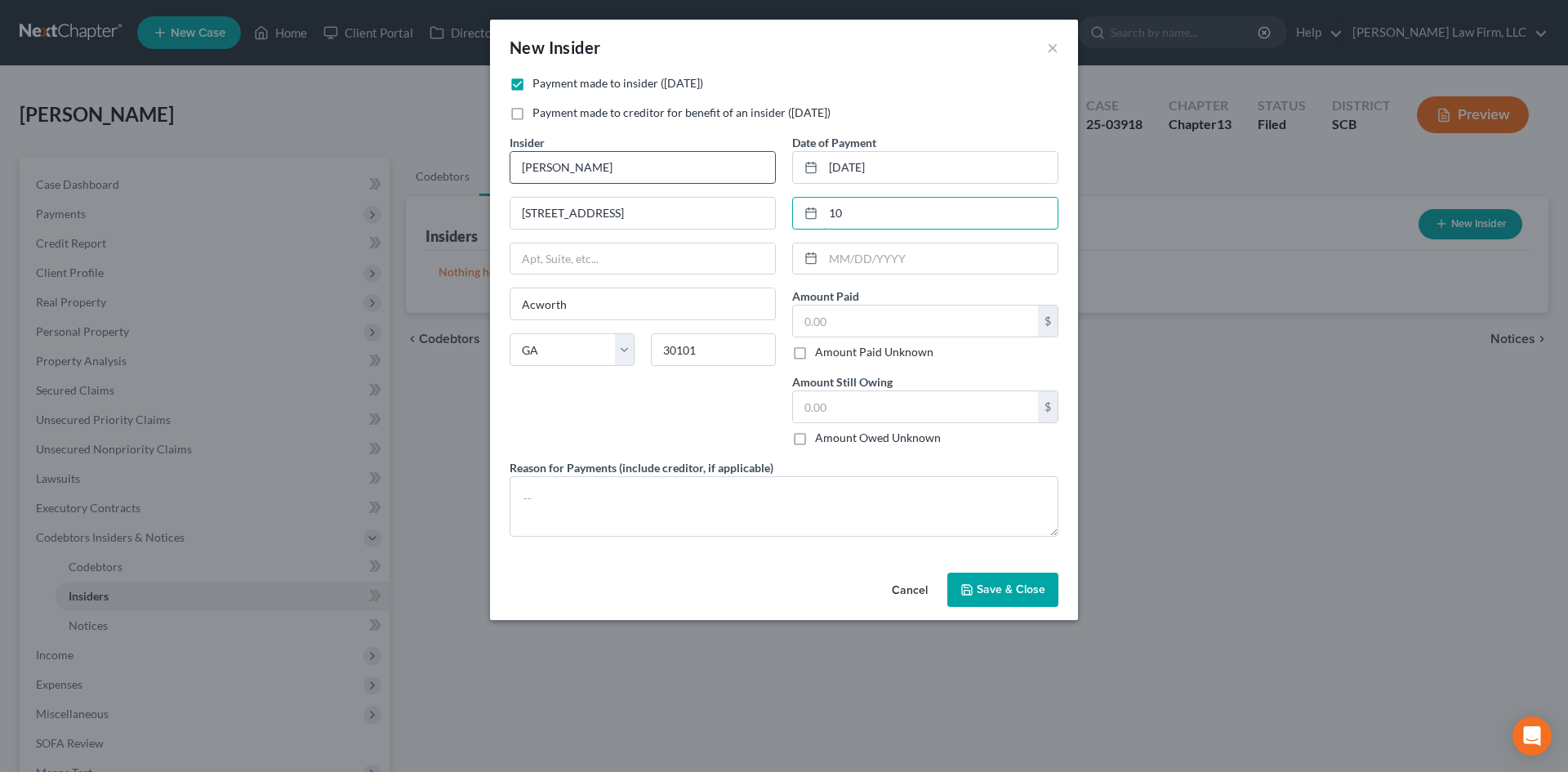
type input "1"
click at [857, 311] on input "text" at bounding box center [916, 320] width 245 height 31
type input "0"
type input "500"
click at [711, 515] on textarea at bounding box center [784, 506] width 548 height 60
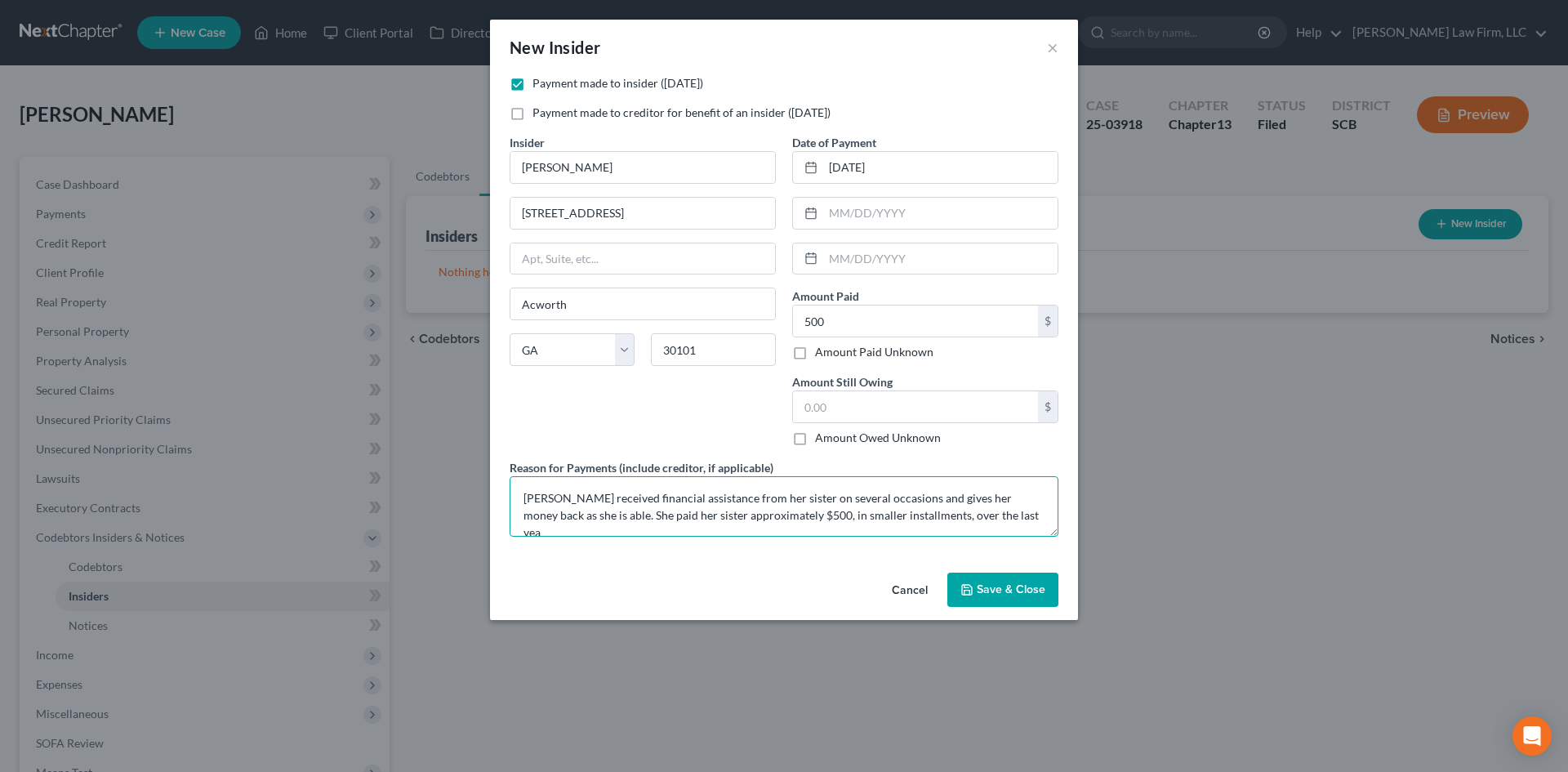
scroll to position [3, 0]
type textarea "[PERSON_NAME] received financial assistance from her sister on several occasion…"
click at [815, 432] on label "Amount Owed Unknown" at bounding box center [877, 438] width 125 height 17
click at [821, 432] on input "Amount Owed Unknown" at bounding box center [826, 435] width 11 height 11
checkbox input "true"
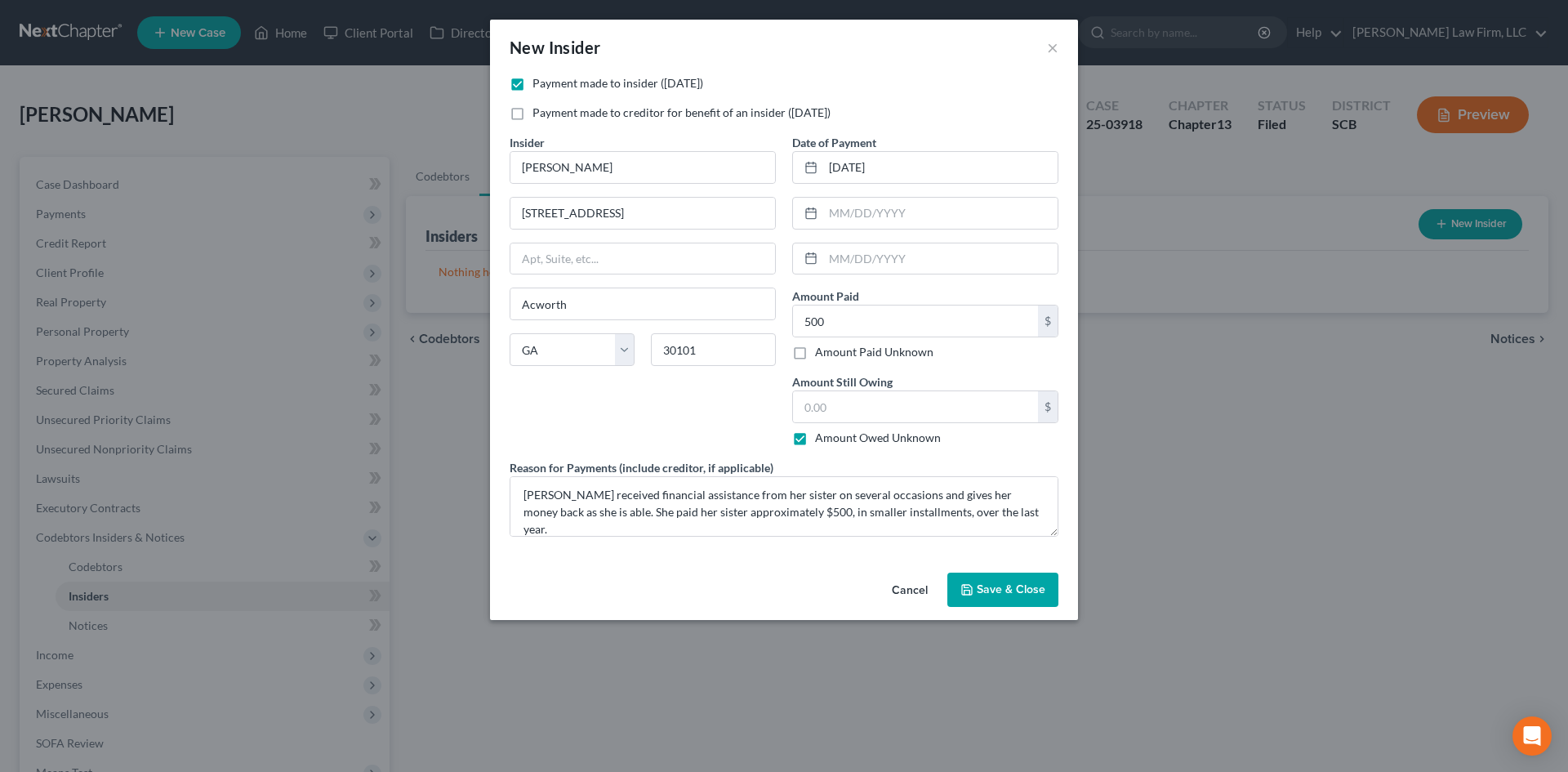
type input "0.00"
click at [965, 494] on textarea "[PERSON_NAME] received financial assistance from her sister on several occasion…" at bounding box center [784, 506] width 548 height 60
type textarea "[PERSON_NAME] received financial assistance from her sister on several occasion…"
click at [1019, 585] on span "Save & Close" at bounding box center [1010, 589] width 68 height 14
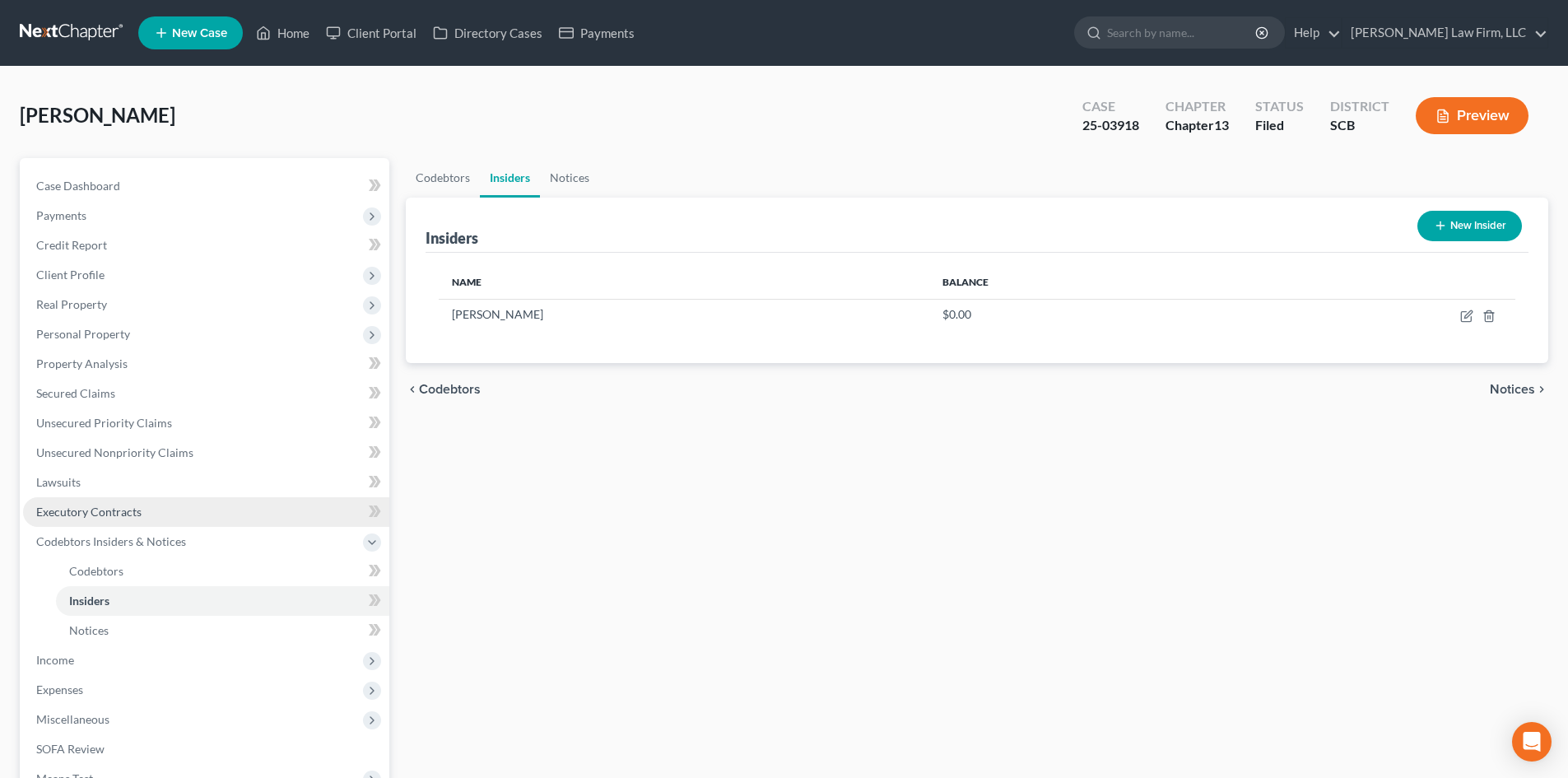
click at [160, 501] on link "Executory Contracts" at bounding box center [206, 512] width 367 height 30
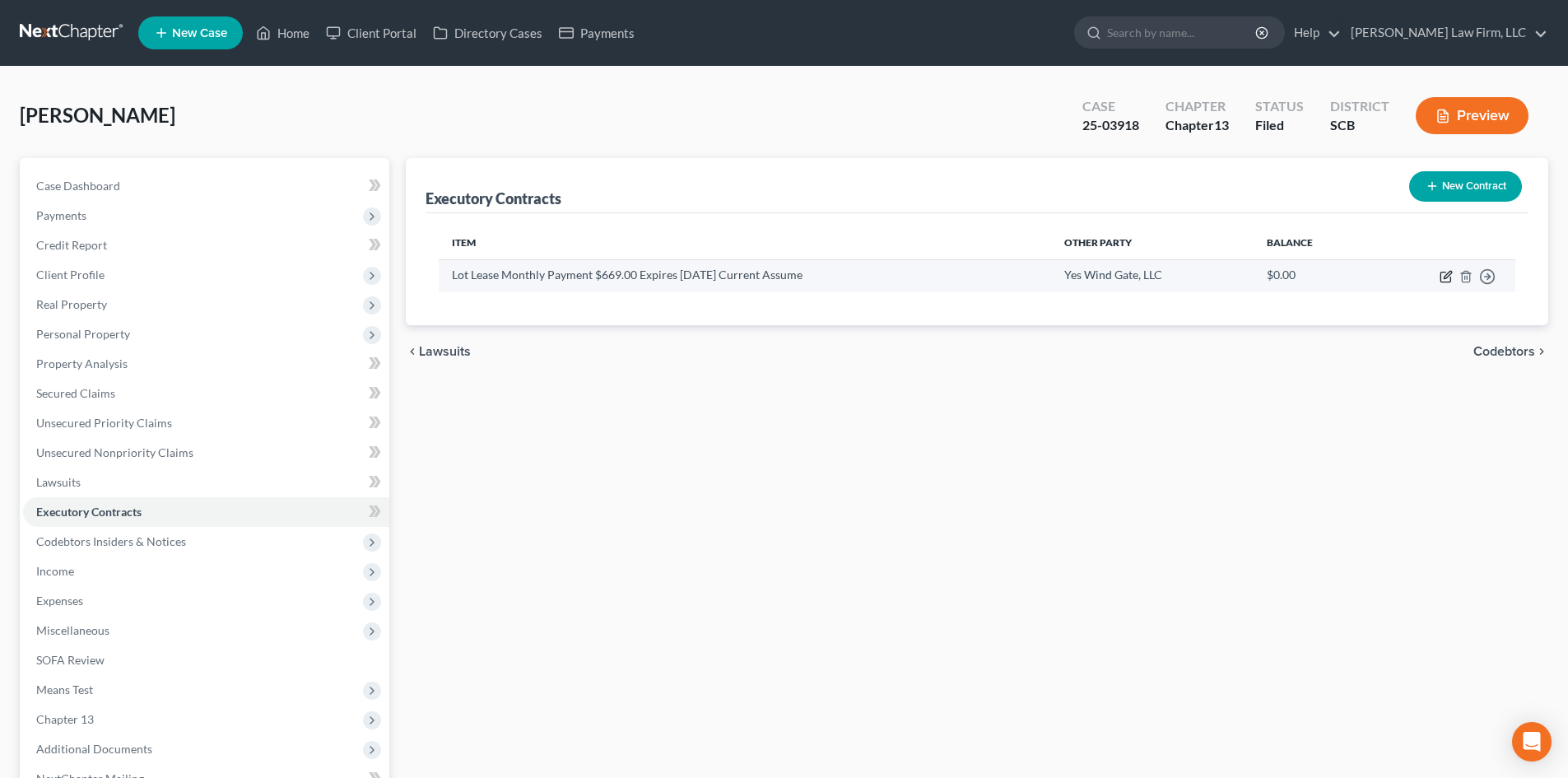
click at [1443, 280] on icon "button" at bounding box center [1446, 276] width 13 height 13
select select "42"
select select "3"
select select "2"
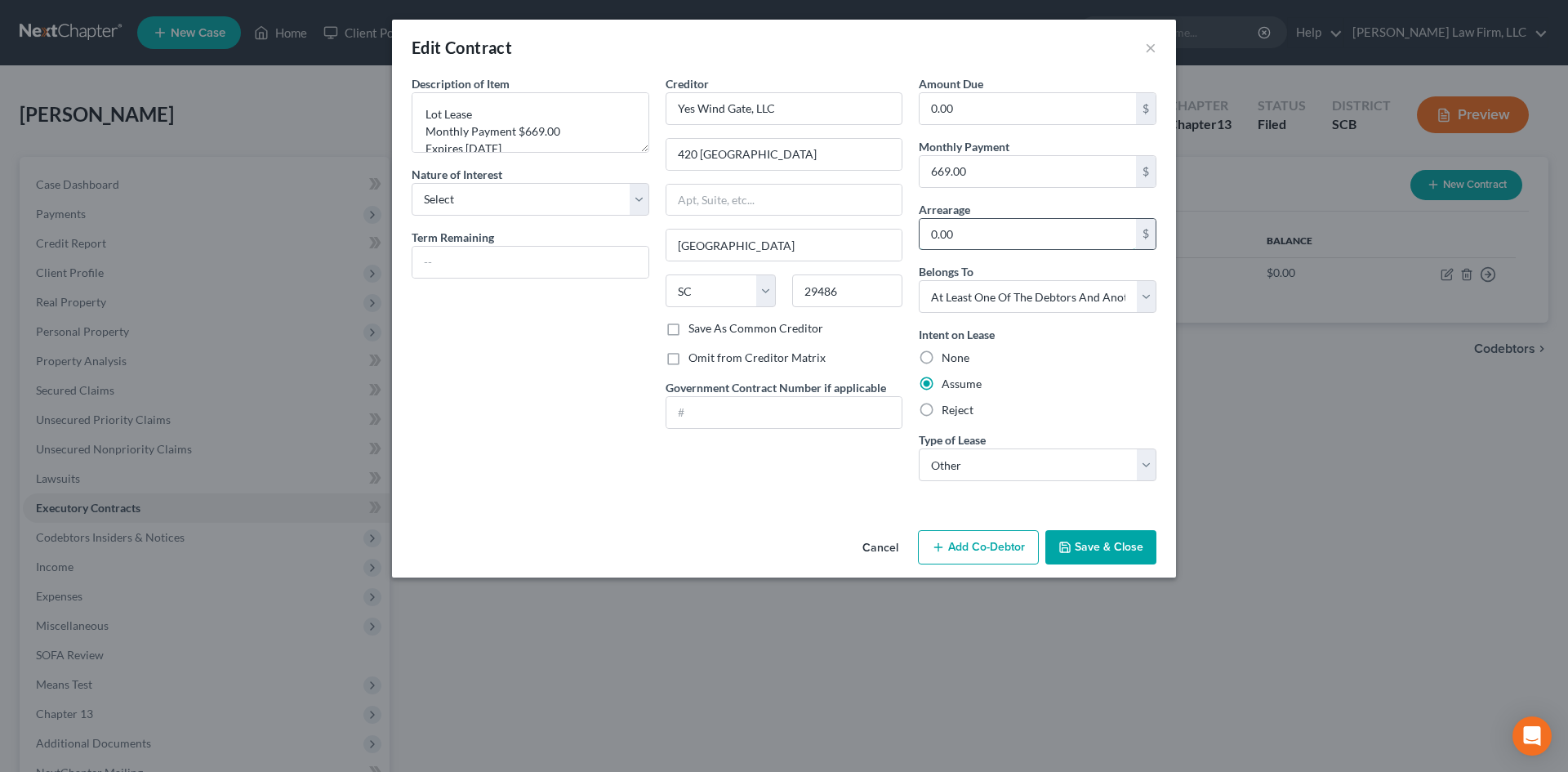
click at [993, 235] on input "0.00" at bounding box center [1028, 233] width 216 height 31
click at [520, 124] on textarea "Lot Lease Monthly Payment $669.00 Expires [DATE] Current Assume" at bounding box center [531, 122] width 238 height 60
click at [504, 115] on textarea "Lot Lease Monthly Payment $669.00 Expires [DATE] Current Assume" at bounding box center [531, 122] width 238 height 60
drag, startPoint x: 442, startPoint y: 118, endPoint x: 397, endPoint y: 118, distance: 45.0
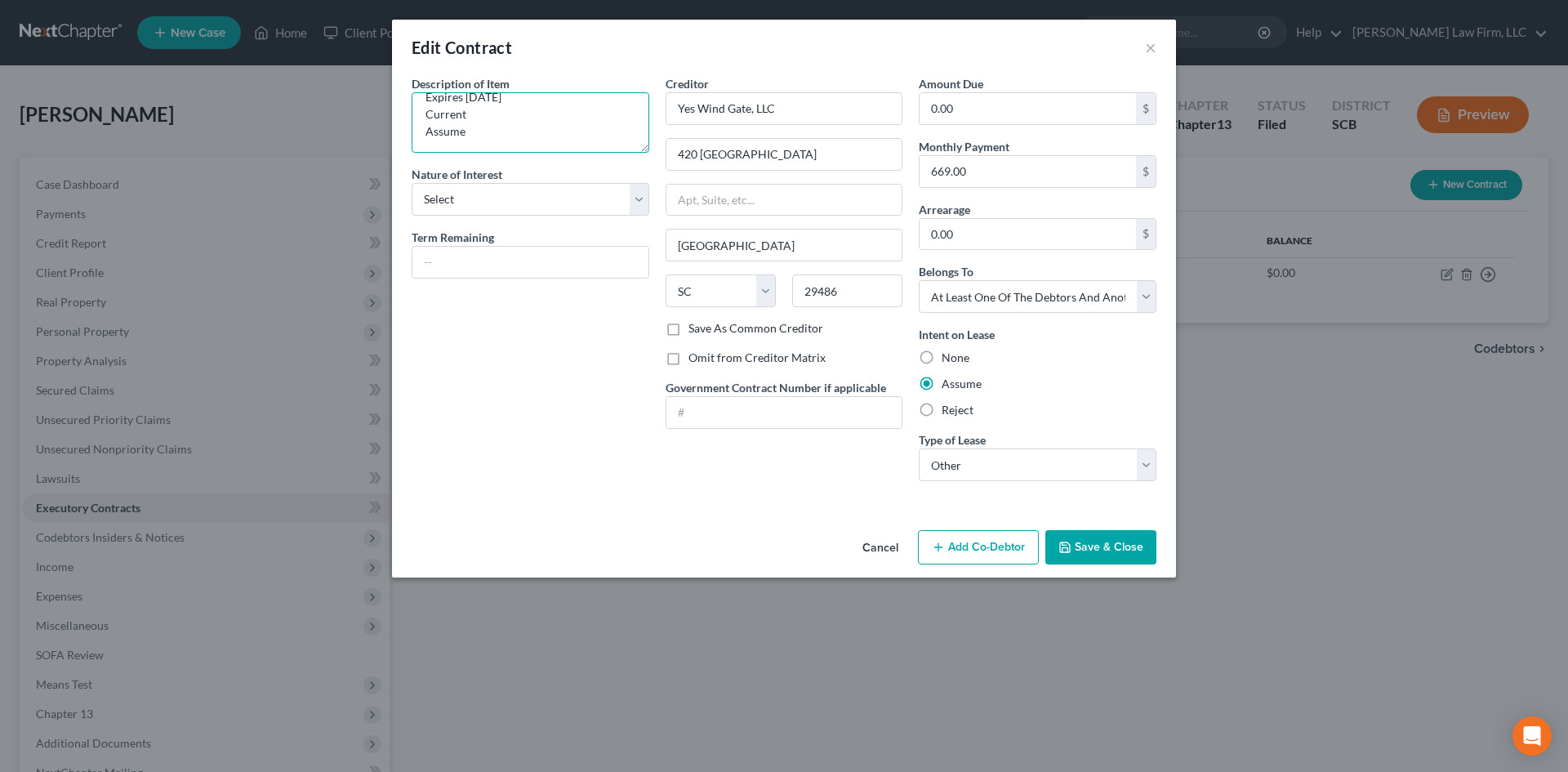
click at [398, 118] on div "Description of non-residential real property * Description of Item * Lot Lease …" at bounding box center [784, 300] width 784 height 449
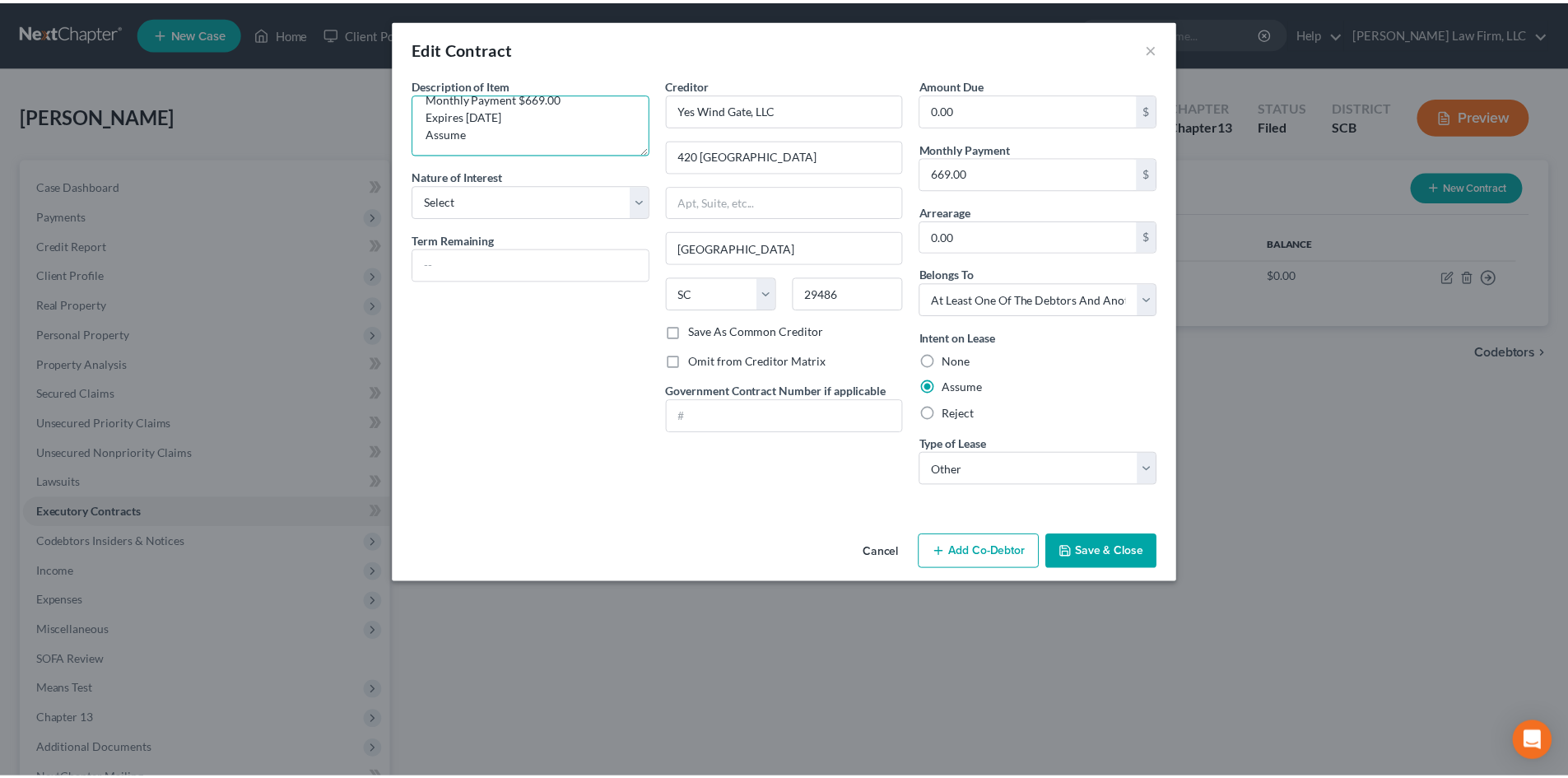
scroll to position [35, 0]
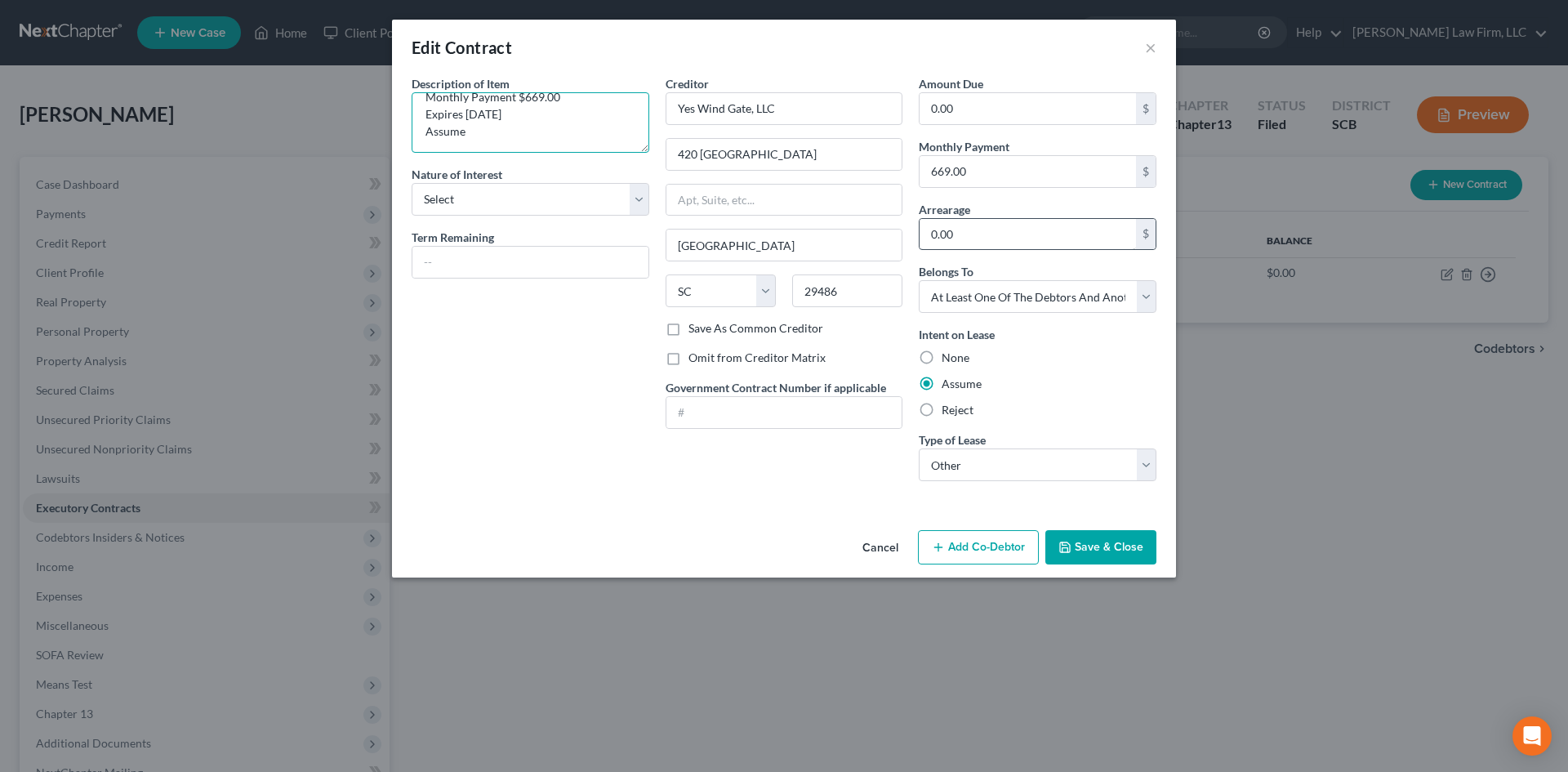
type textarea "Lot Lease Monthly Payment $669.00 Expires [DATE] Assume"
click at [988, 222] on input "0.00" at bounding box center [1028, 233] width 216 height 31
type input "2,676"
click at [1081, 459] on select "Select Real Estate Car Other" at bounding box center [1037, 465] width 238 height 33
select select "0"
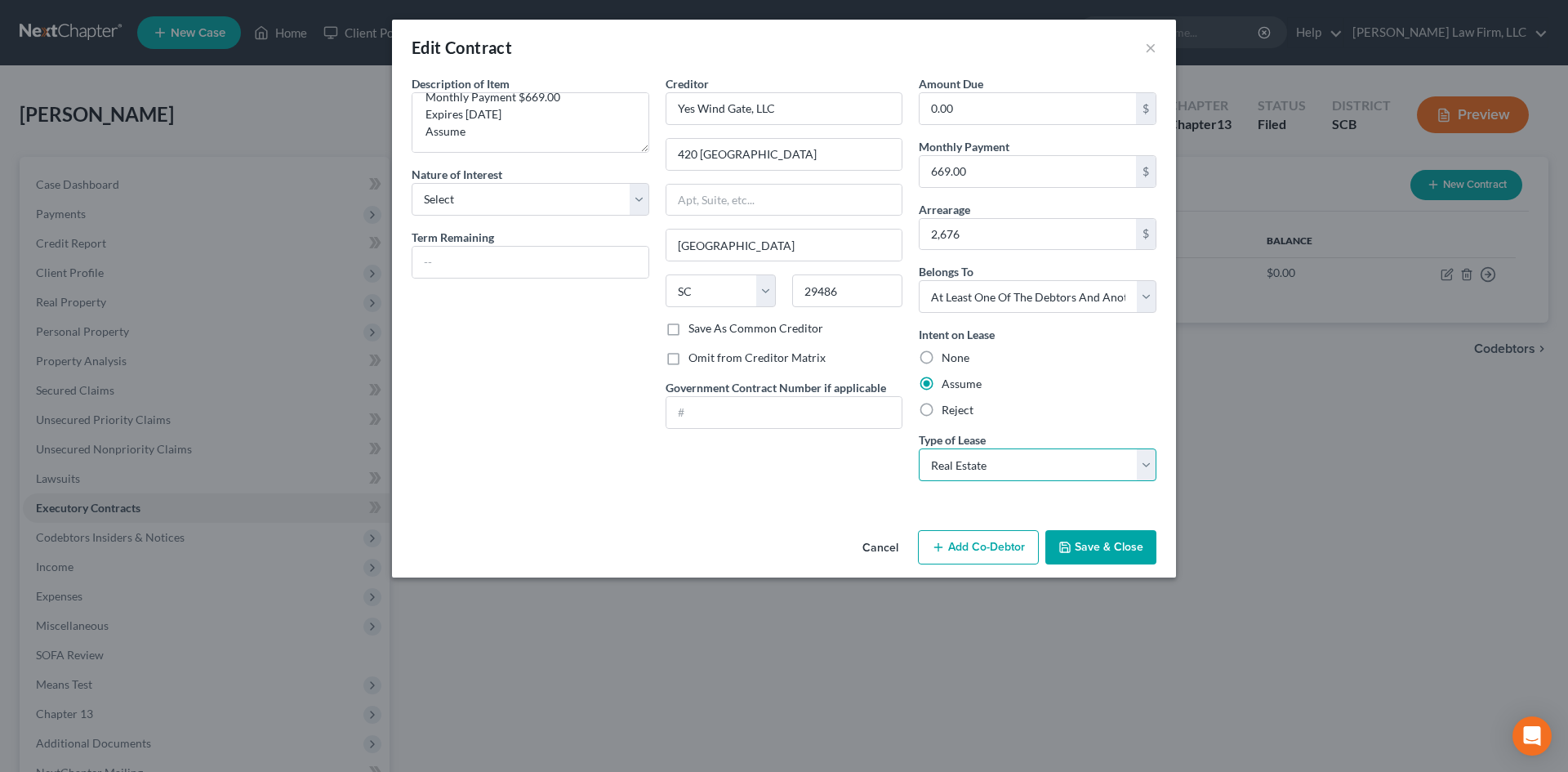
click at [919, 449] on select "Select Real Estate Car Other" at bounding box center [1037, 465] width 238 height 33
click at [1123, 548] on button "Save & Close" at bounding box center [1101, 547] width 111 height 35
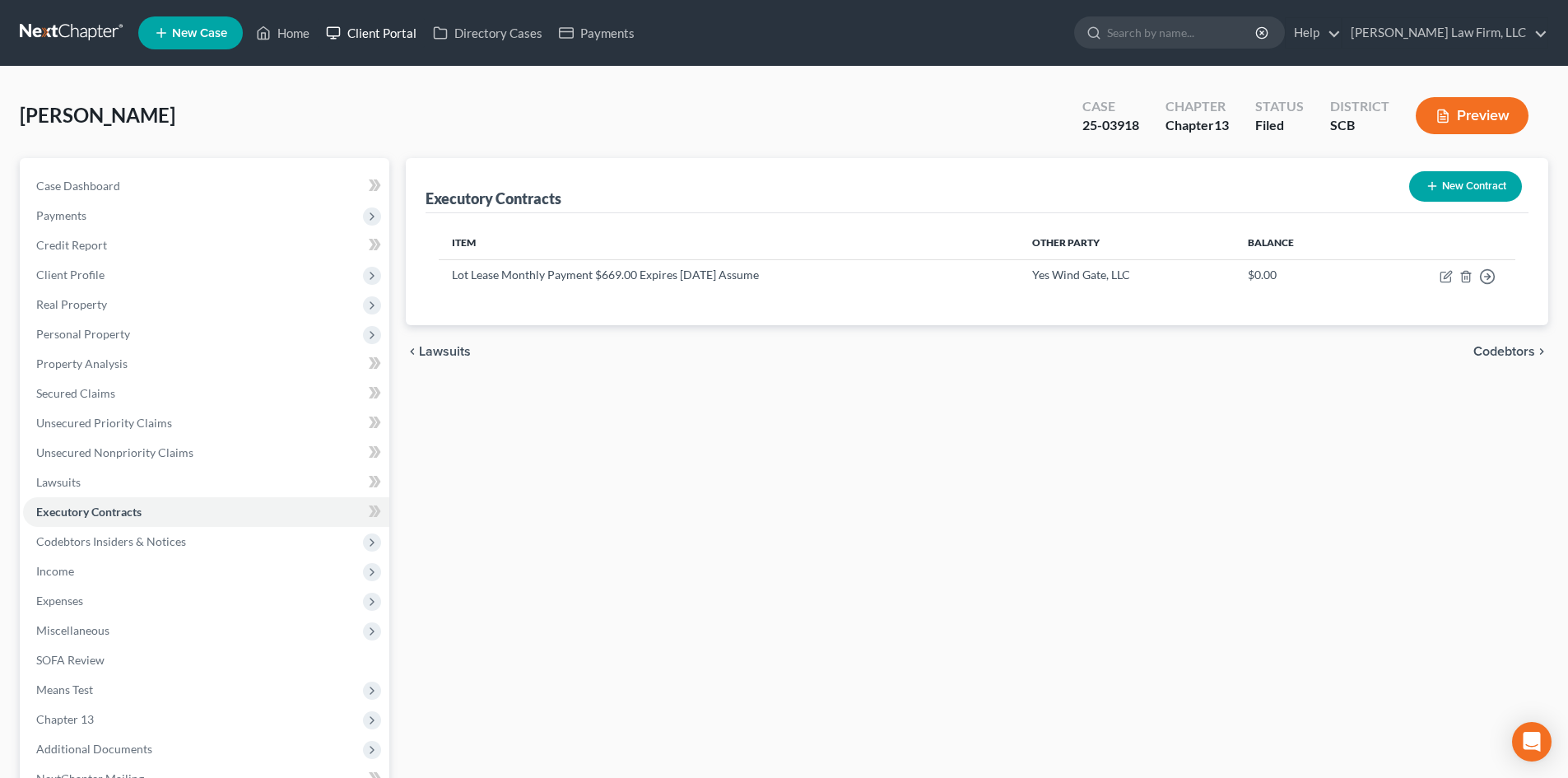
click at [373, 25] on link "Client Portal" at bounding box center [371, 33] width 107 height 30
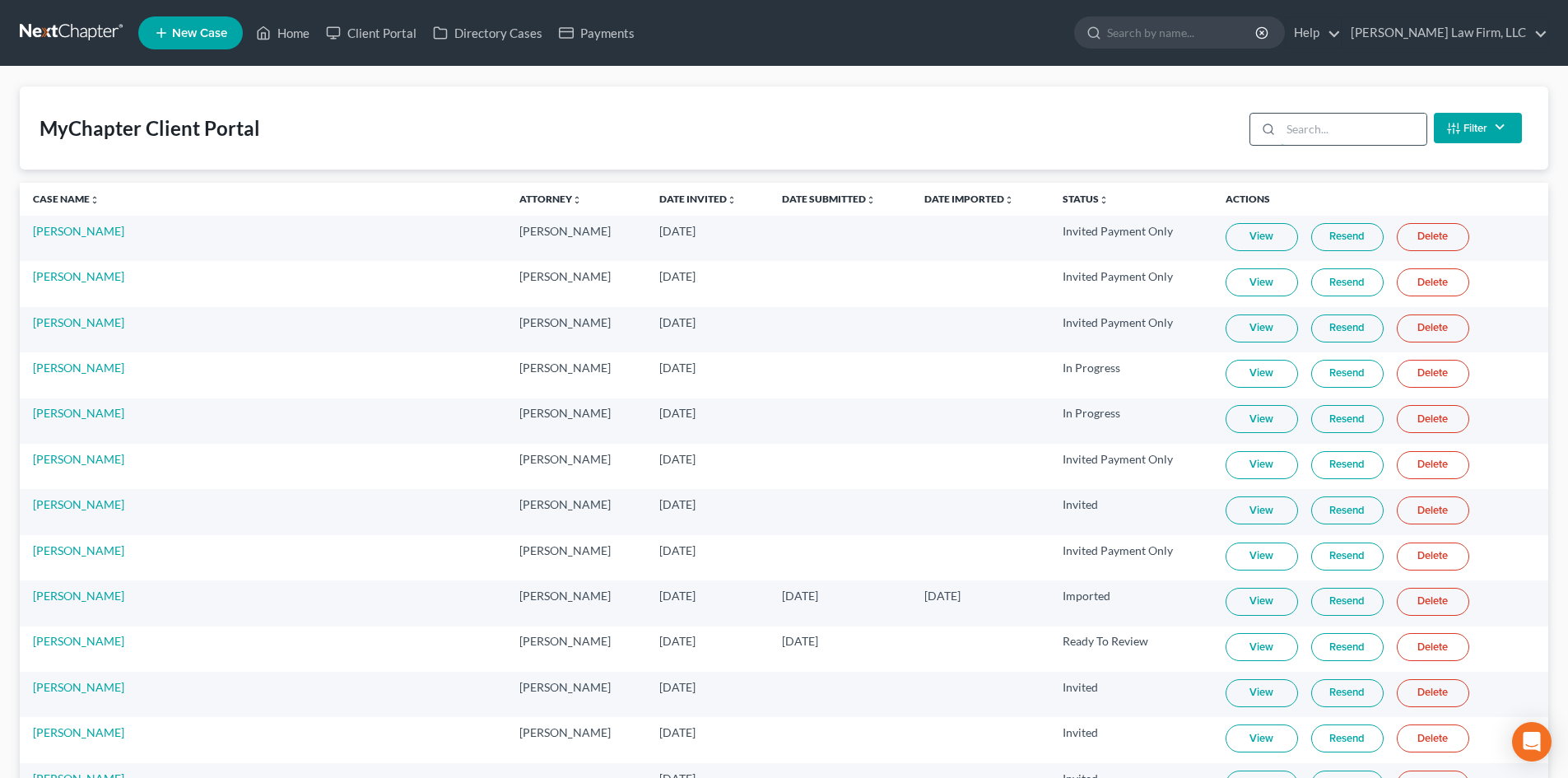
click at [1325, 136] on input "search" at bounding box center [1354, 129] width 145 height 31
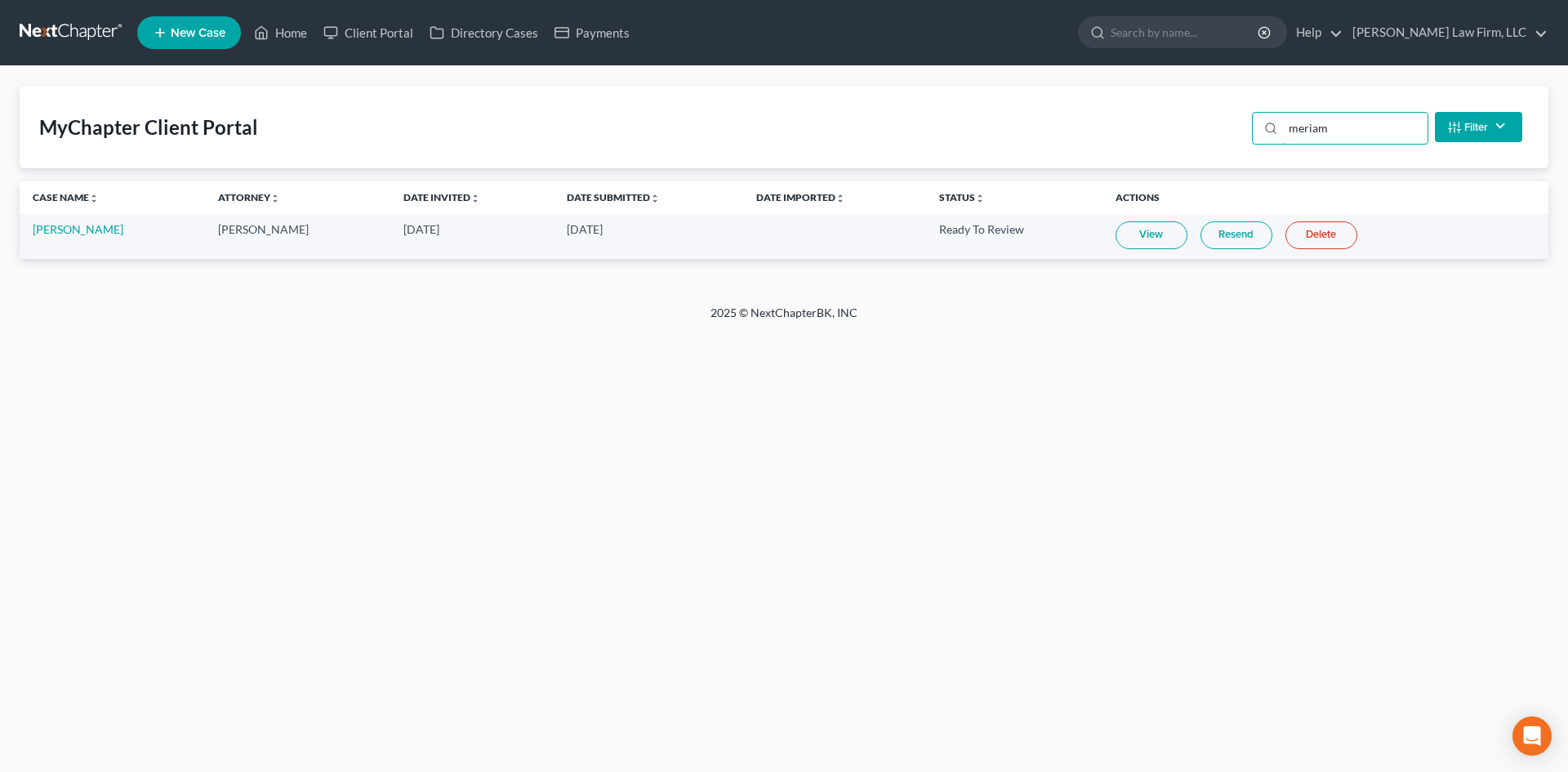
type input "meriam"
click at [1166, 231] on link "View" at bounding box center [1151, 235] width 72 height 28
click at [280, 31] on link "Home" at bounding box center [281, 33] width 69 height 30
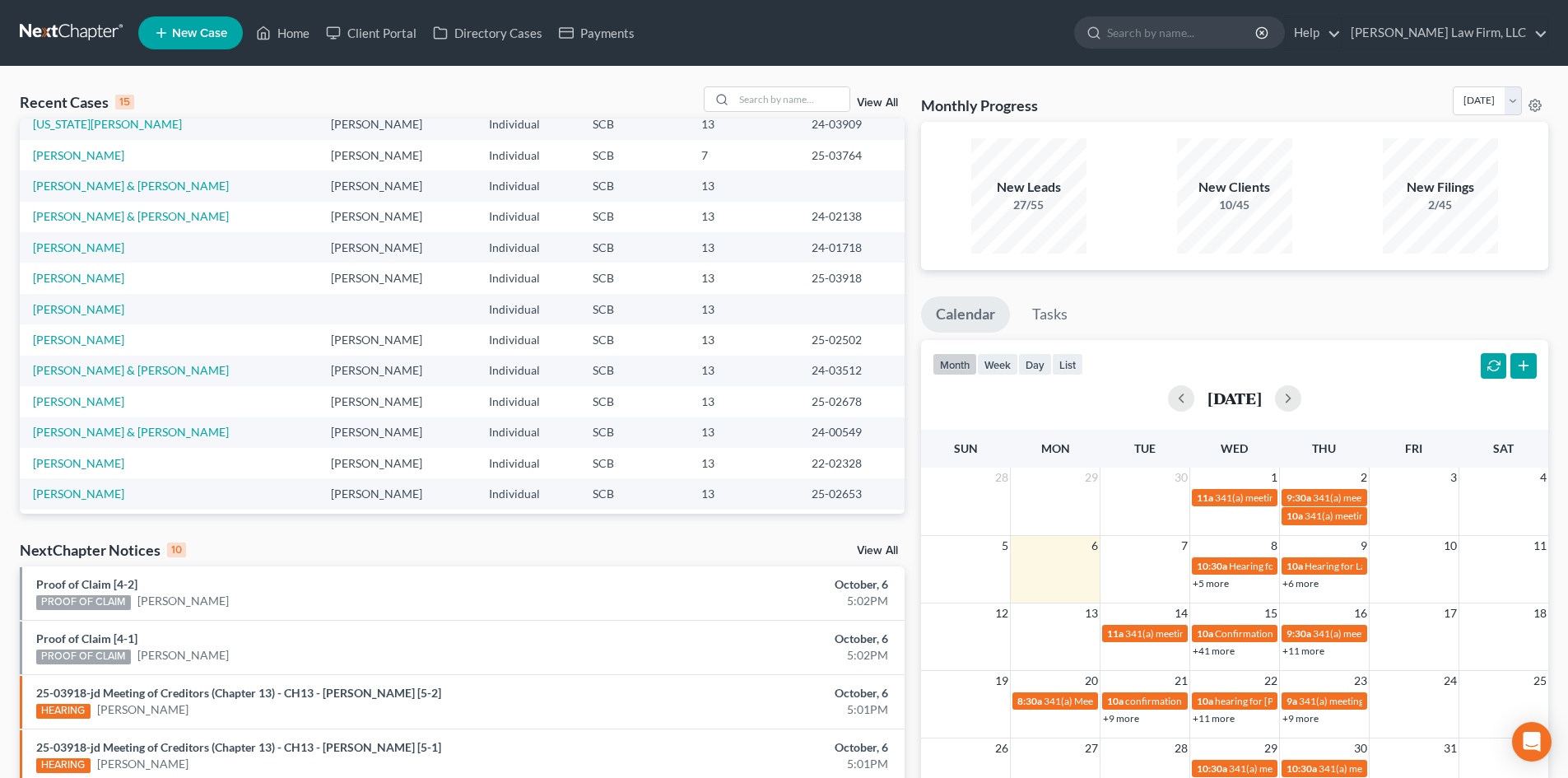
scroll to position [113, 0]
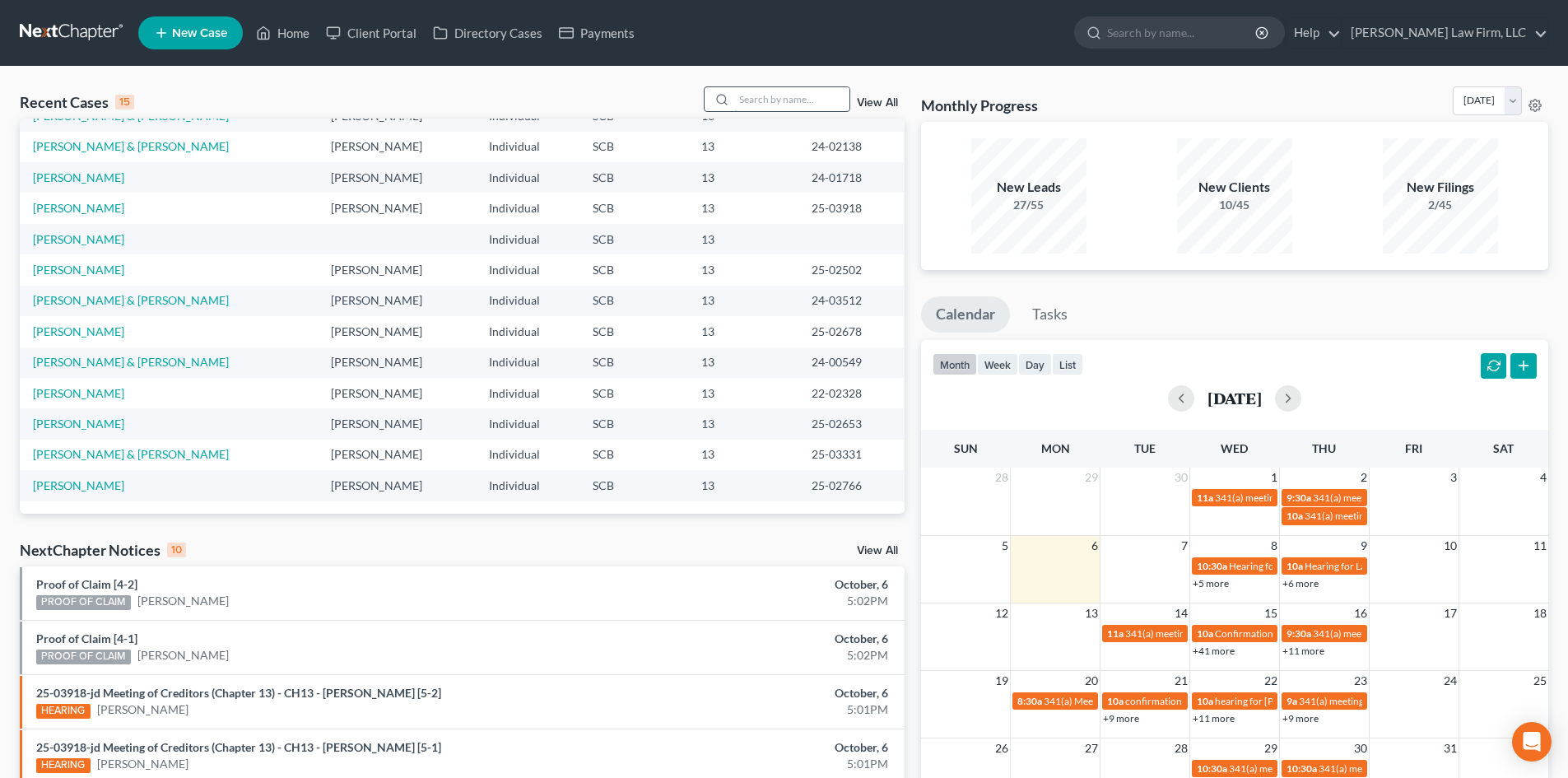
click at [795, 102] on input "search" at bounding box center [792, 100] width 116 height 24
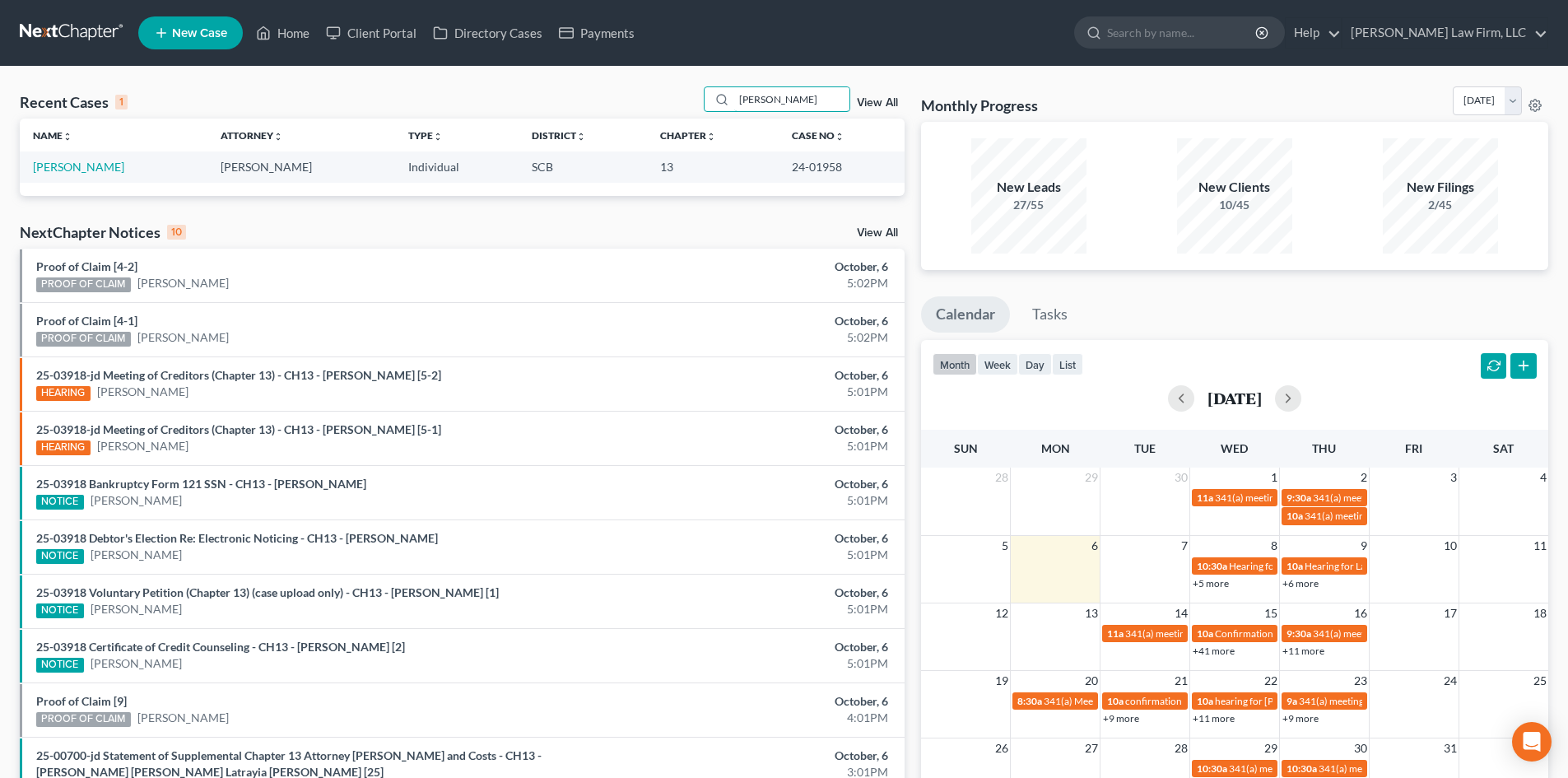
scroll to position [0, 0]
type input "[PERSON_NAME]"
click at [90, 166] on link "[PERSON_NAME]" at bounding box center [79, 166] width 92 height 14
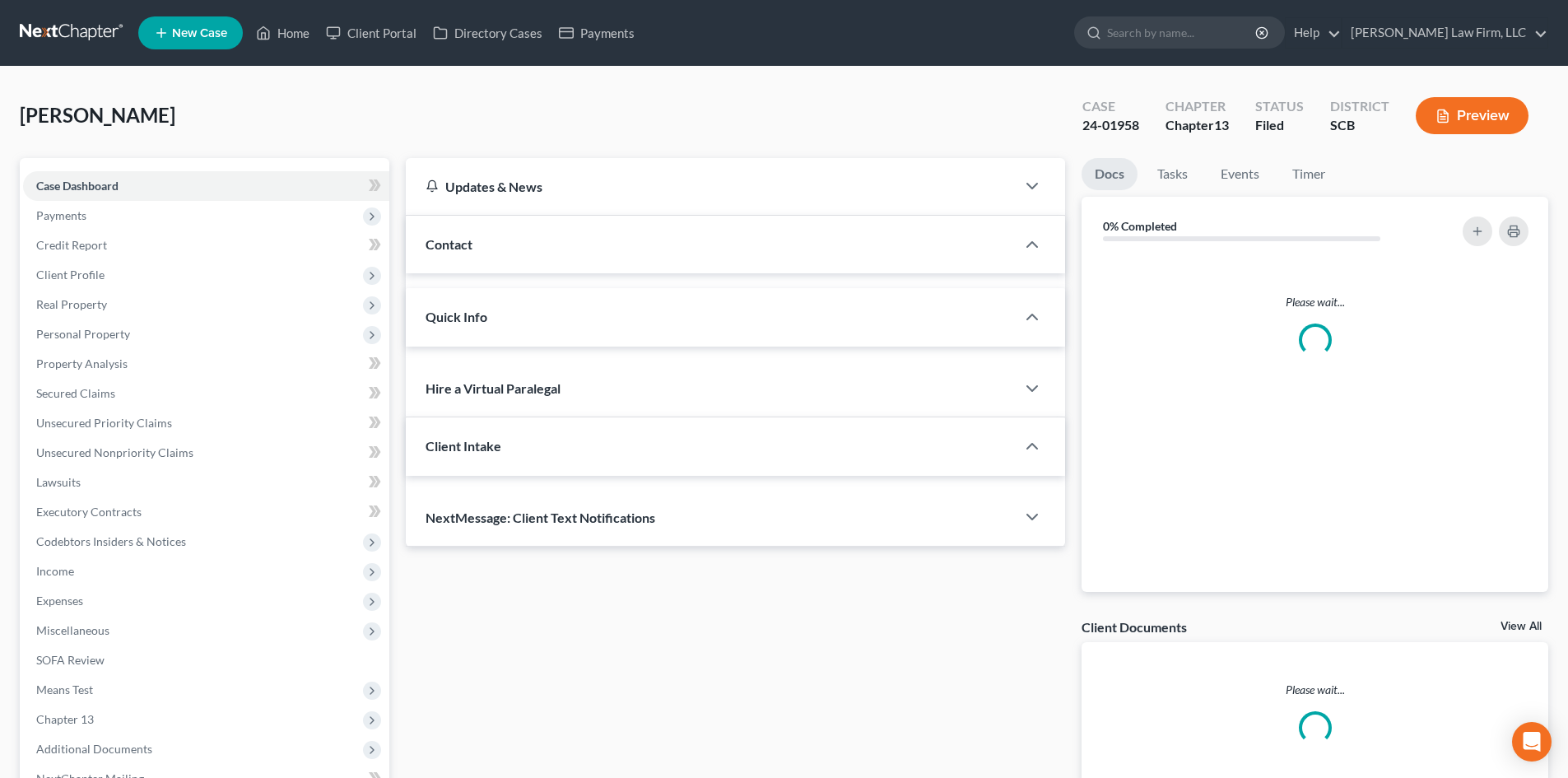
select select "1"
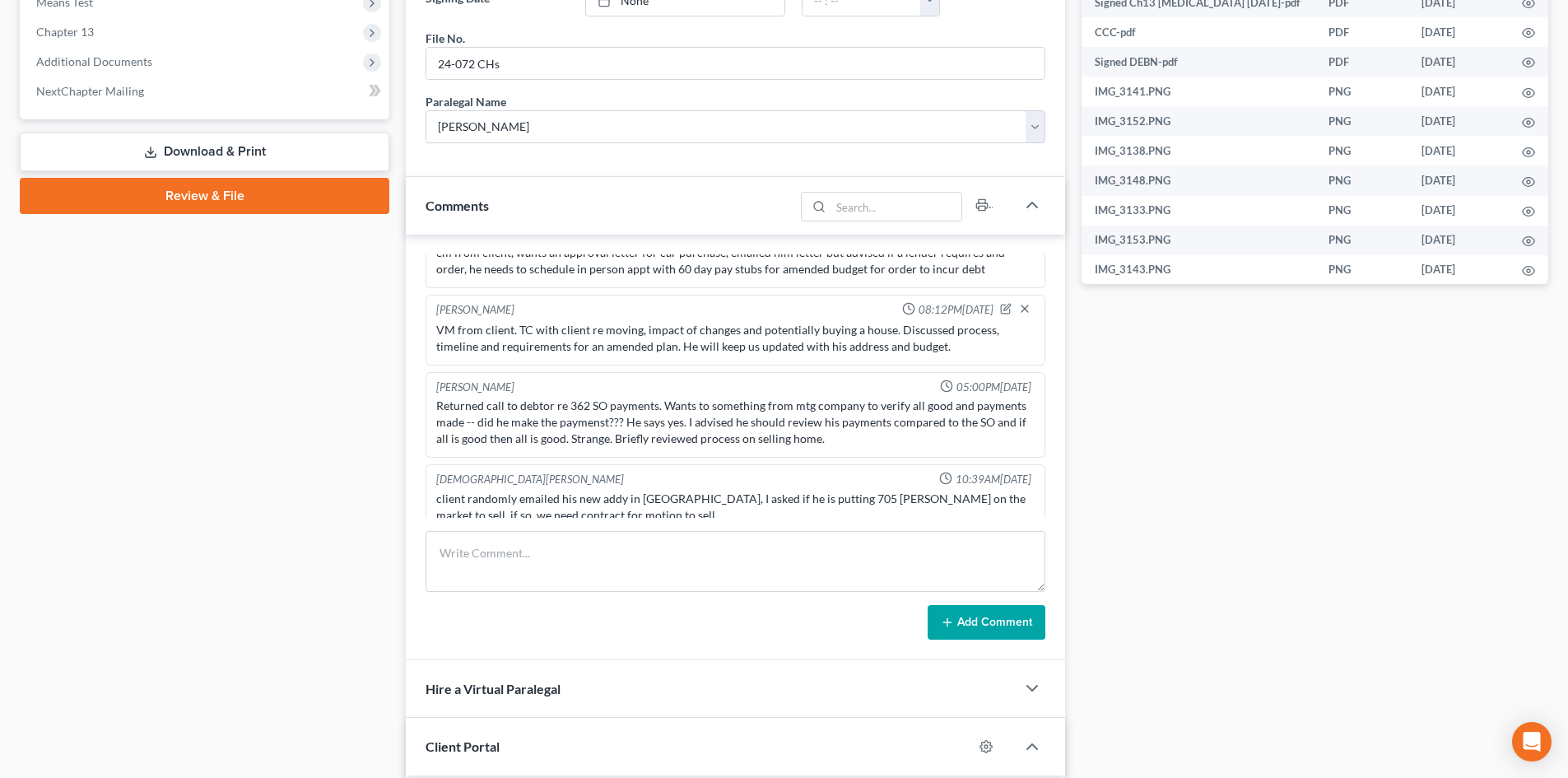
scroll to position [658, 0]
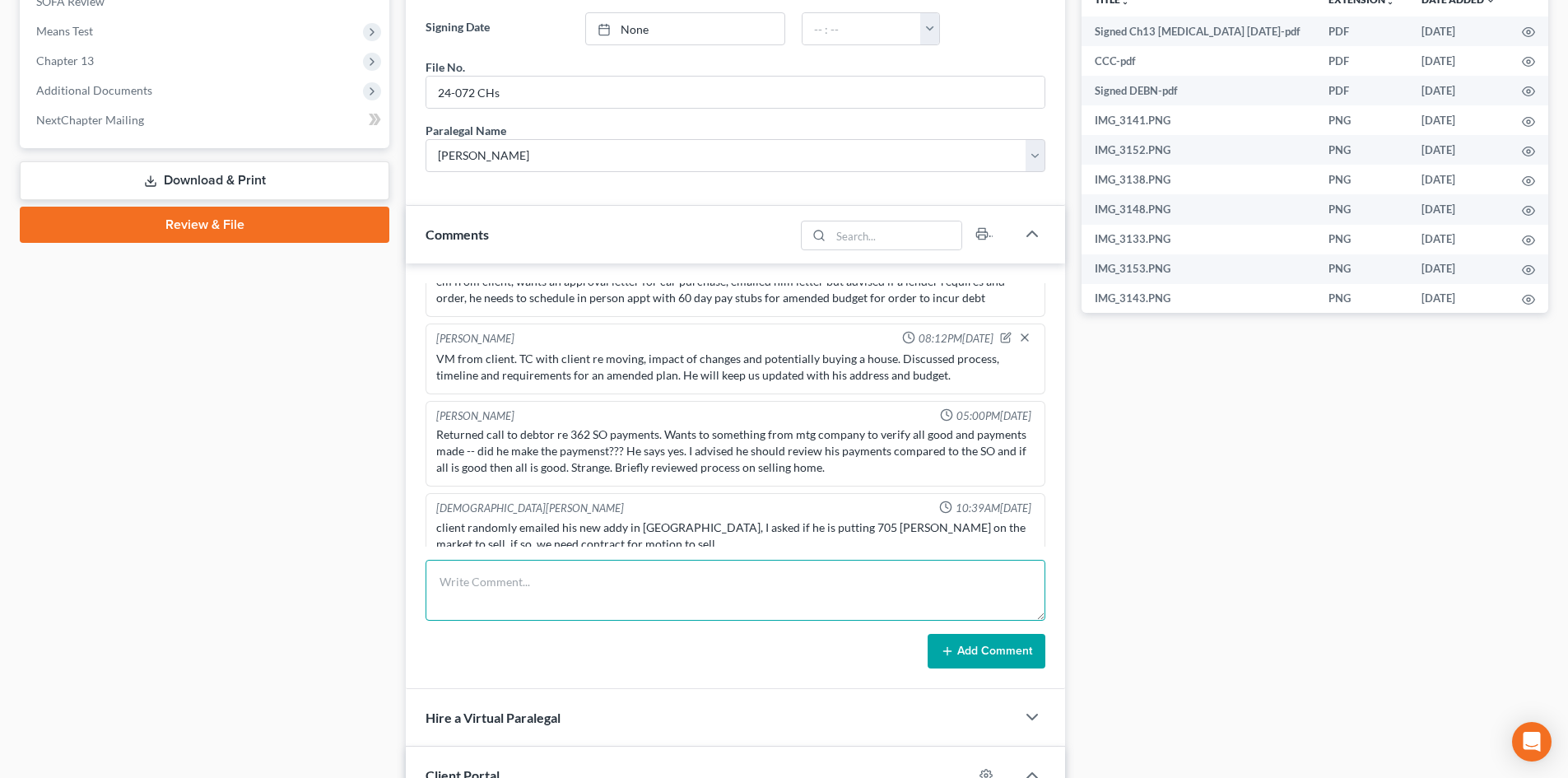
click at [633, 592] on textarea at bounding box center [735, 590] width 620 height 61
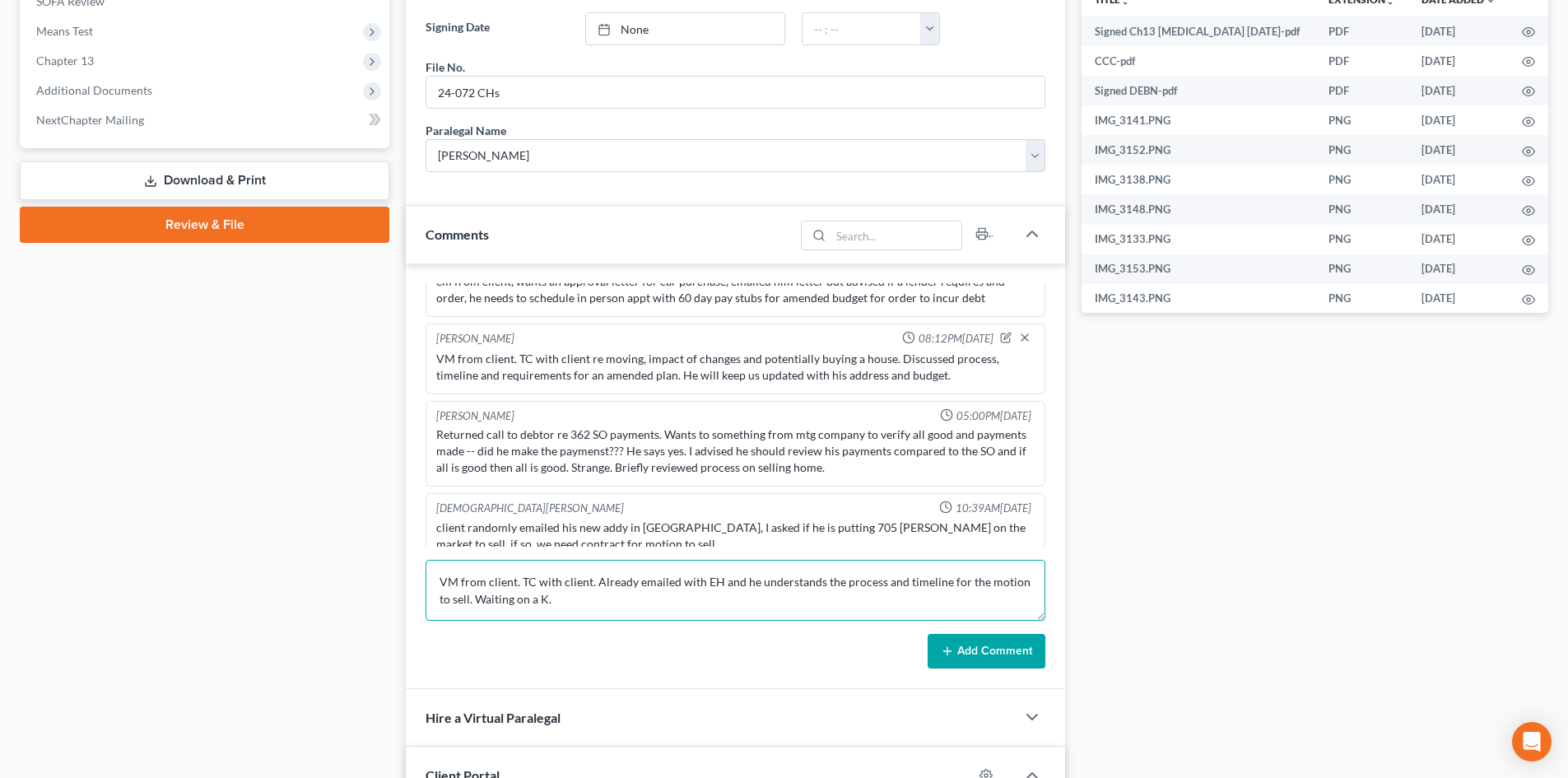
type textarea "VM from client. TC with client. Already emailed with EH and he understands the …"
click at [970, 648] on button "Add Comment" at bounding box center [986, 650] width 118 height 35
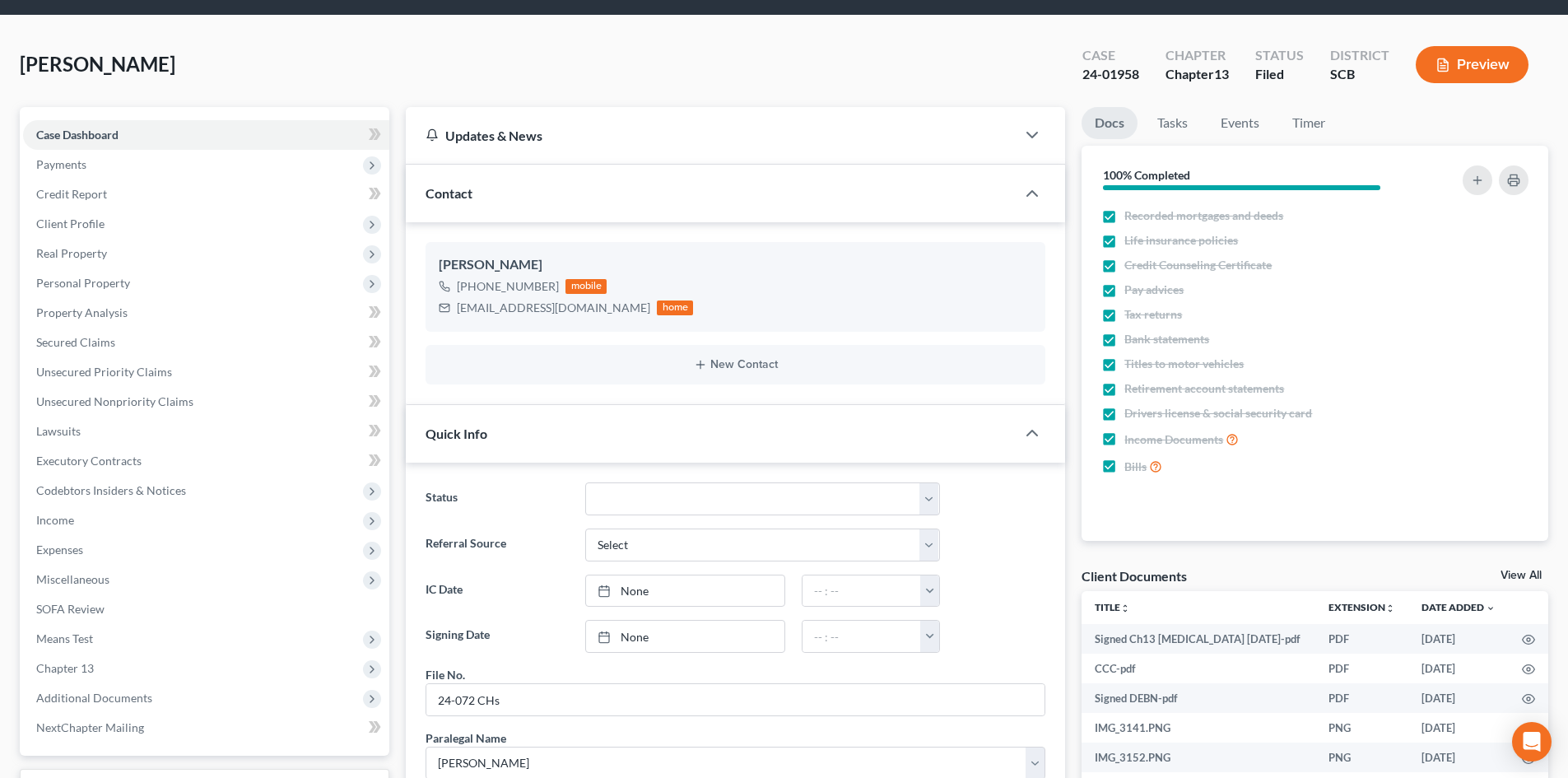
scroll to position [0, 0]
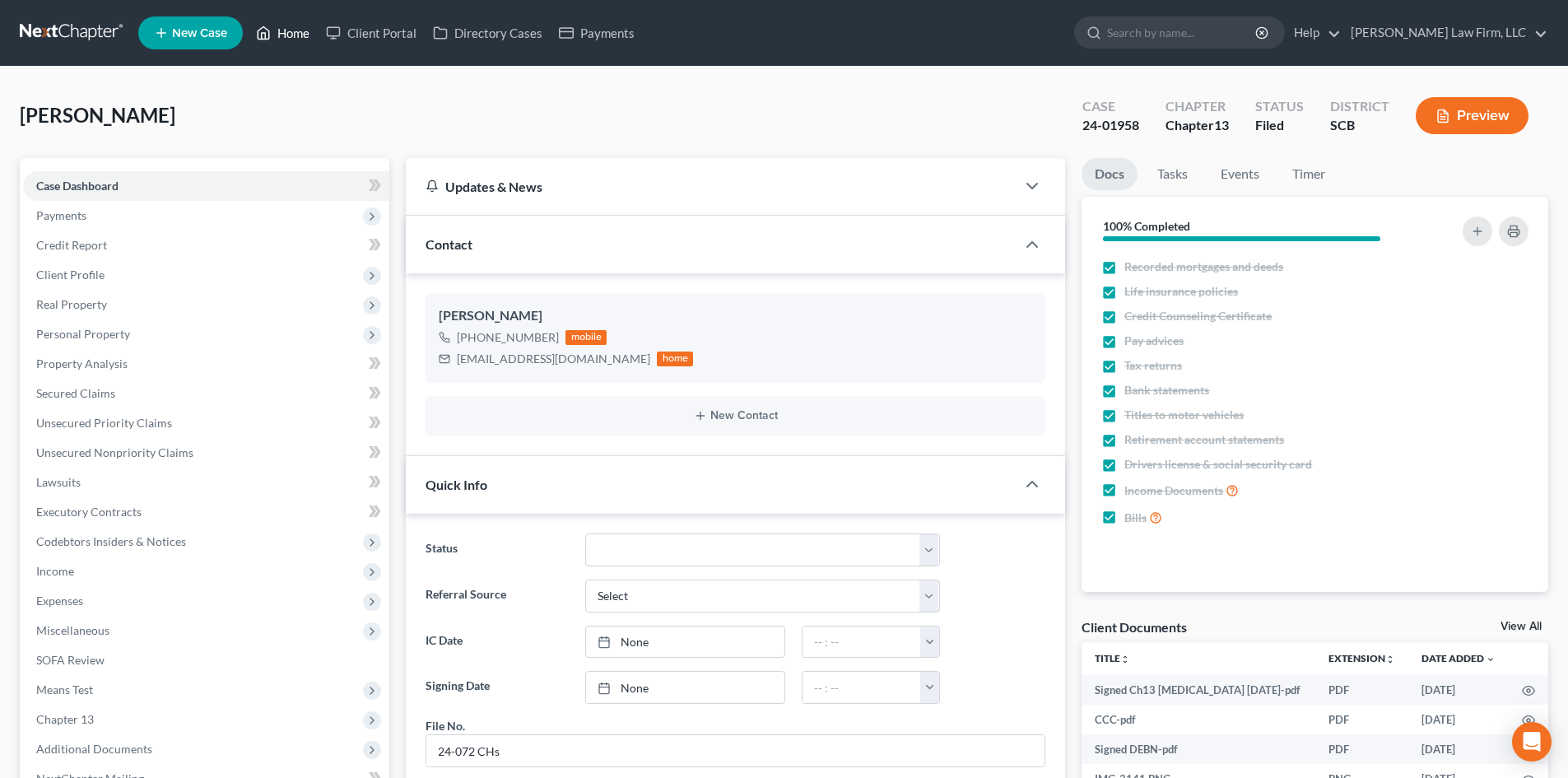
click at [297, 41] on link "Home" at bounding box center [283, 33] width 70 height 30
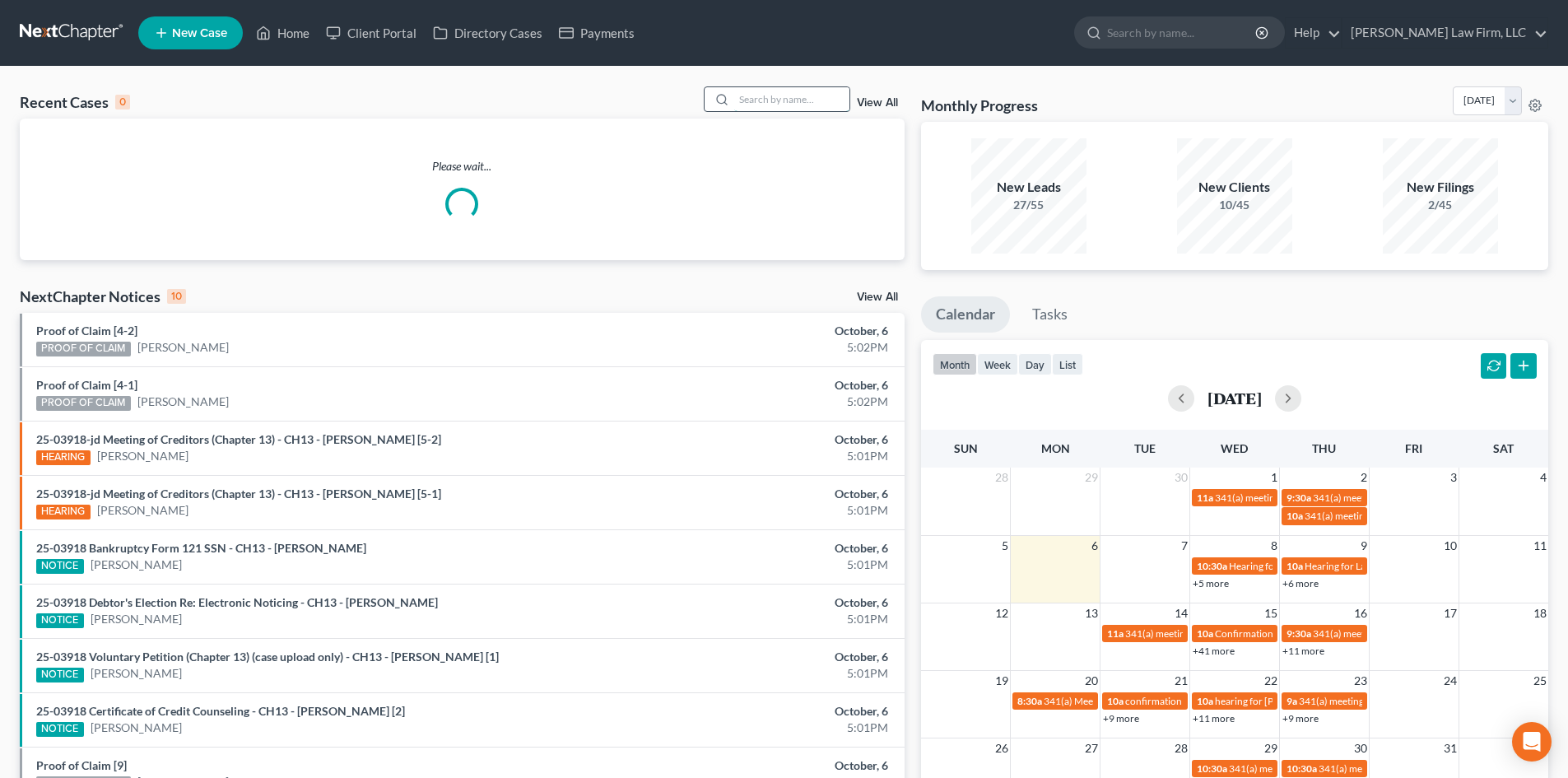
click at [760, 98] on input "search" at bounding box center [792, 100] width 116 height 24
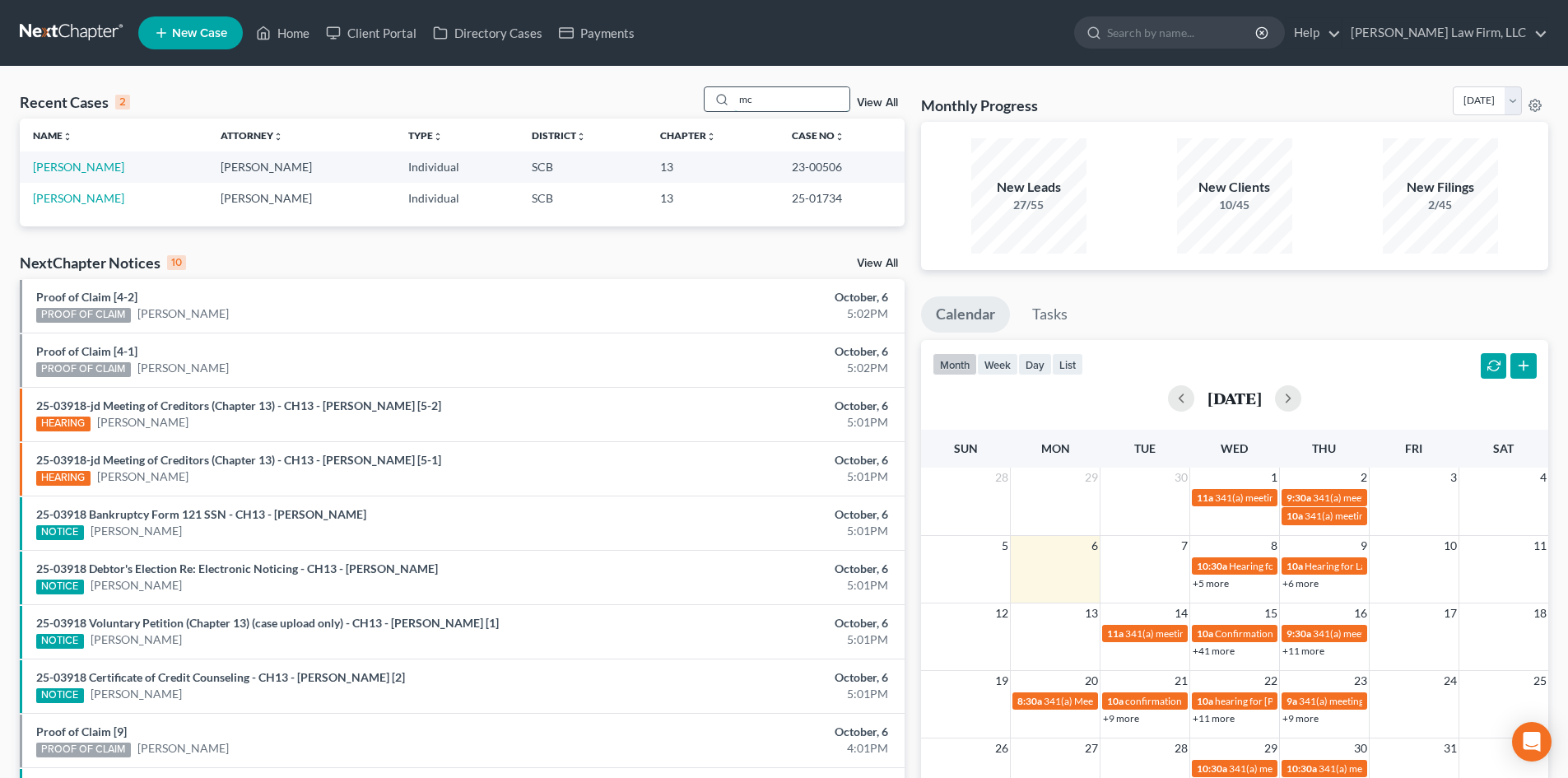
type input "m"
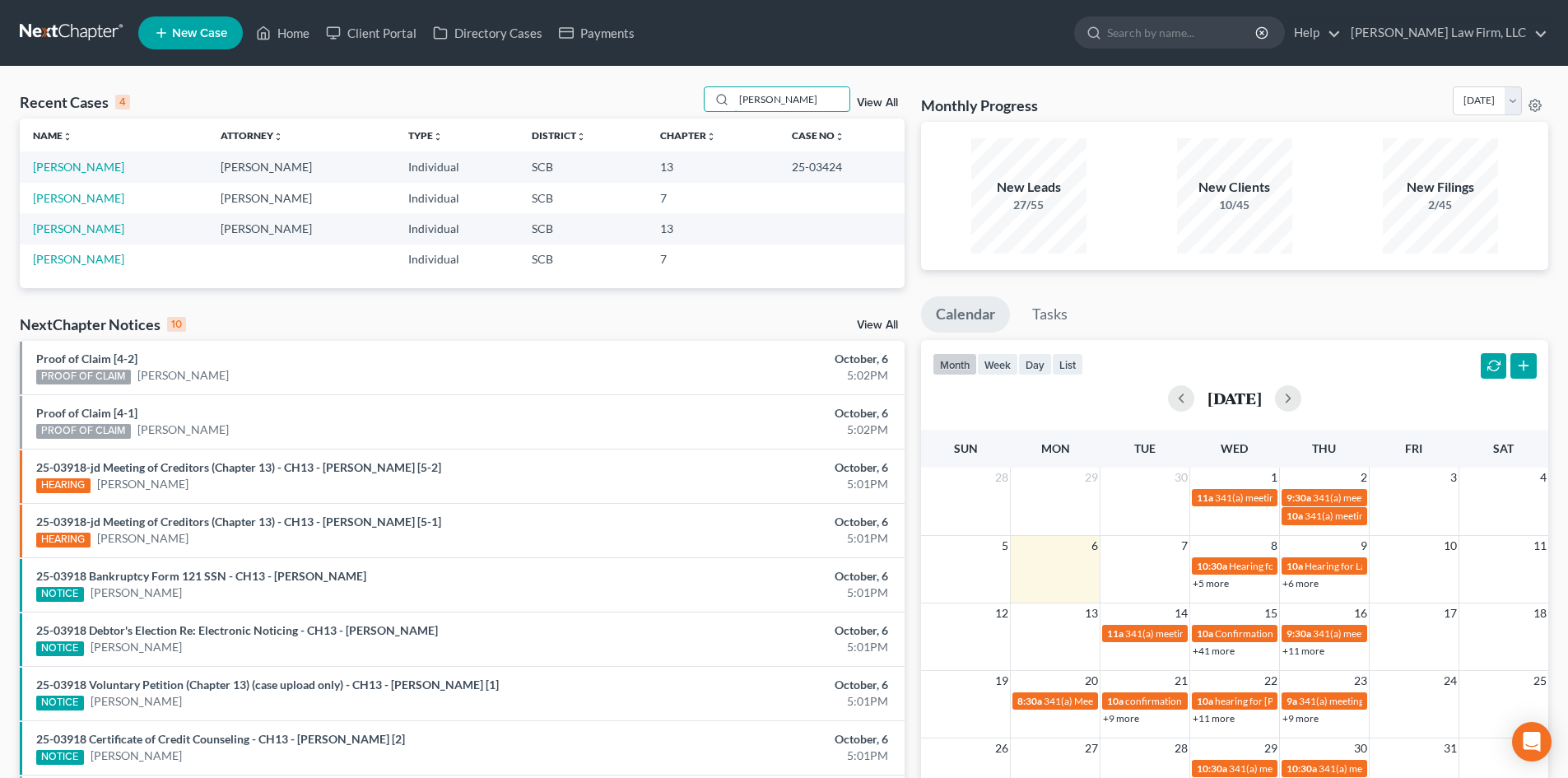
drag, startPoint x: 791, startPoint y: 100, endPoint x: 691, endPoint y: 95, distance: 100.1
click at [704, 100] on div "Recent Cases 4 [PERSON_NAME] View All" at bounding box center [462, 103] width 885 height 32
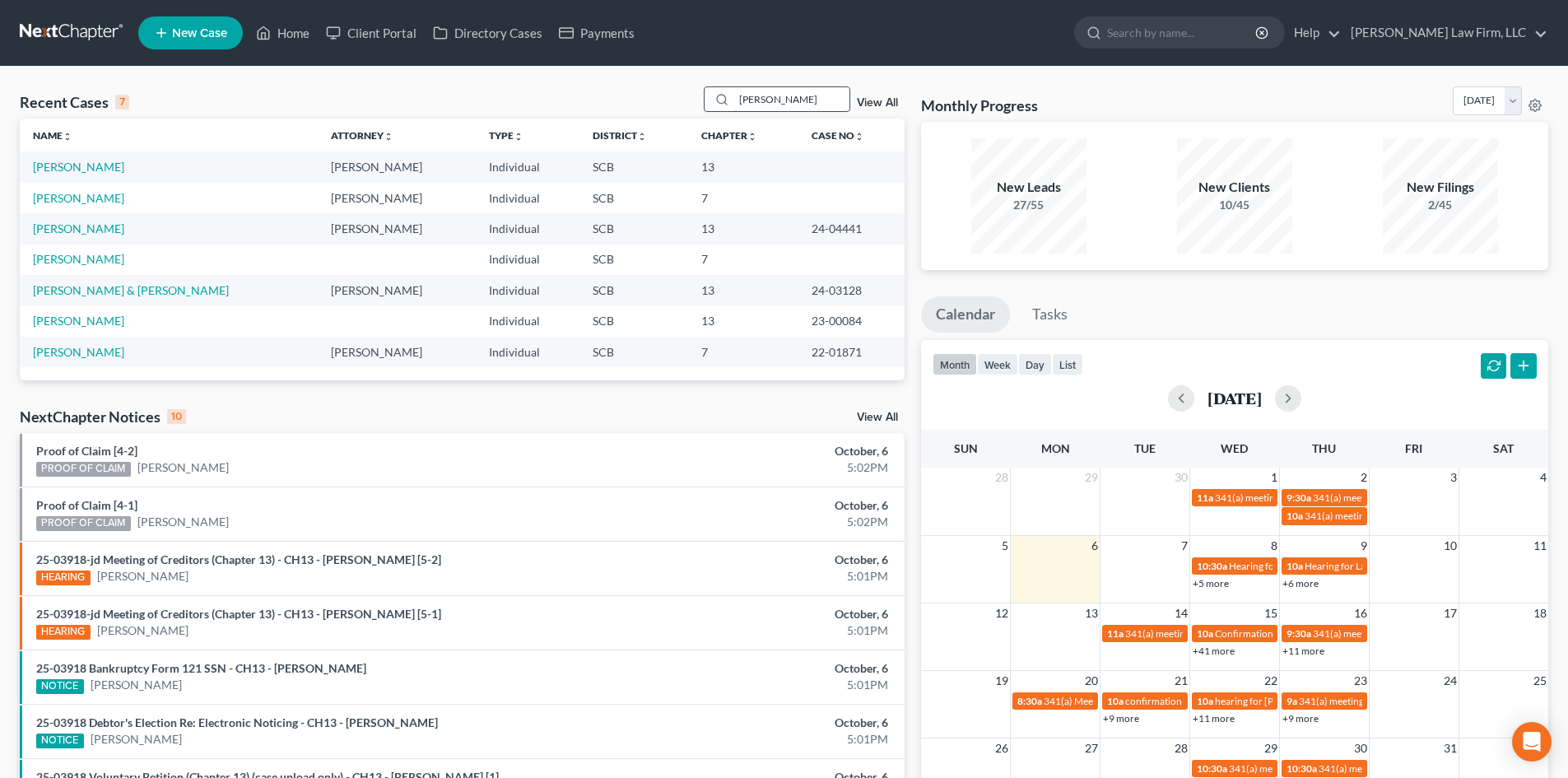
click at [723, 100] on div "[PERSON_NAME]" at bounding box center [777, 100] width 146 height 26
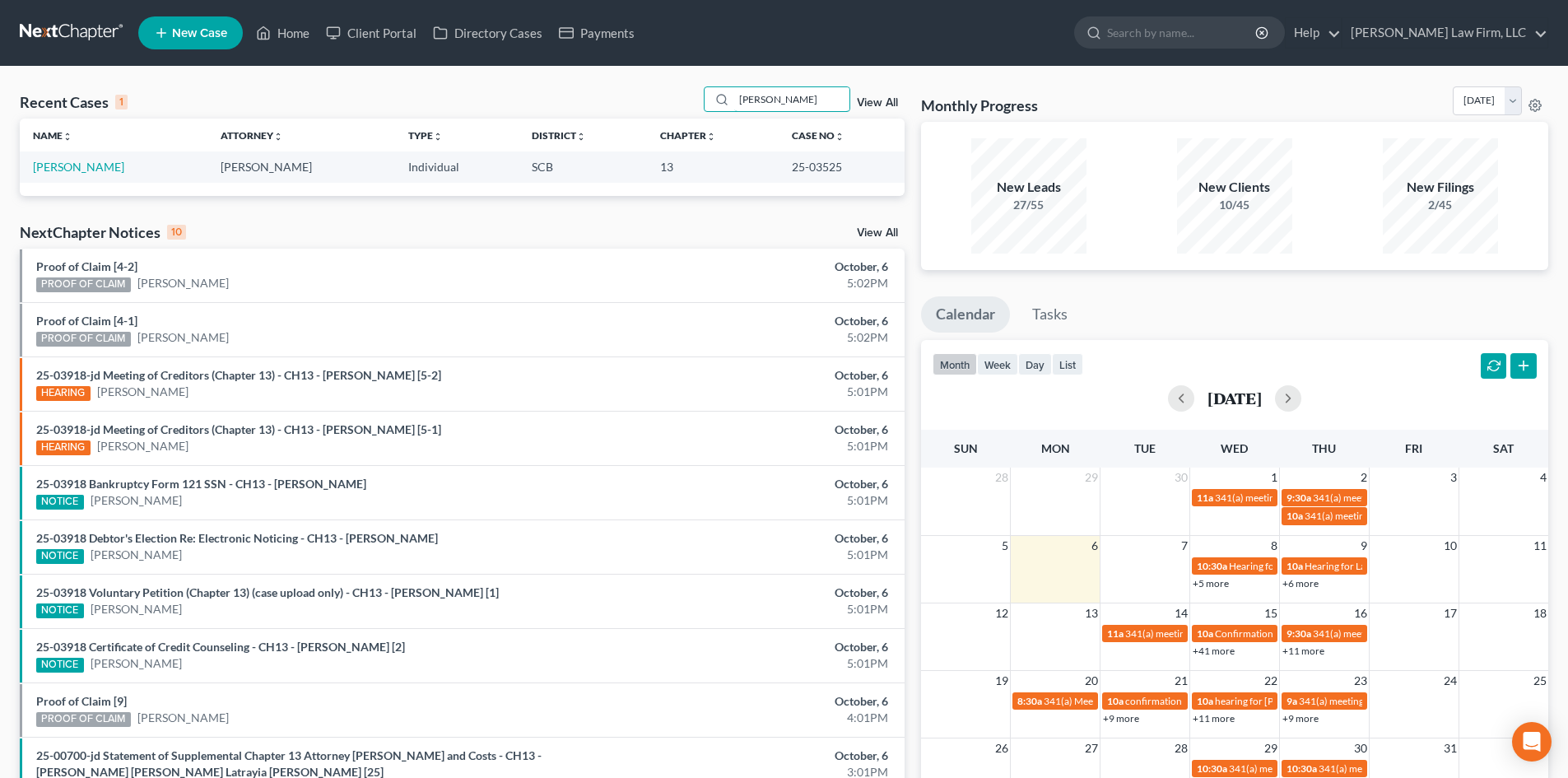
type input "[PERSON_NAME]"
